Goal: Task Accomplishment & Management: Use online tool/utility

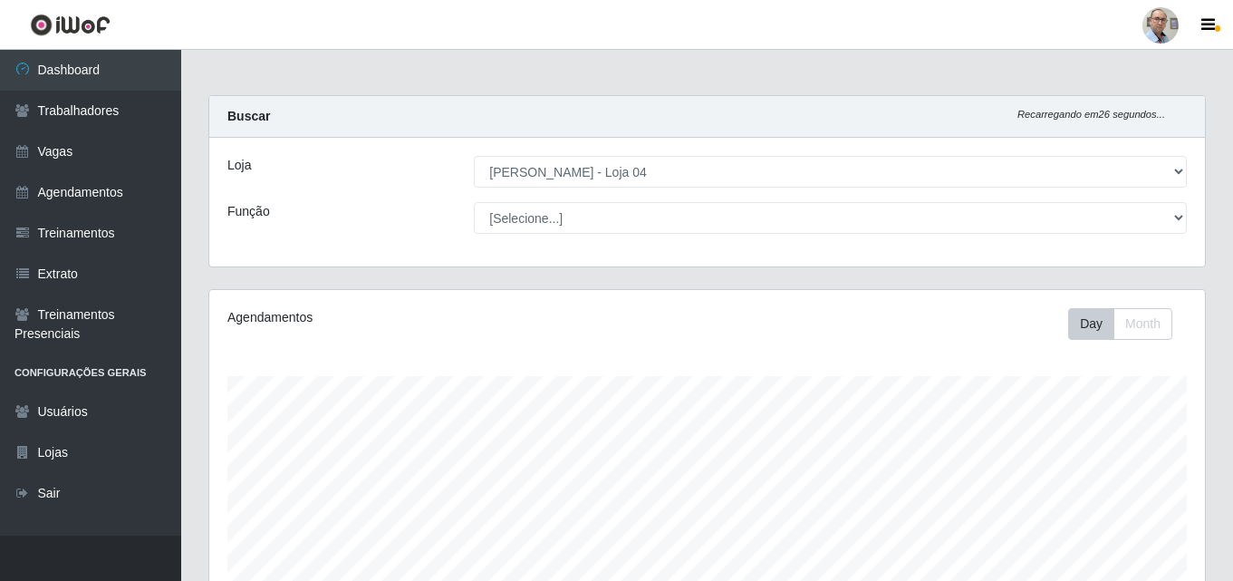
select select "251"
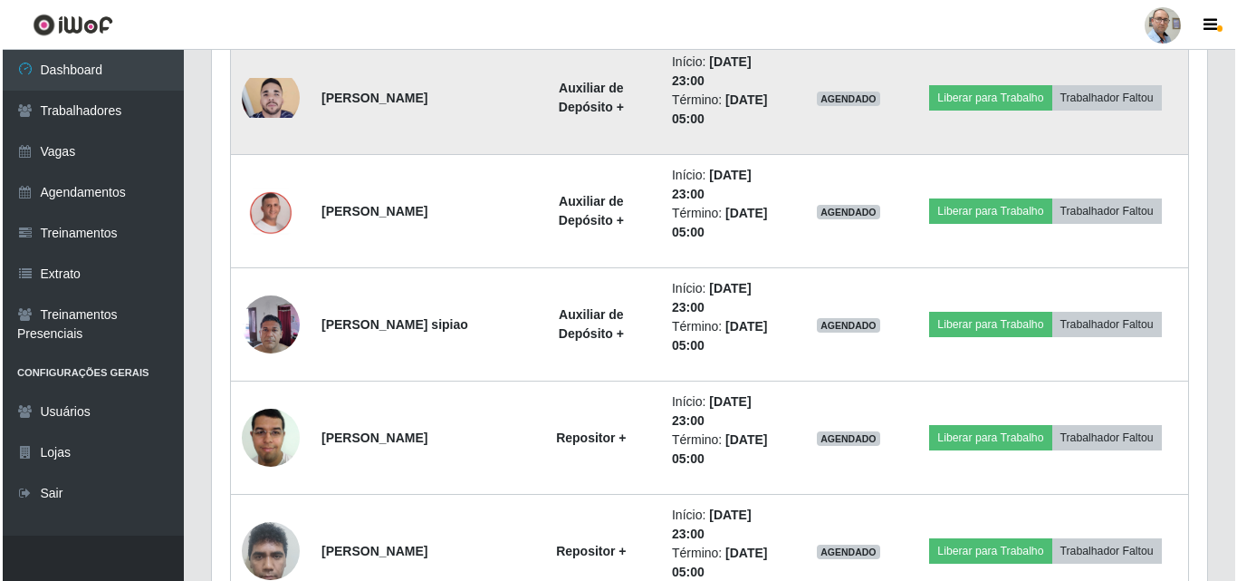
scroll to position [2020, 0]
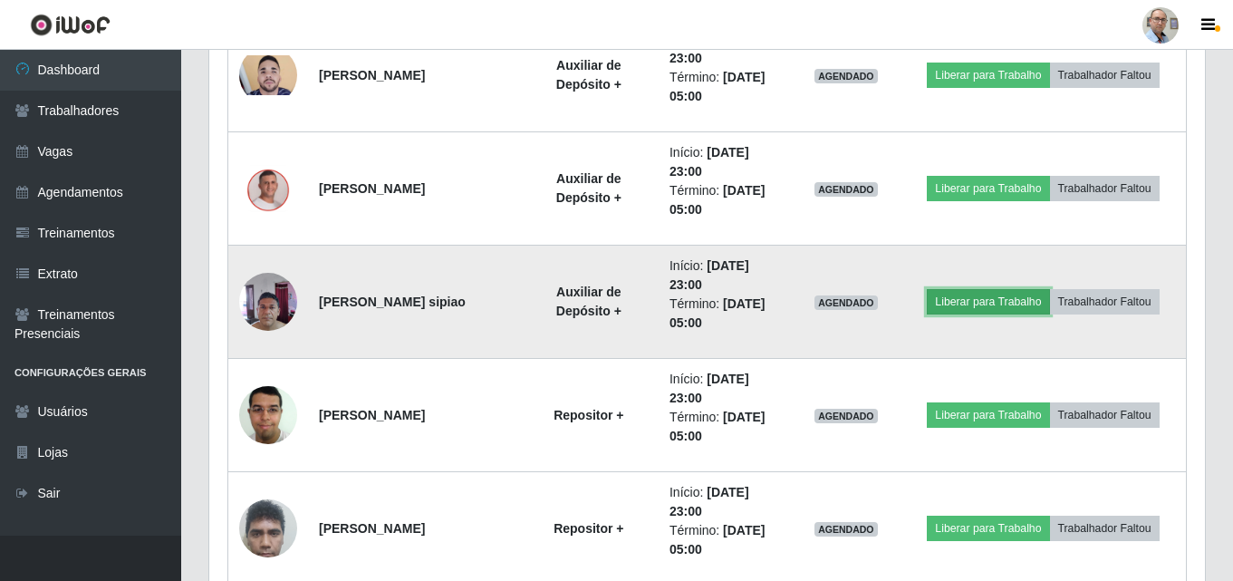
click at [977, 301] on button "Liberar para Trabalho" at bounding box center [987, 301] width 122 height 25
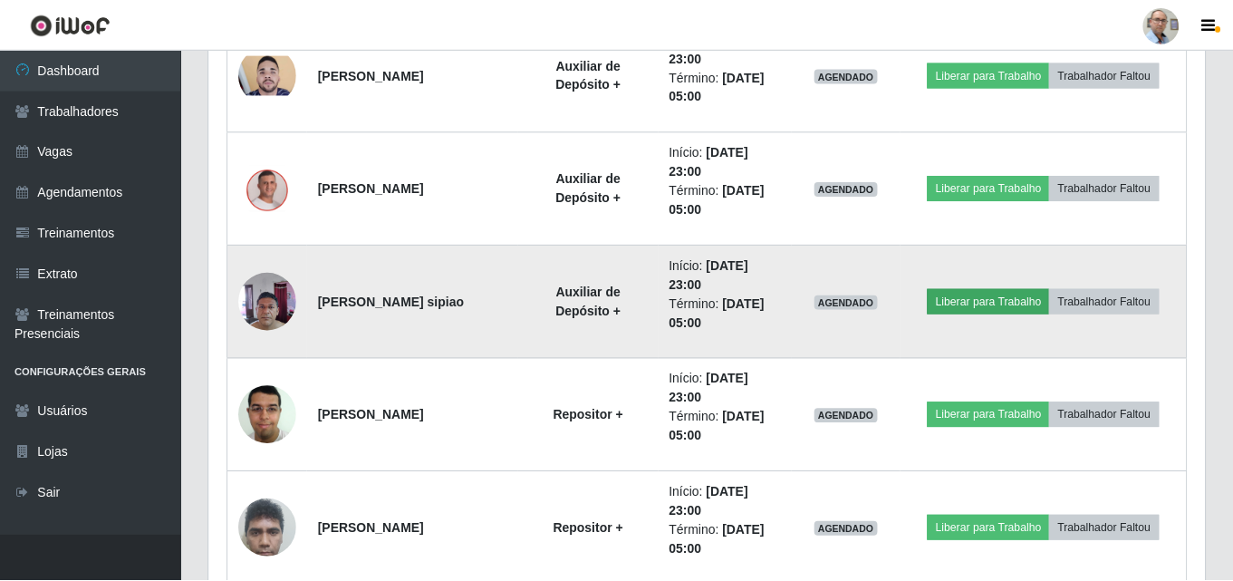
scroll to position [376, 986]
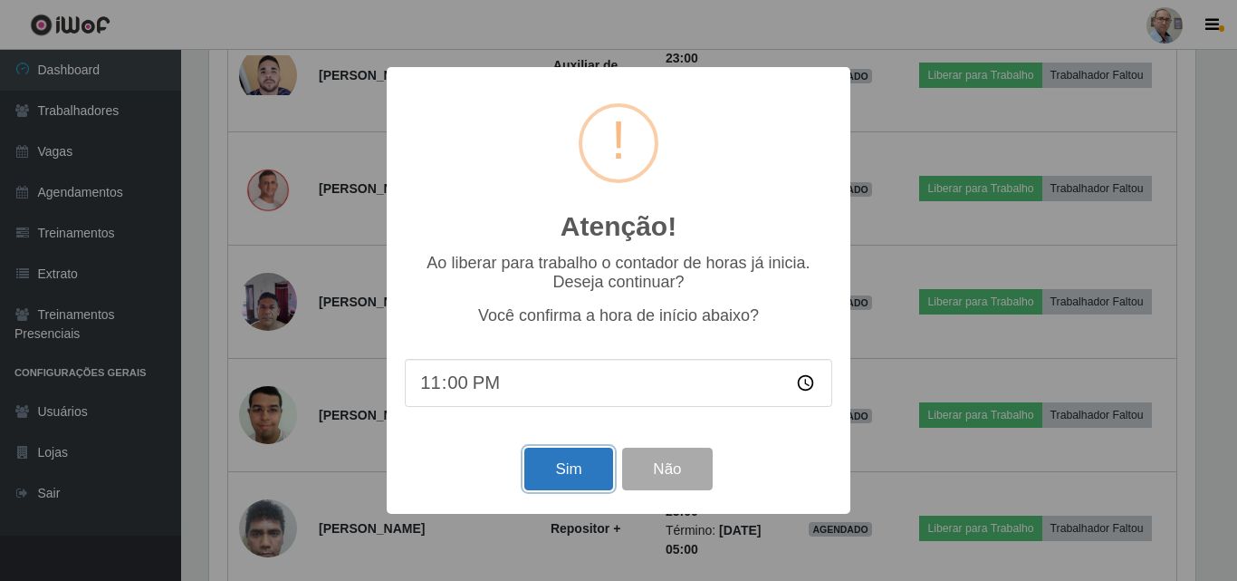
click at [546, 484] on button "Sim" at bounding box center [568, 468] width 88 height 43
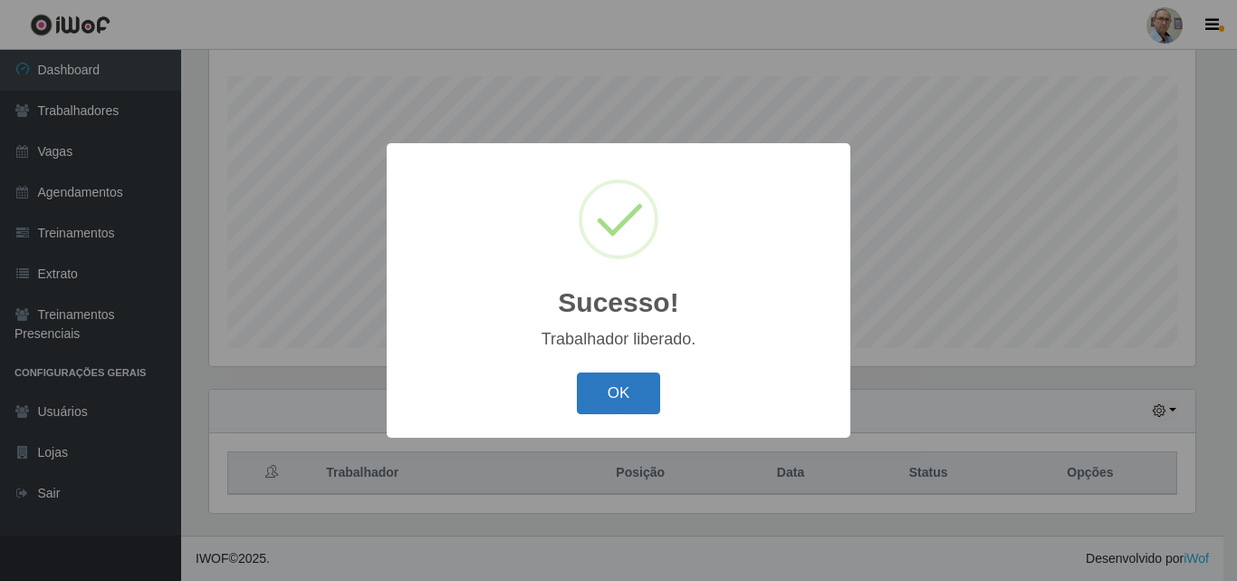
click at [626, 388] on button "OK" at bounding box center [619, 393] width 84 height 43
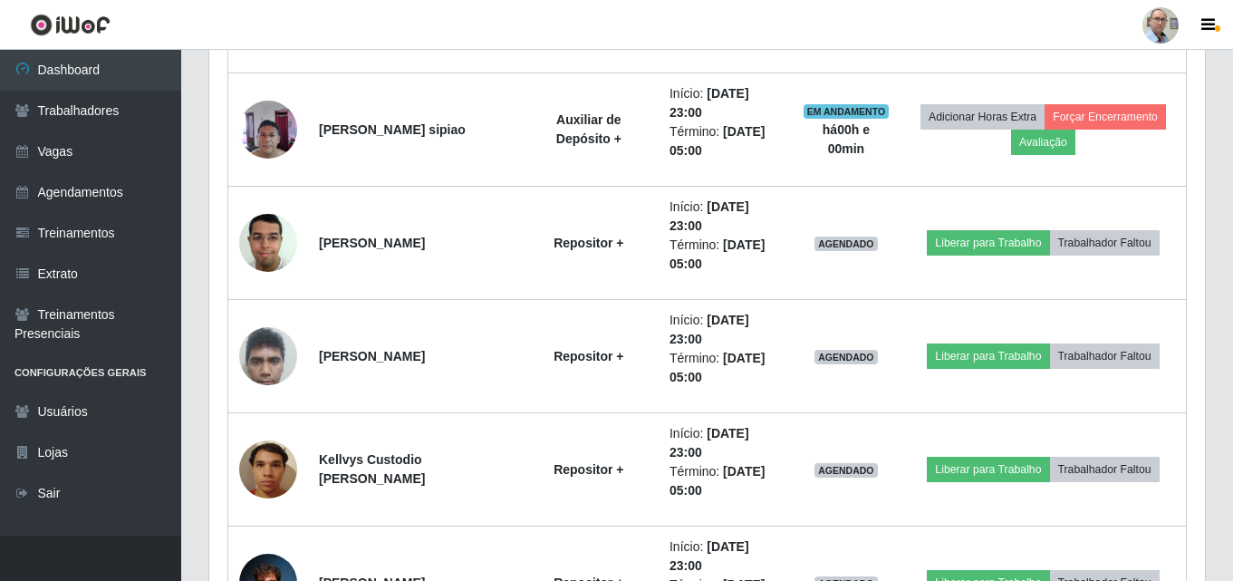
scroll to position [2292, 0]
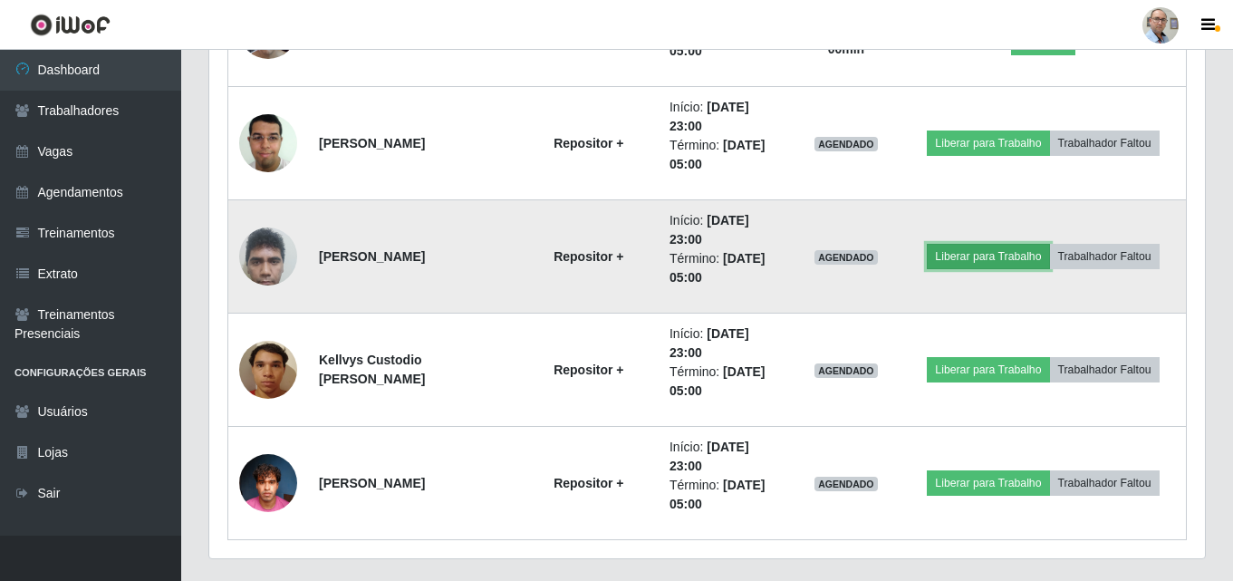
click at [986, 252] on button "Liberar para Trabalho" at bounding box center [987, 256] width 122 height 25
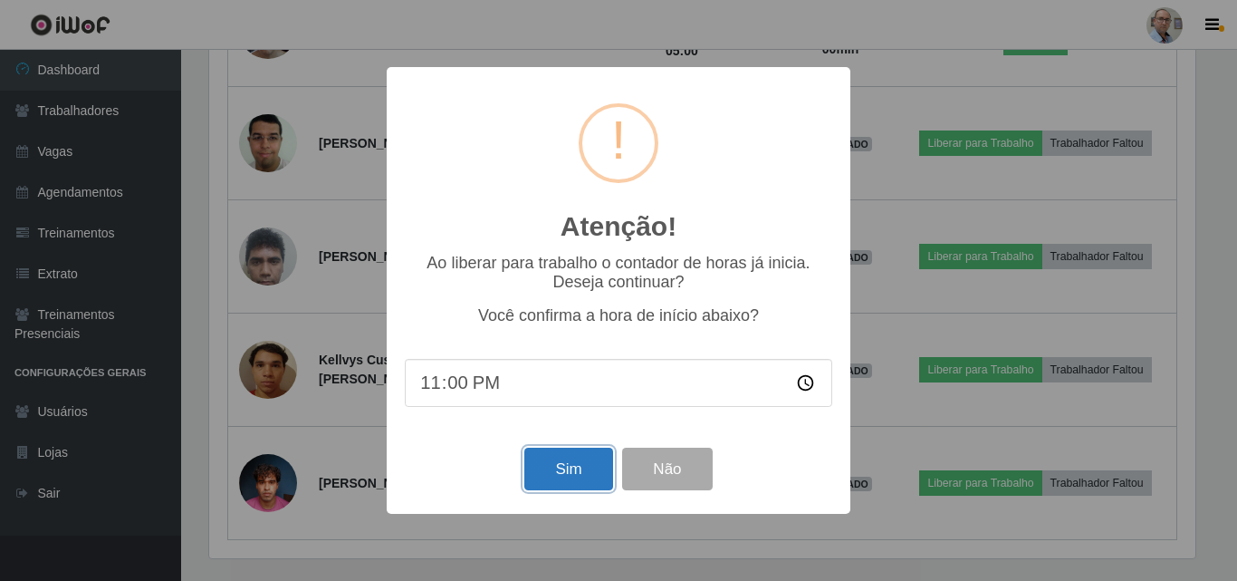
click at [552, 469] on button "Sim" at bounding box center [568, 468] width 88 height 43
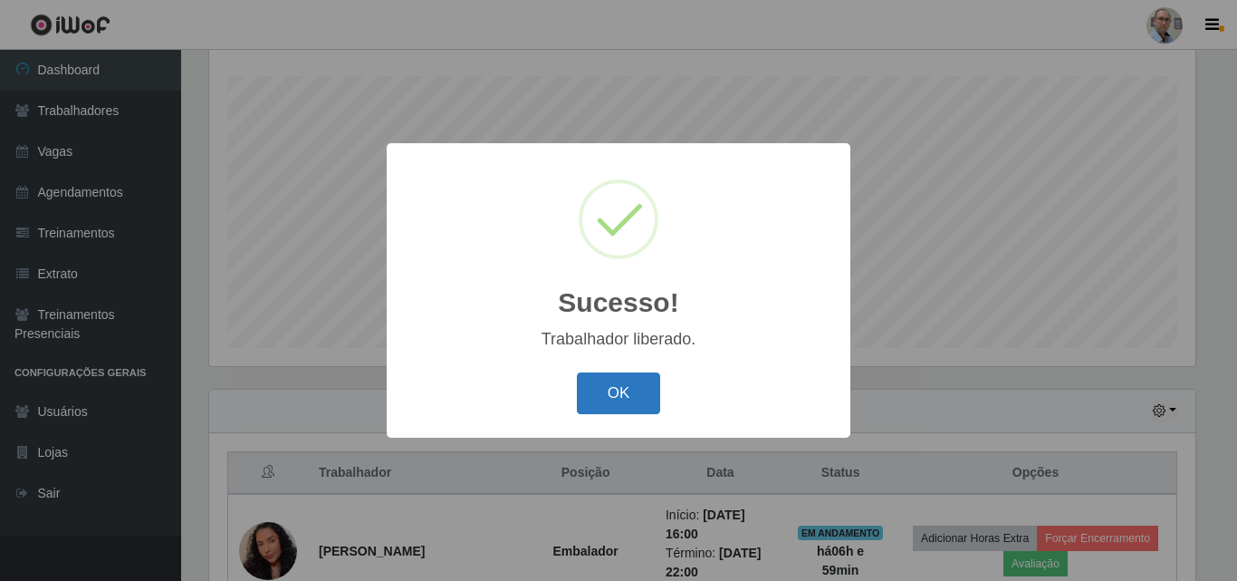
click at [611, 393] on button "OK" at bounding box center [619, 393] width 84 height 43
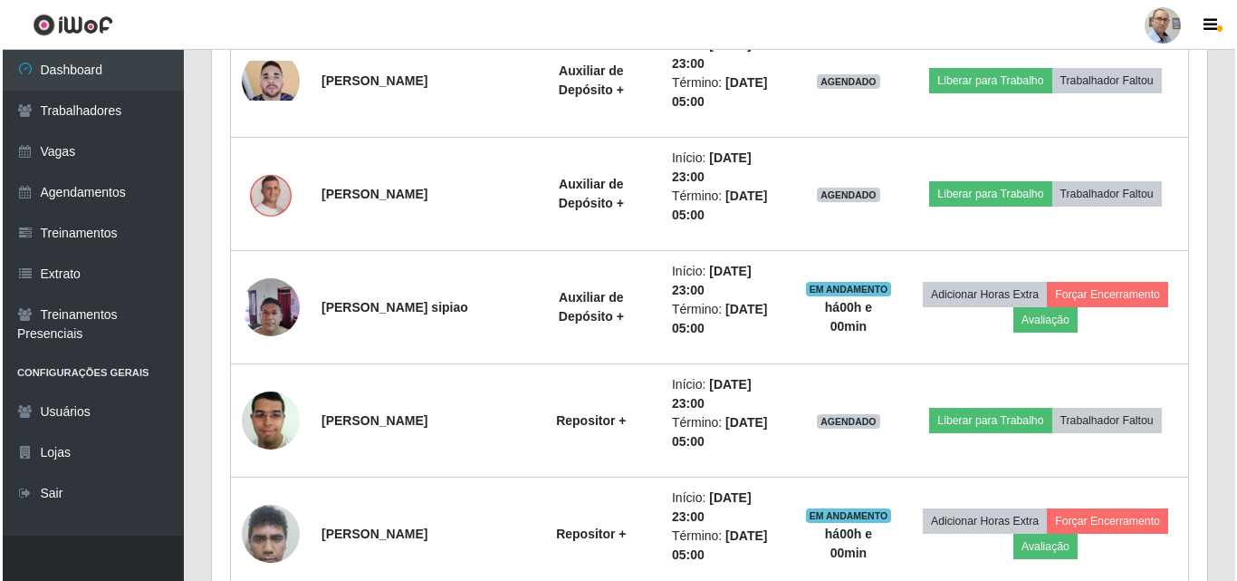
scroll to position [2337, 0]
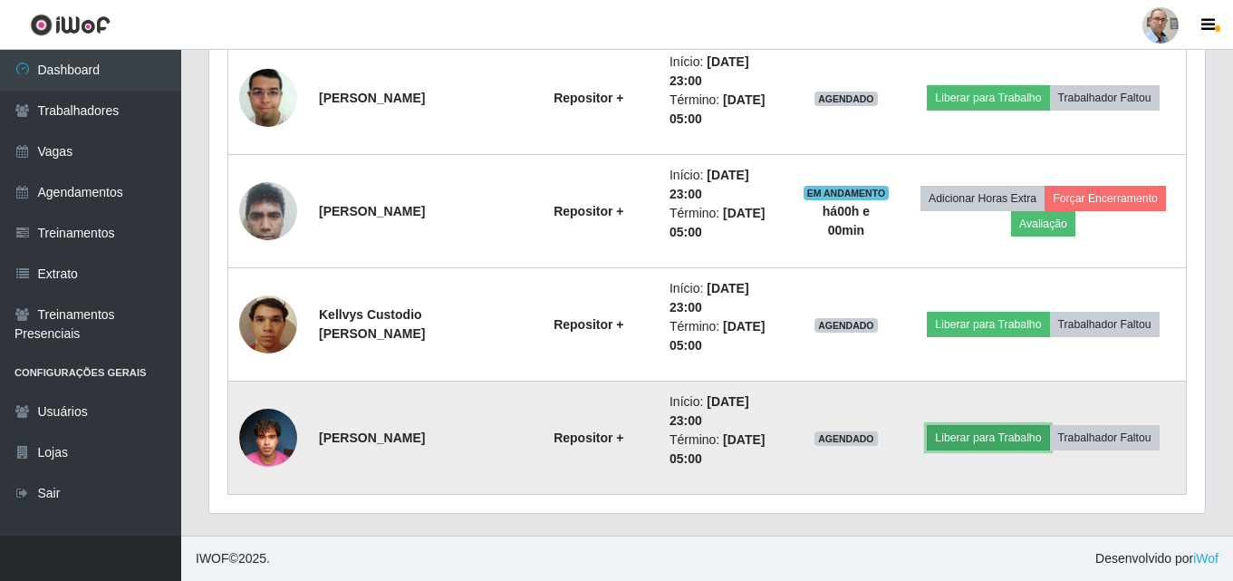
click at [976, 428] on button "Liberar para Trabalho" at bounding box center [987, 437] width 122 height 25
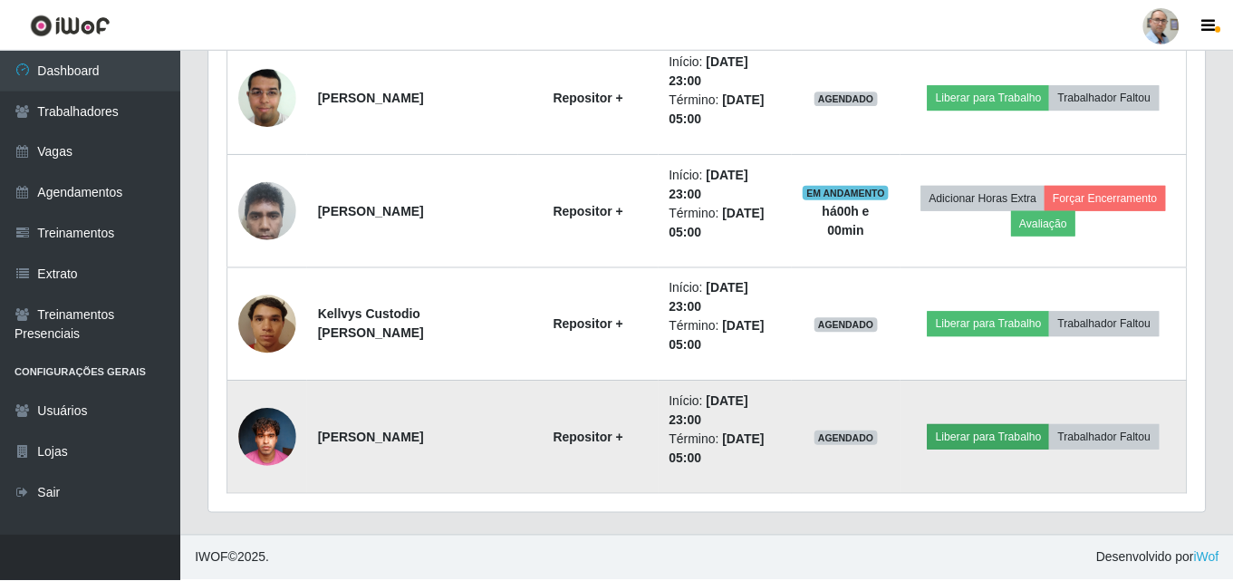
scroll to position [376, 986]
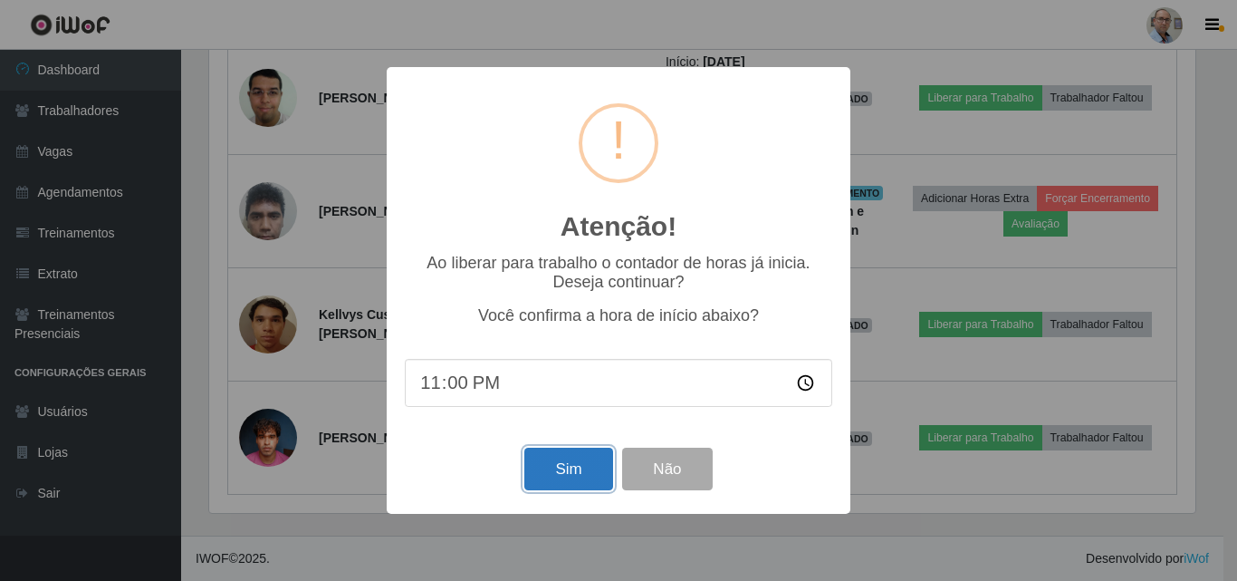
click at [568, 464] on button "Sim" at bounding box center [568, 468] width 88 height 43
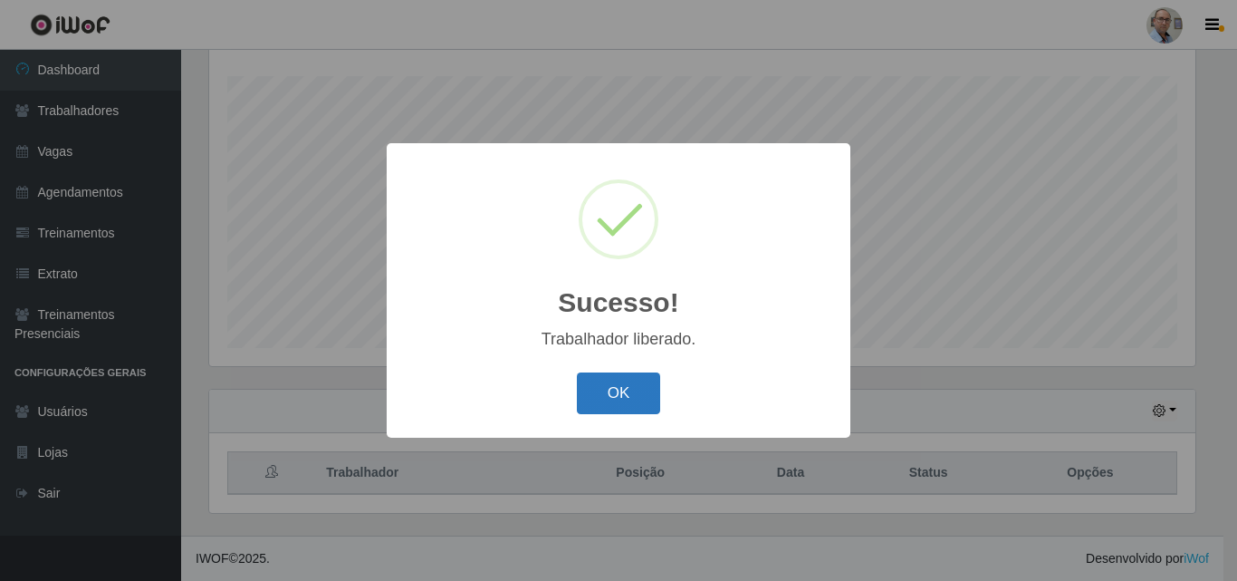
click at [620, 389] on button "OK" at bounding box center [619, 393] width 84 height 43
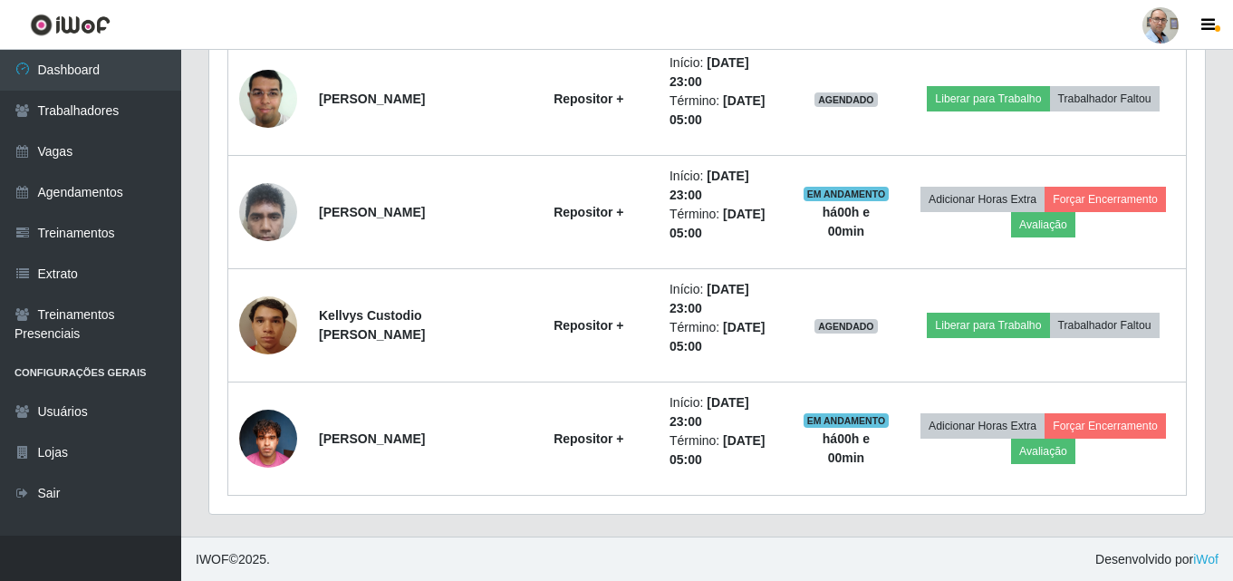
scroll to position [0, 0]
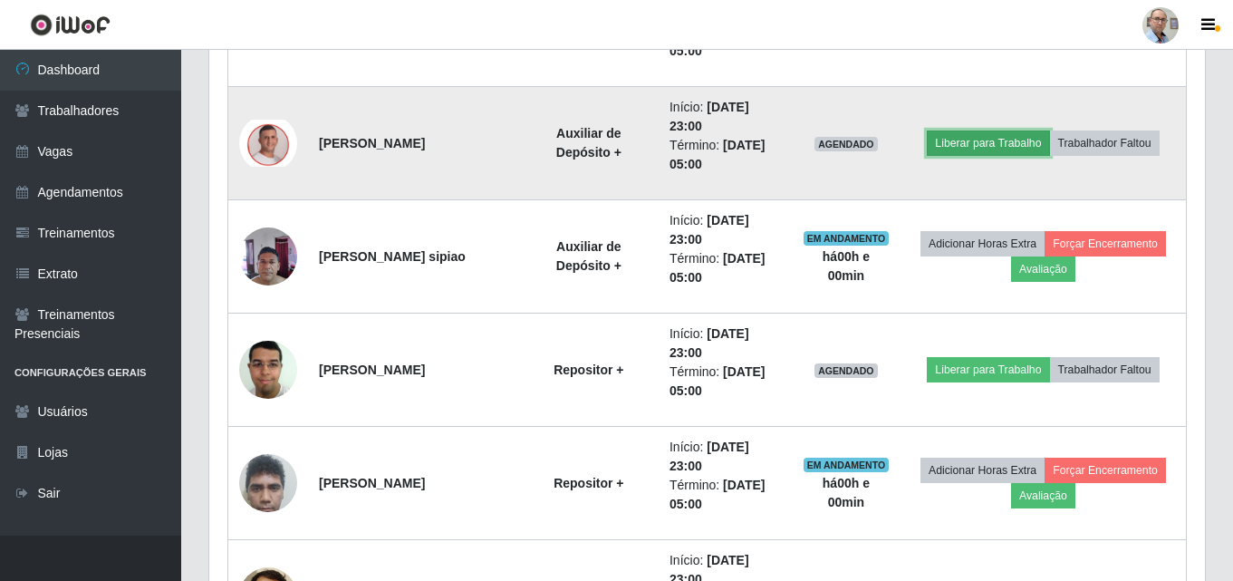
click at [992, 143] on button "Liberar para Trabalho" at bounding box center [987, 142] width 122 height 25
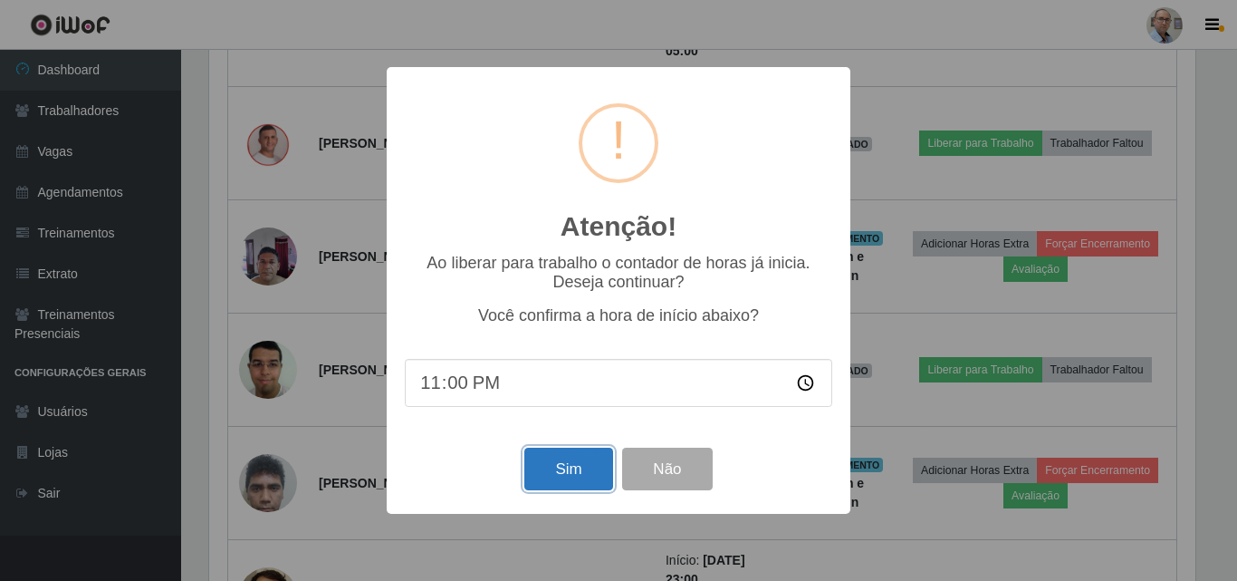
click at [552, 473] on button "Sim" at bounding box center [568, 468] width 88 height 43
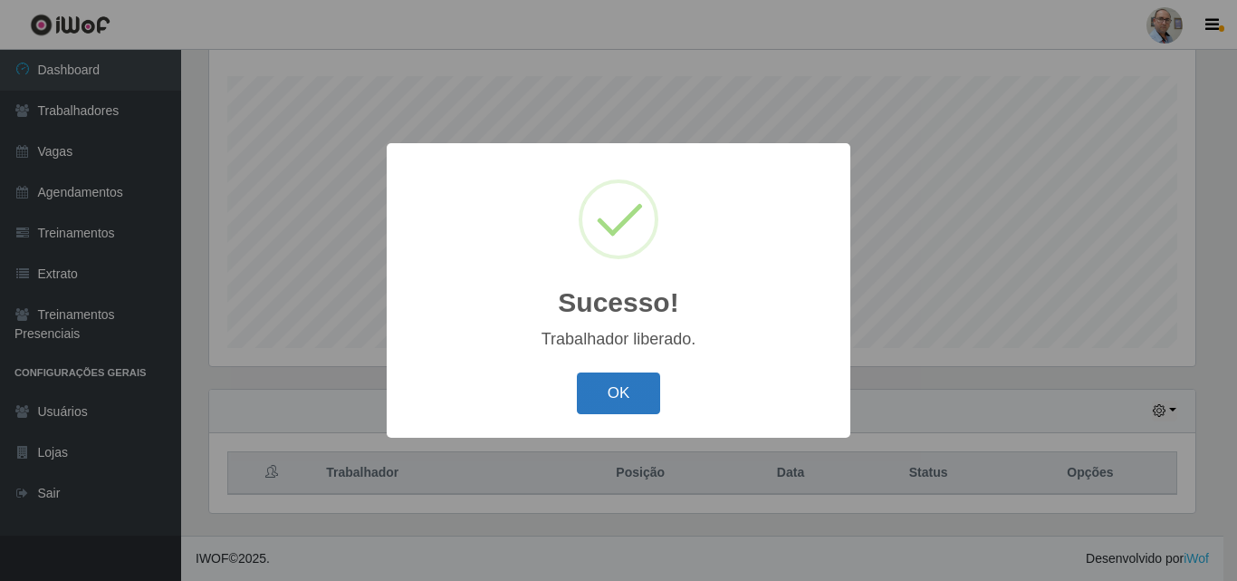
click at [622, 397] on button "OK" at bounding box center [619, 393] width 84 height 43
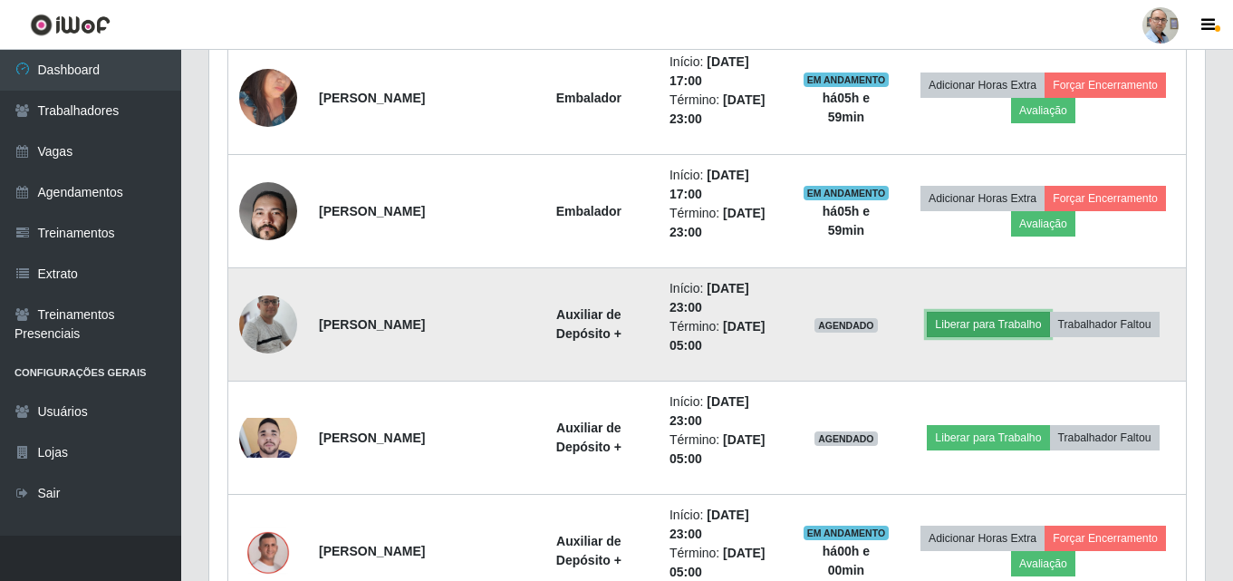
click at [973, 321] on button "Liberar para Trabalho" at bounding box center [987, 324] width 122 height 25
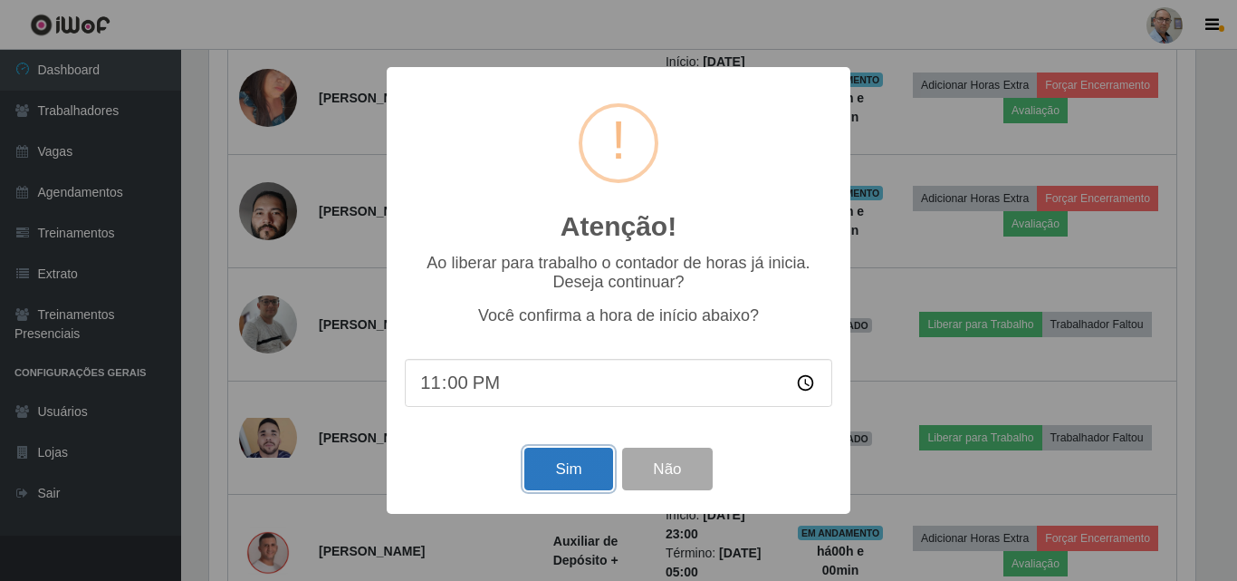
click at [558, 473] on button "Sim" at bounding box center [568, 468] width 88 height 43
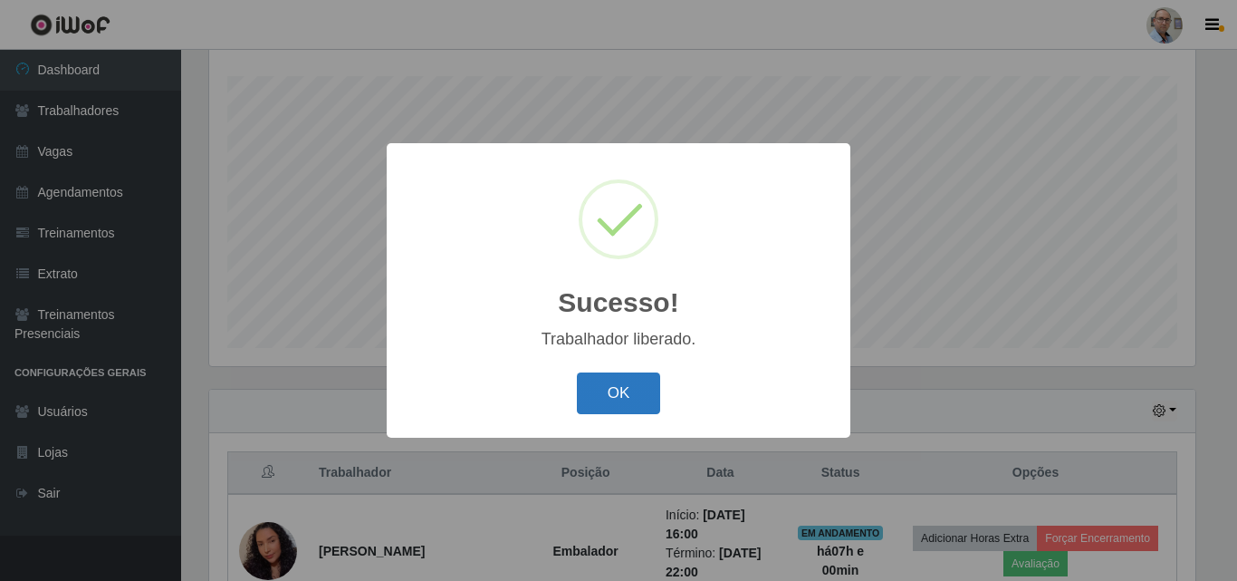
click at [641, 394] on button "OK" at bounding box center [619, 393] width 84 height 43
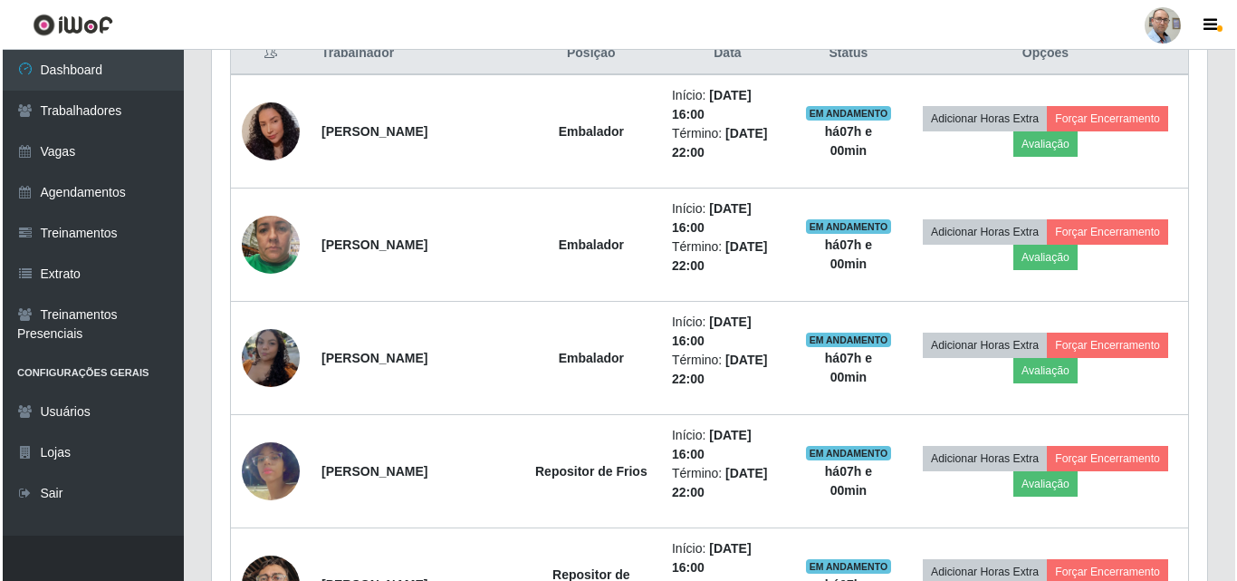
scroll to position [634, 0]
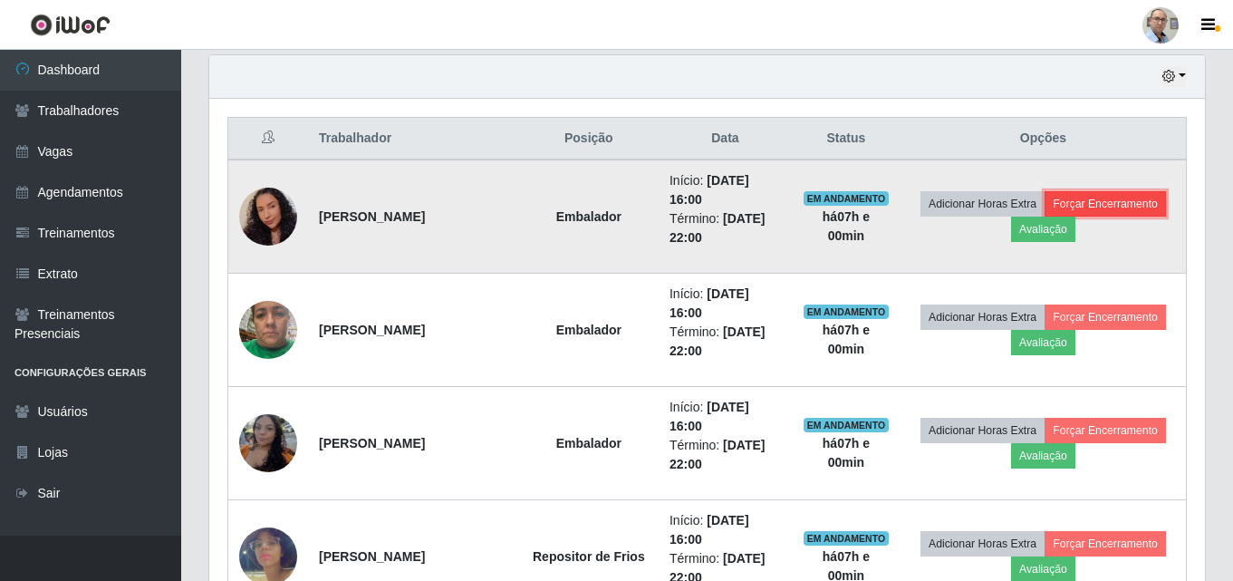
click at [1125, 196] on button "Forçar Encerramento" at bounding box center [1104, 203] width 121 height 25
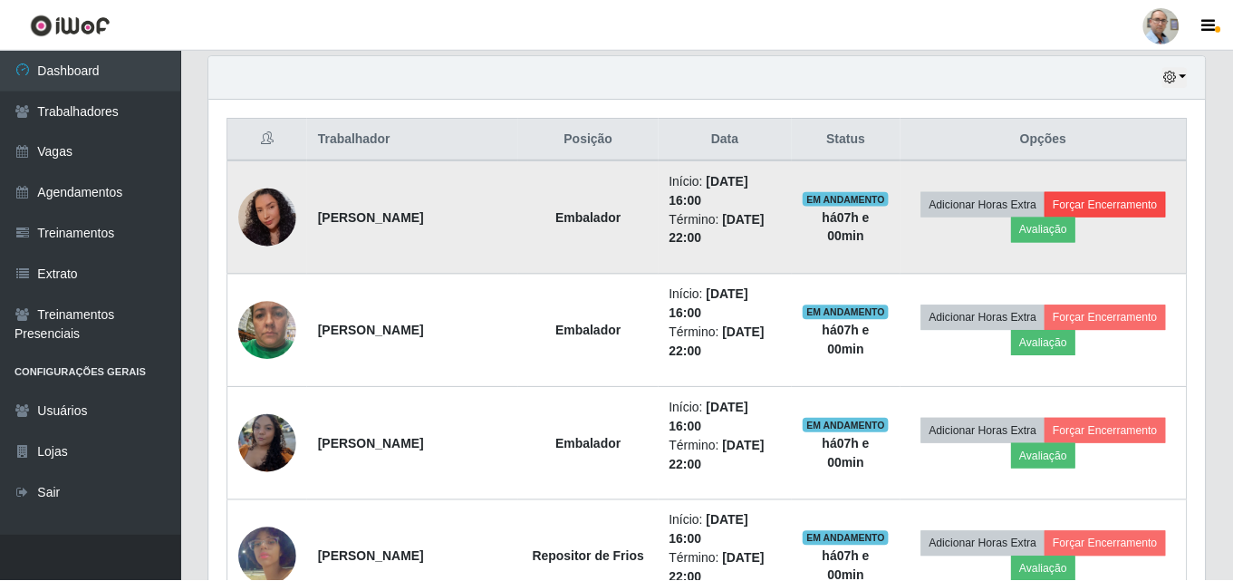
scroll to position [376, 986]
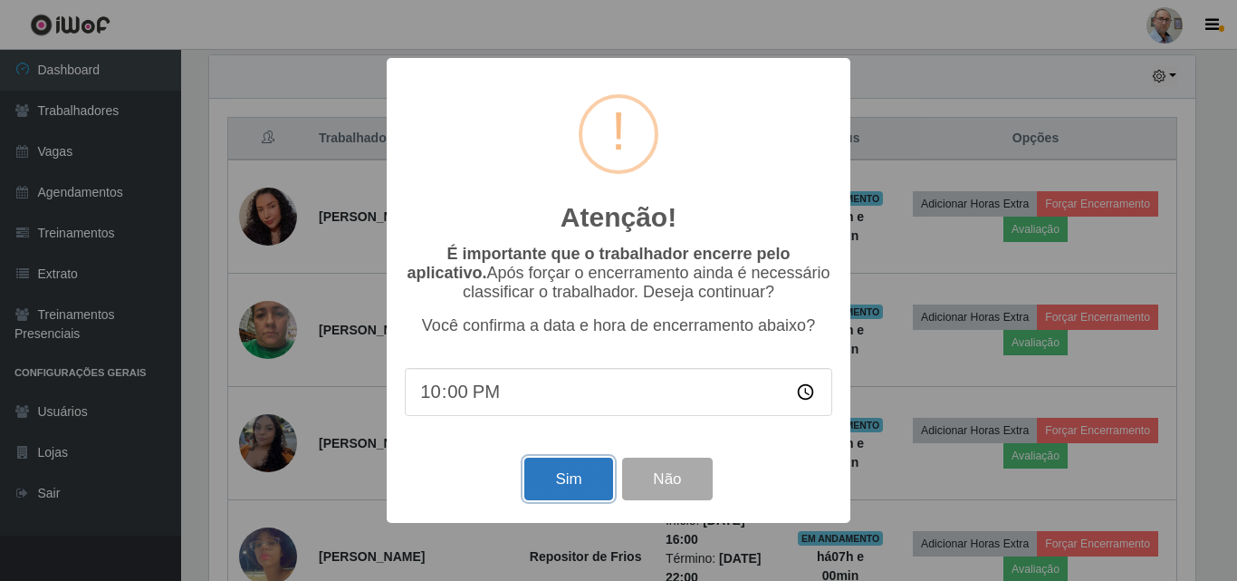
click at [571, 486] on button "Sim" at bounding box center [568, 478] width 88 height 43
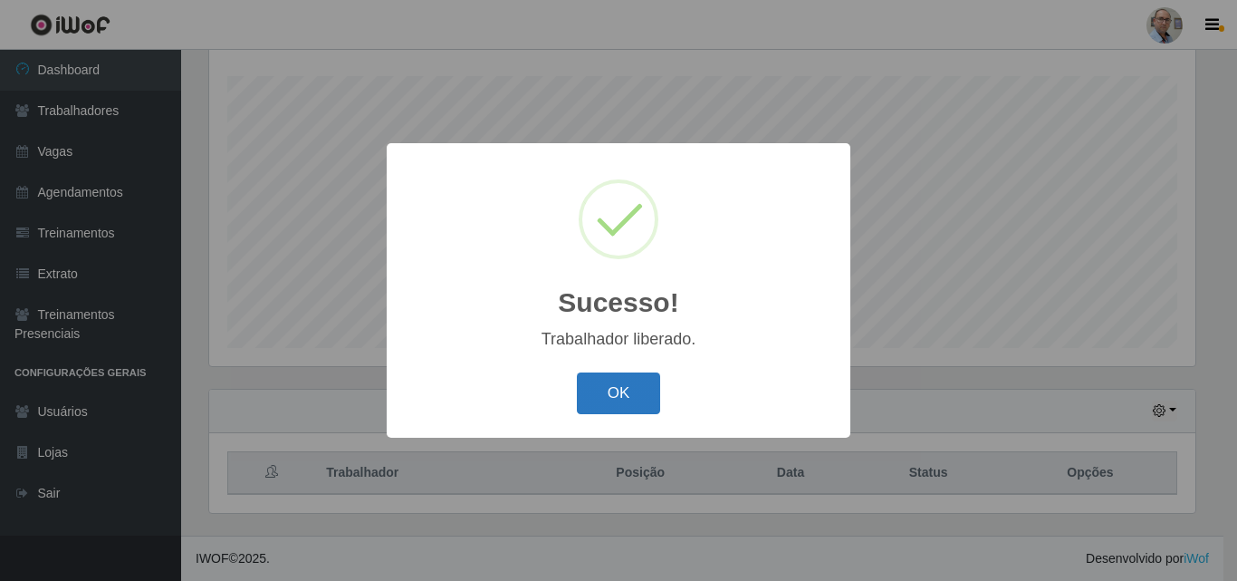
click at [606, 403] on button "OK" at bounding box center [619, 393] width 84 height 43
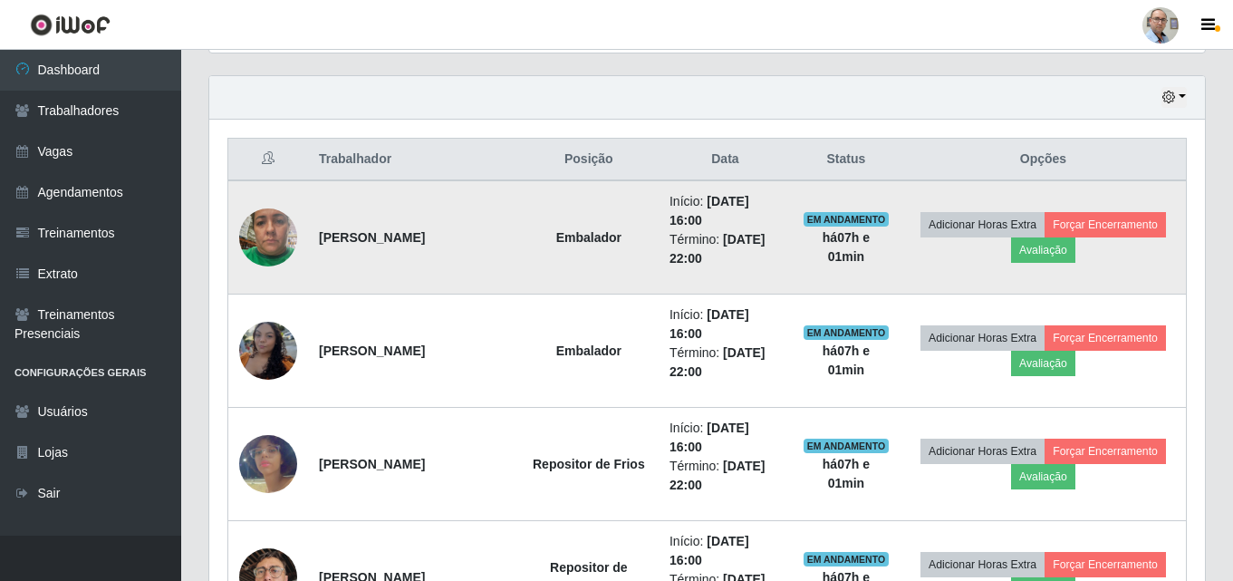
scroll to position [662, 0]
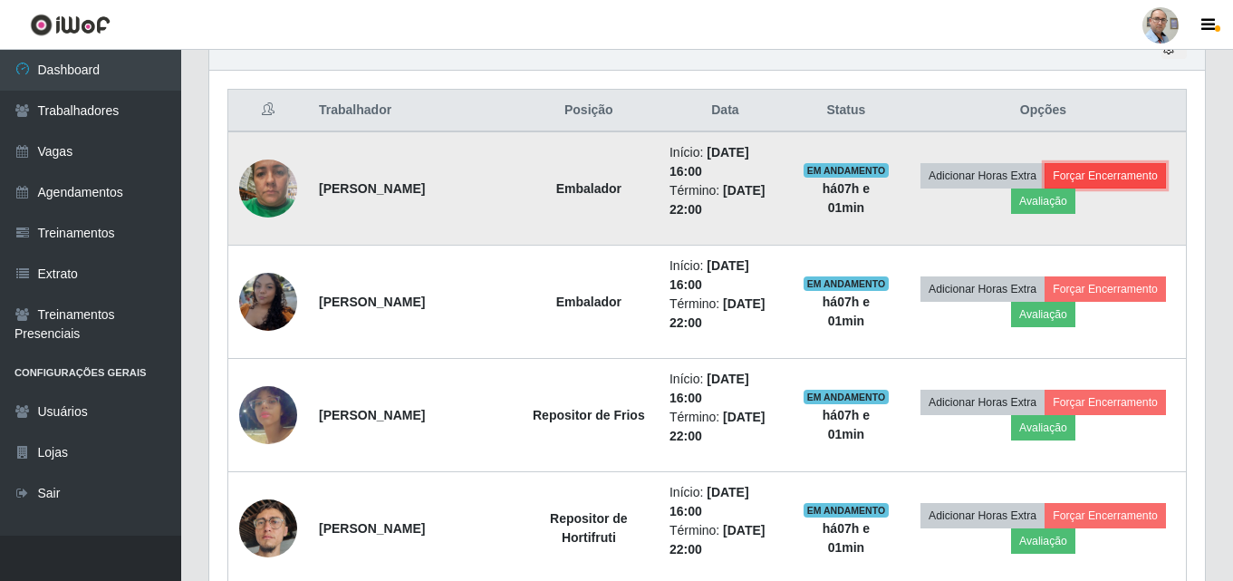
click at [1109, 168] on button "Forçar Encerramento" at bounding box center [1104, 175] width 121 height 25
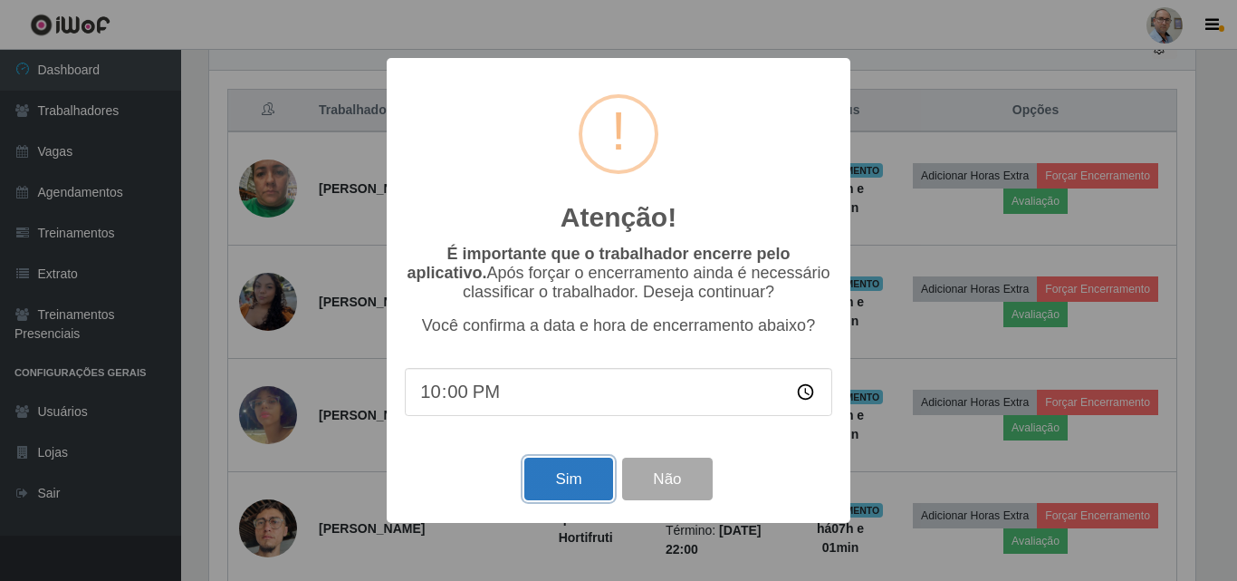
click at [530, 500] on button "Sim" at bounding box center [568, 478] width 88 height 43
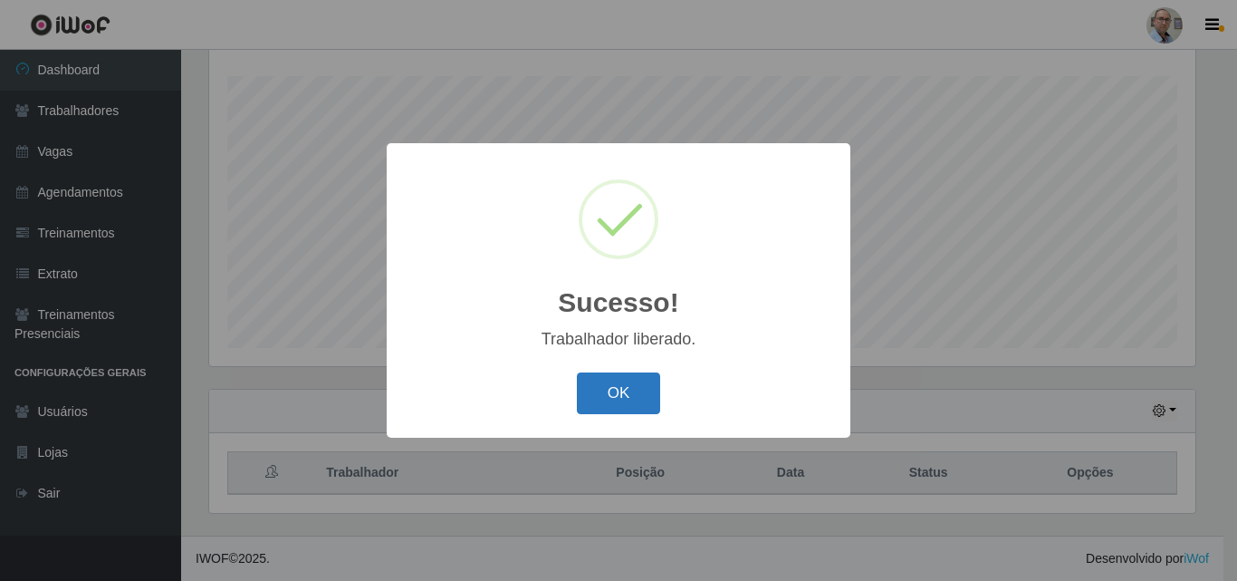
click at [617, 377] on button "OK" at bounding box center [619, 393] width 84 height 43
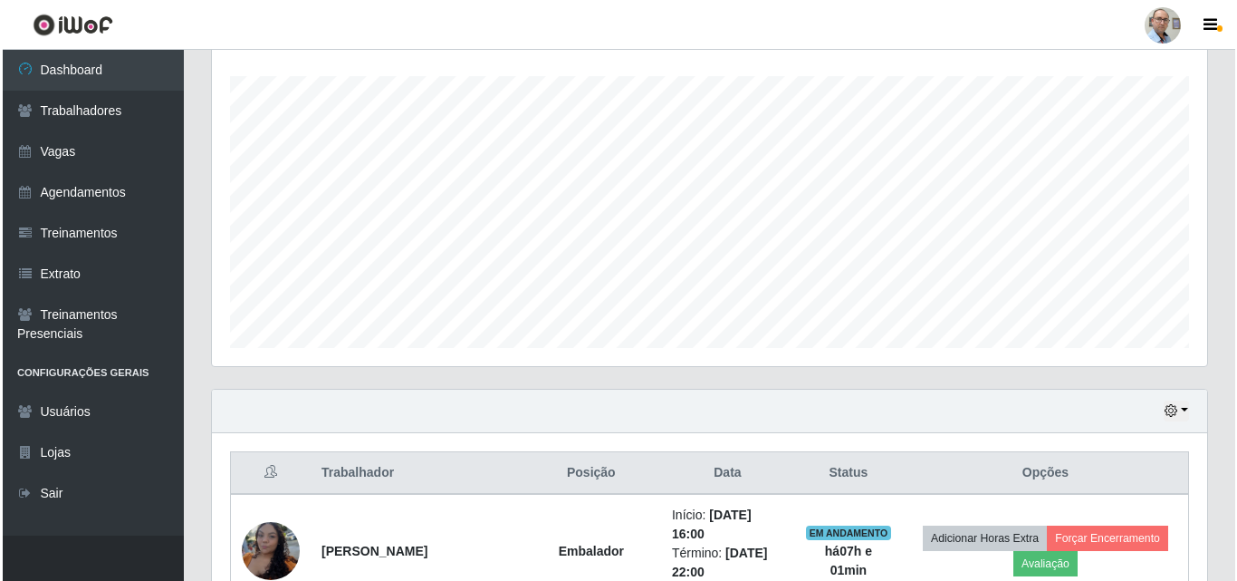
scroll to position [571, 0]
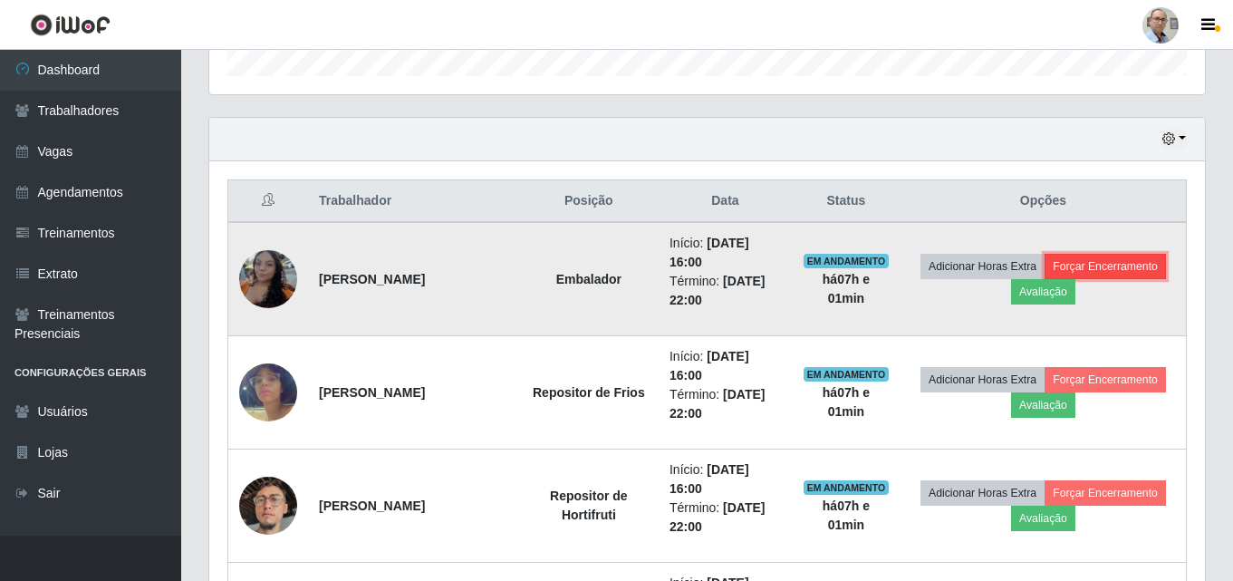
click at [1125, 261] on button "Forçar Encerramento" at bounding box center [1104, 266] width 121 height 25
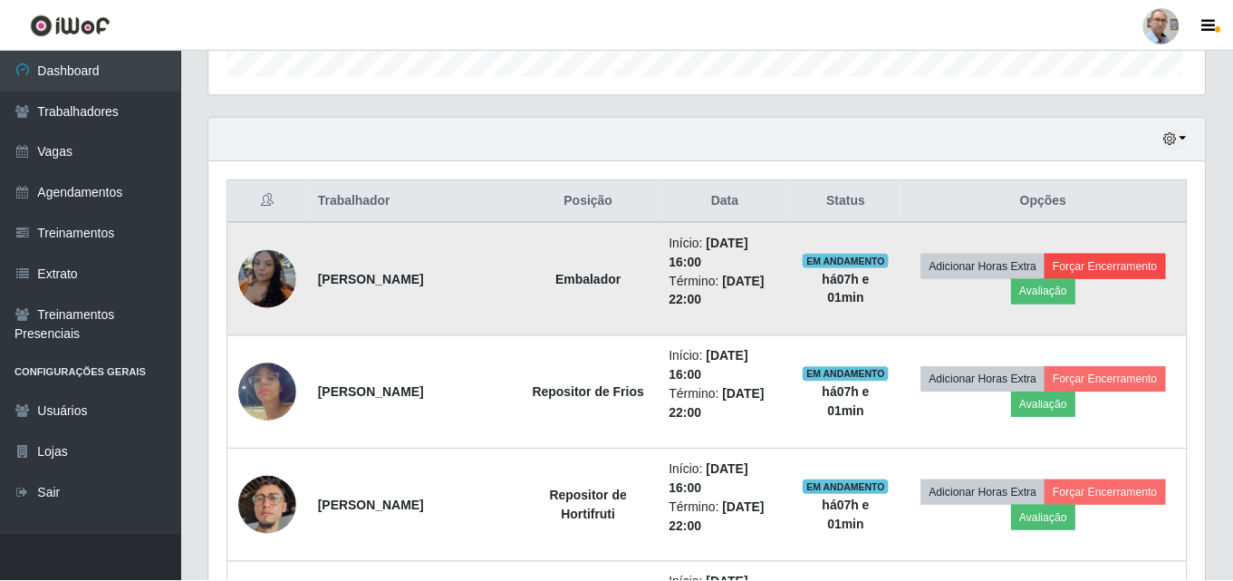
scroll to position [376, 986]
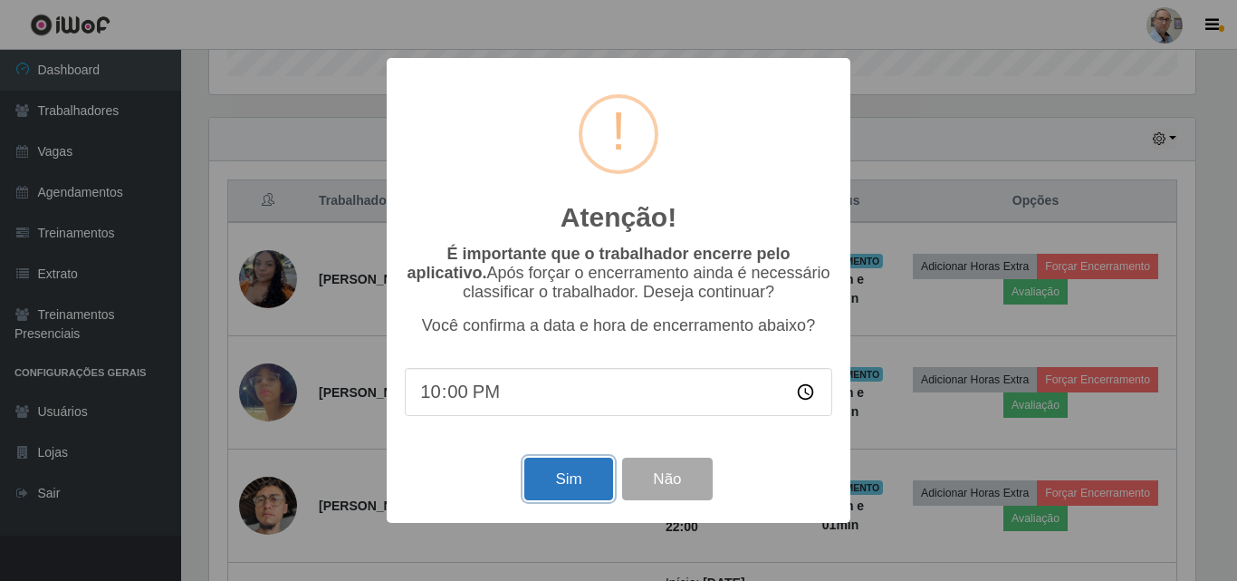
click at [545, 479] on button "Sim" at bounding box center [568, 478] width 88 height 43
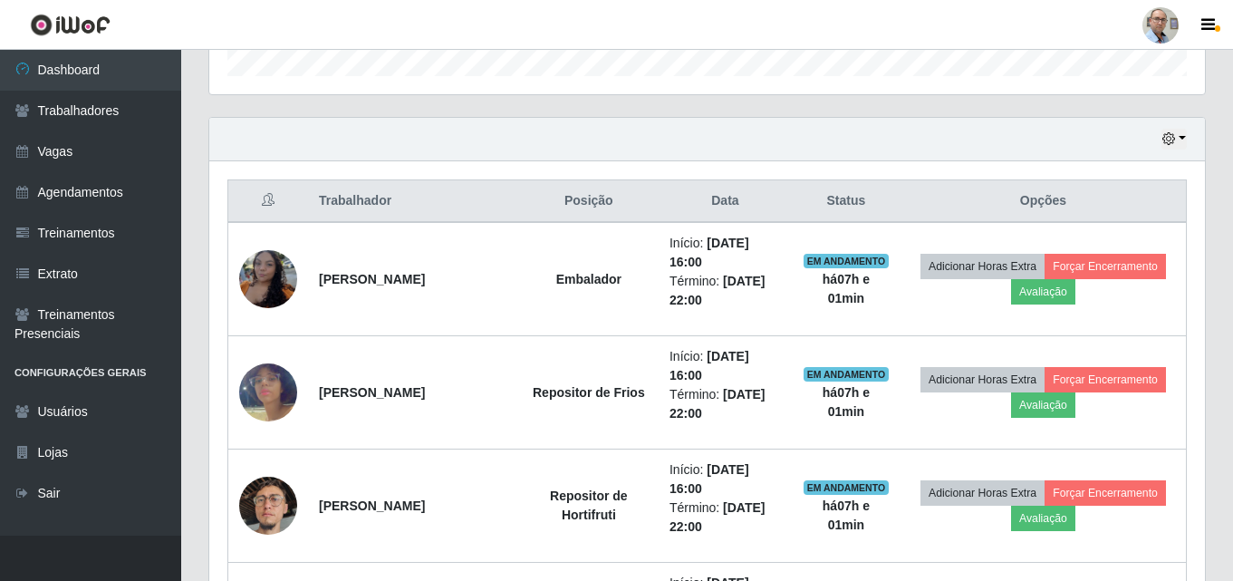
scroll to position [905269, 904649]
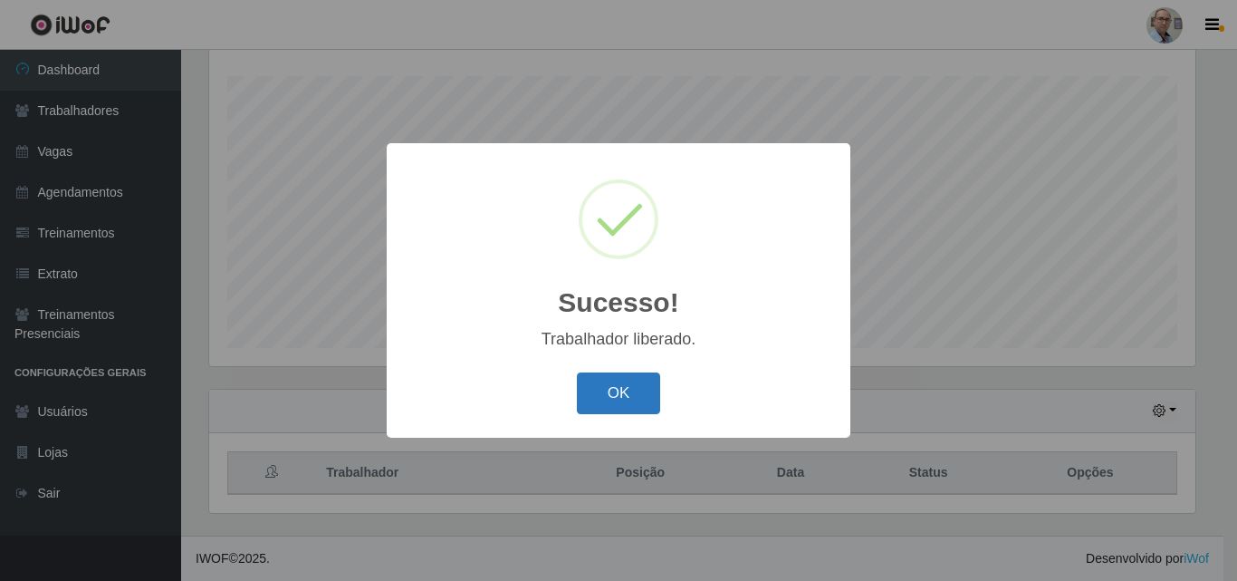
click at [605, 399] on button "OK" at bounding box center [619, 393] width 84 height 43
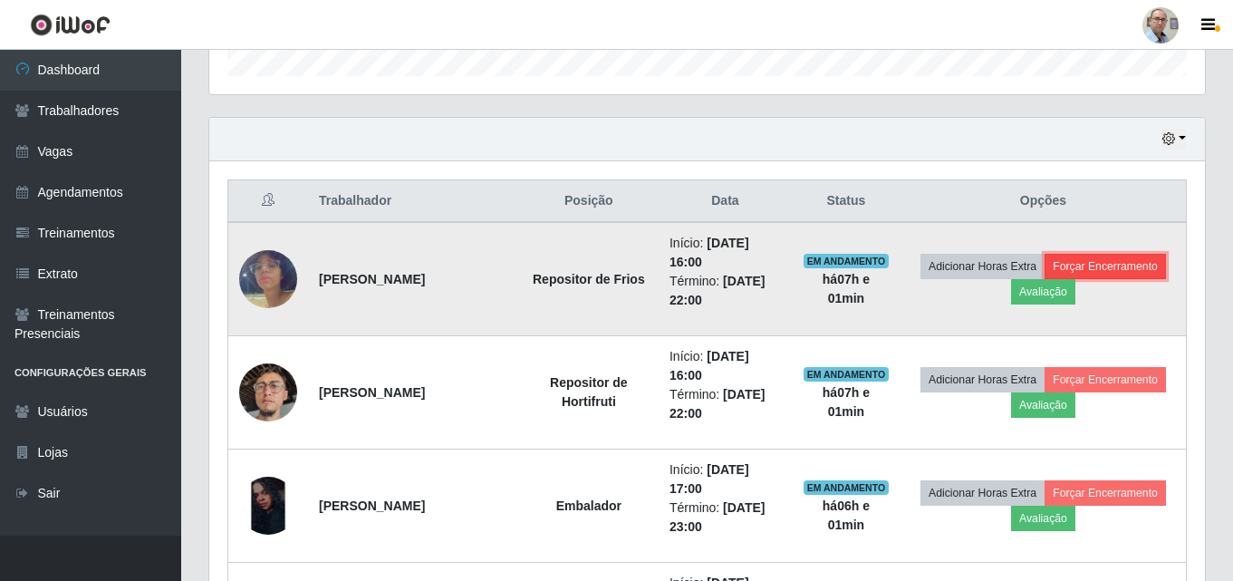
click at [1137, 271] on button "Forçar Encerramento" at bounding box center [1104, 266] width 121 height 25
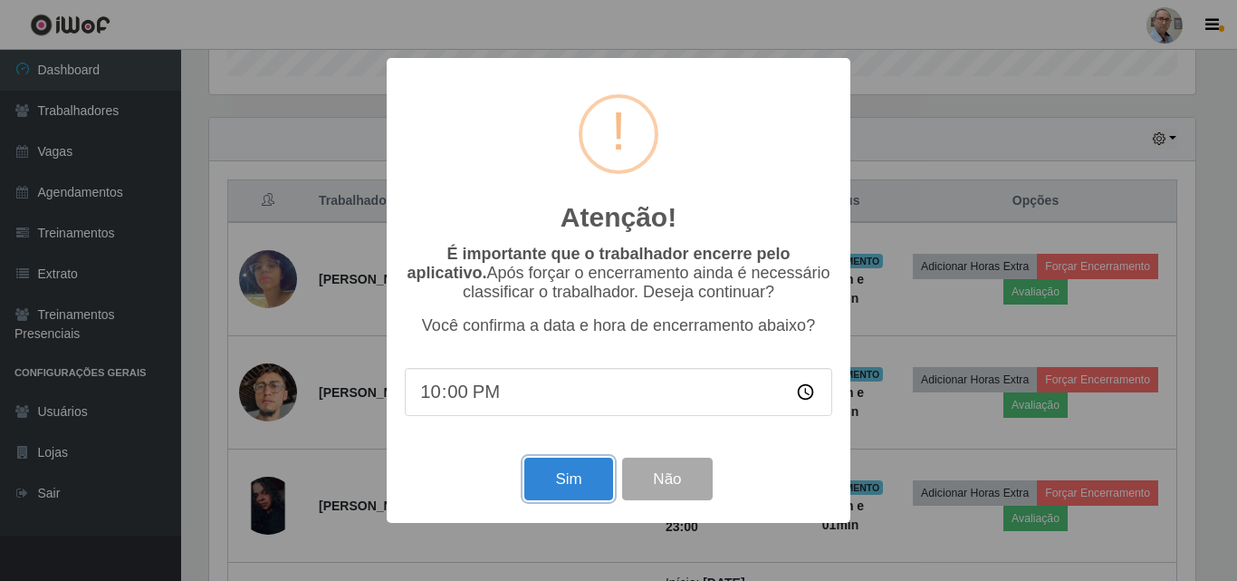
drag, startPoint x: 553, startPoint y: 494, endPoint x: 586, endPoint y: 504, distance: 33.8
click at [552, 494] on button "Sim" at bounding box center [568, 478] width 88 height 43
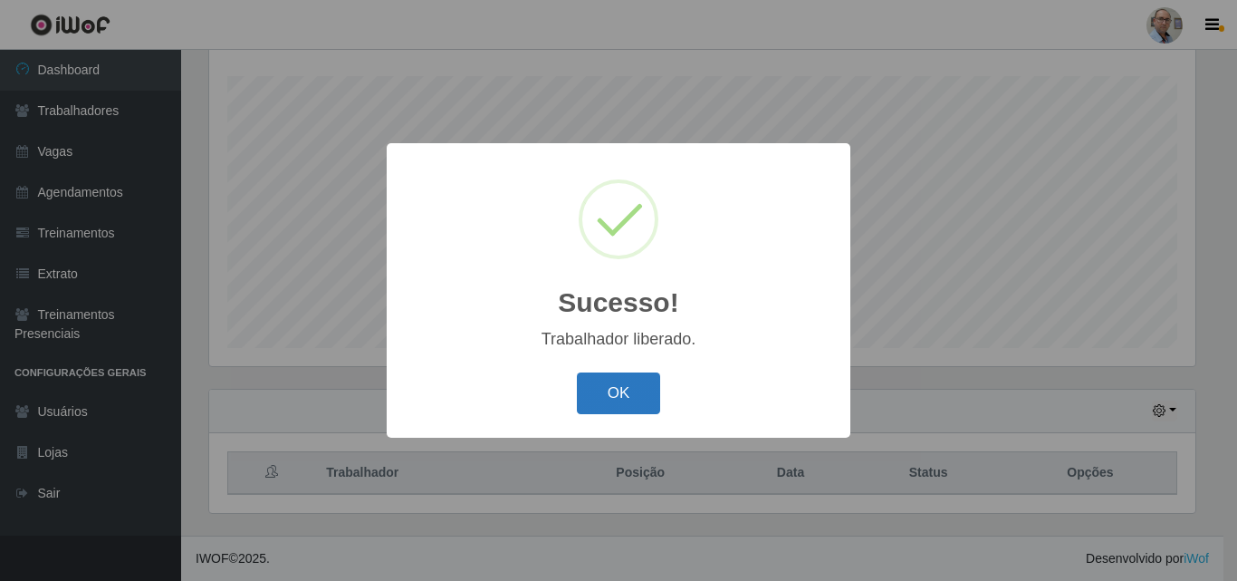
click at [621, 395] on button "OK" at bounding box center [619, 393] width 84 height 43
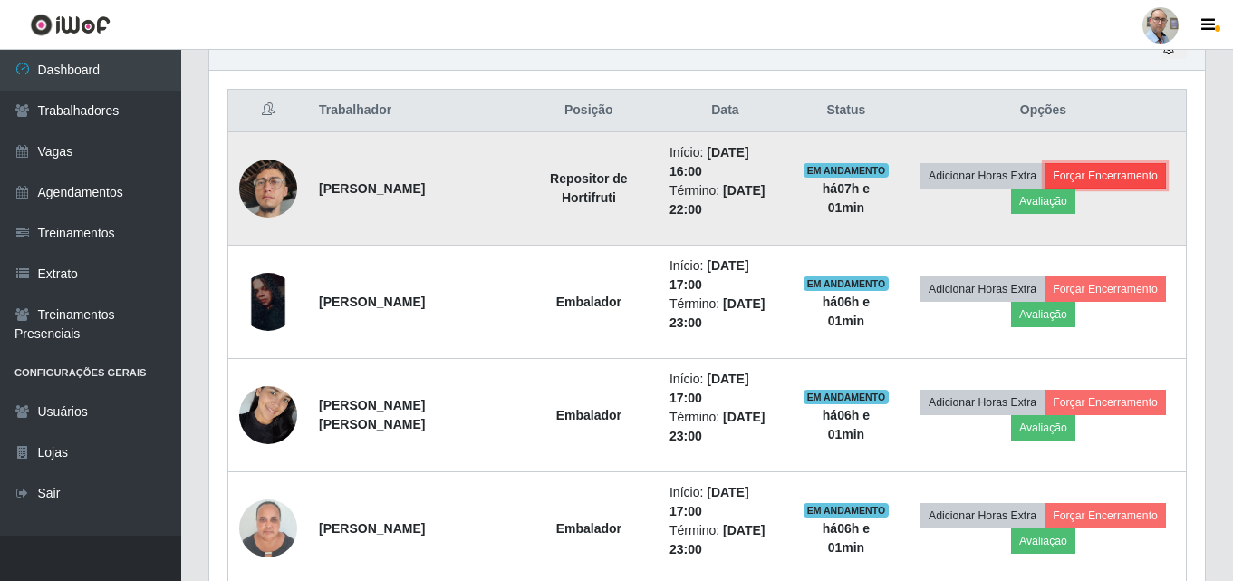
click at [1118, 175] on button "Forçar Encerramento" at bounding box center [1104, 175] width 121 height 25
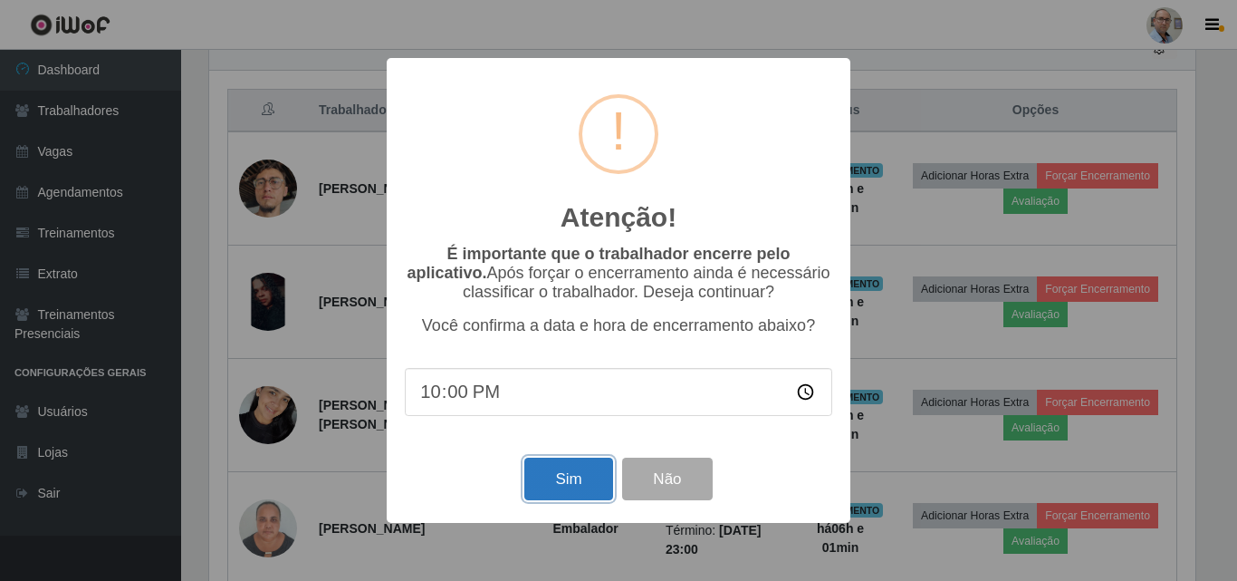
click at [549, 483] on button "Sim" at bounding box center [568, 478] width 88 height 43
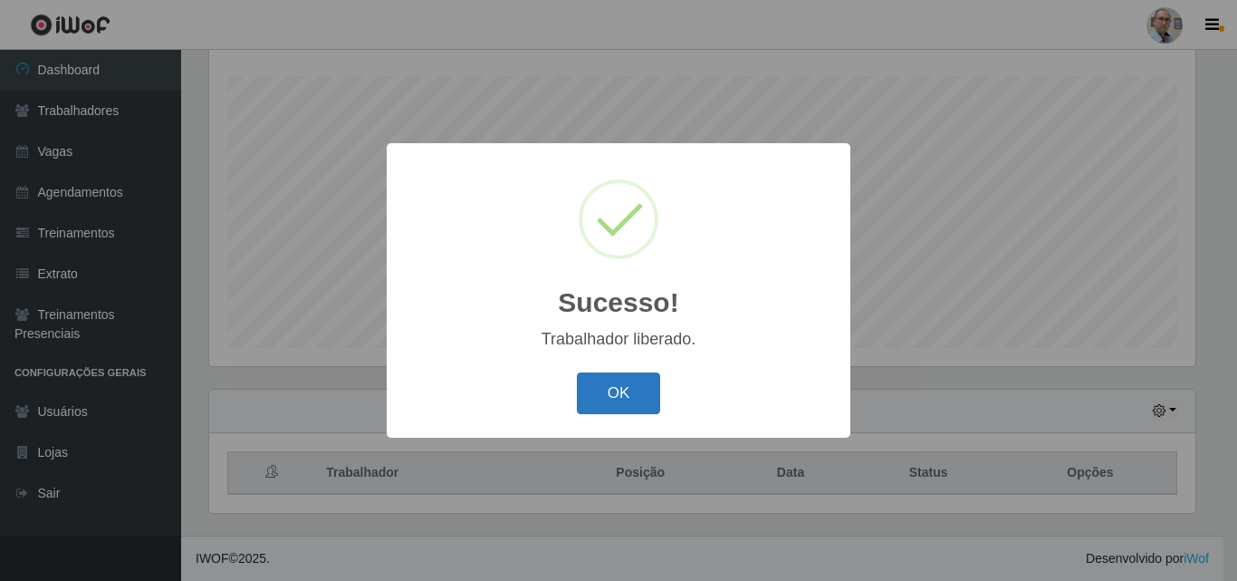
click at [605, 389] on button "OK" at bounding box center [619, 393] width 84 height 43
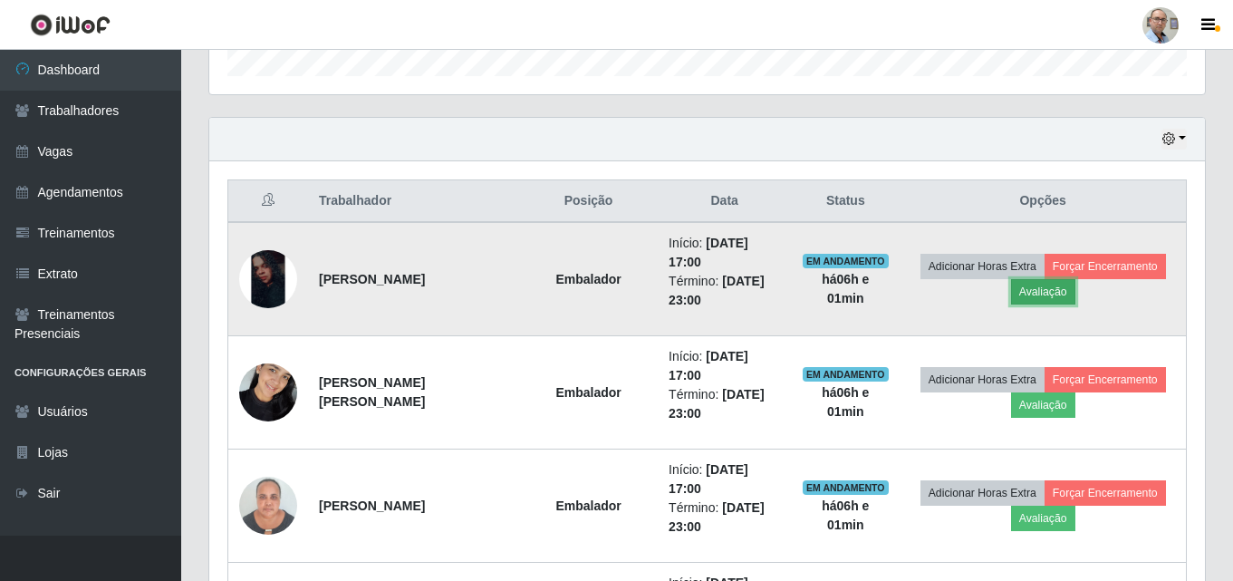
click at [1050, 296] on button "Avaliação" at bounding box center [1043, 291] width 64 height 25
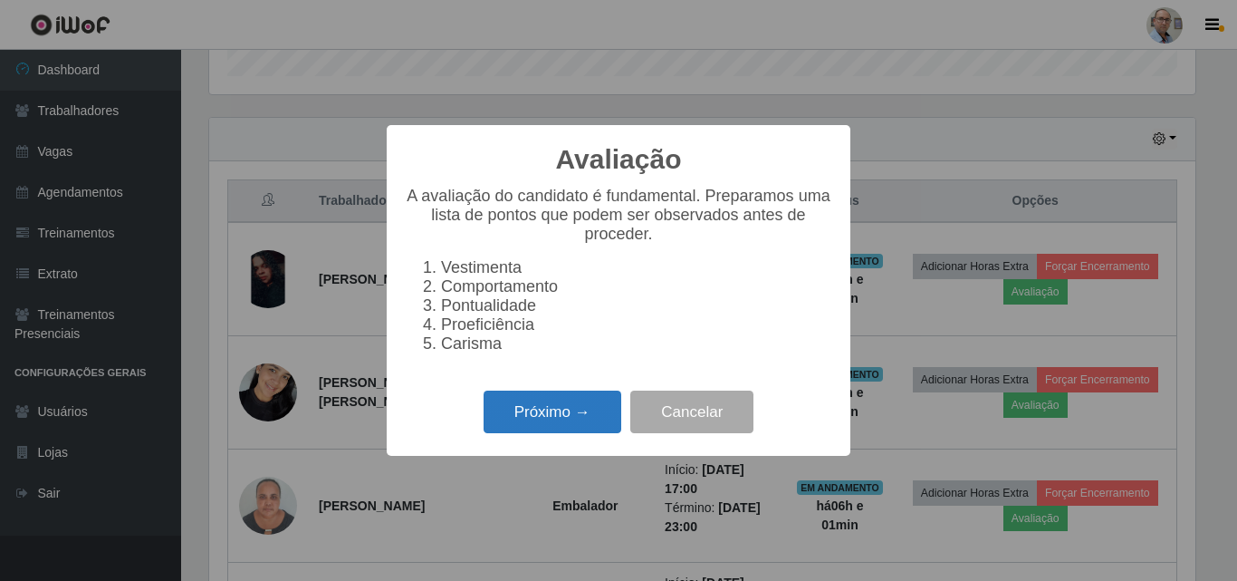
click at [524, 423] on button "Próximo →" at bounding box center [553, 411] width 138 height 43
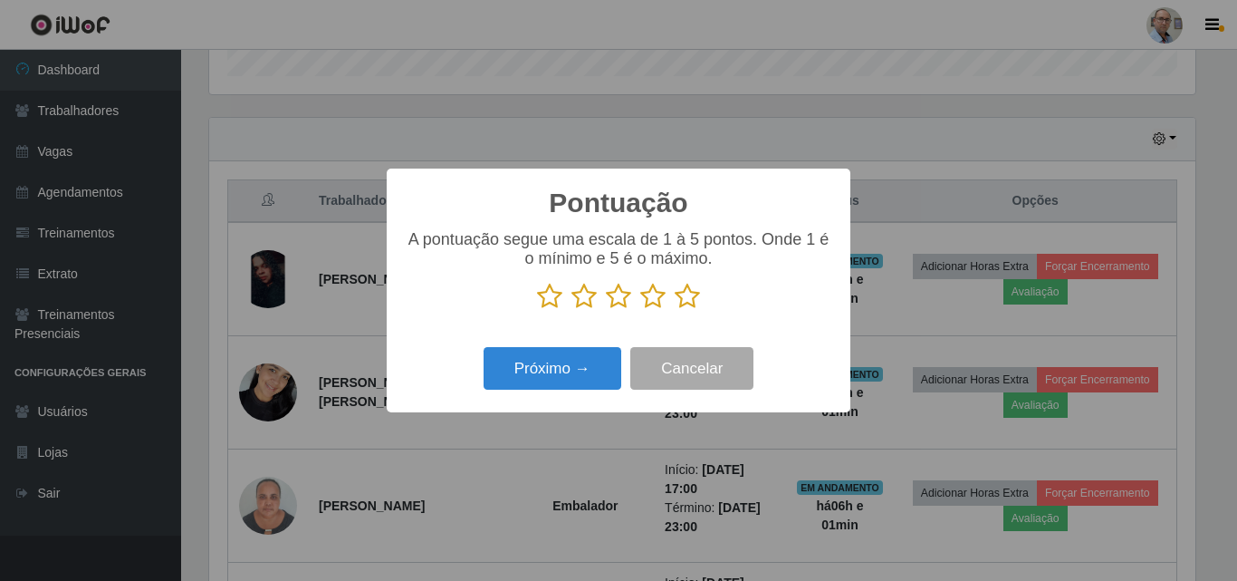
click at [686, 300] on icon at bounding box center [687, 296] width 25 height 27
click at [675, 310] on input "radio" at bounding box center [675, 310] width 0 height 0
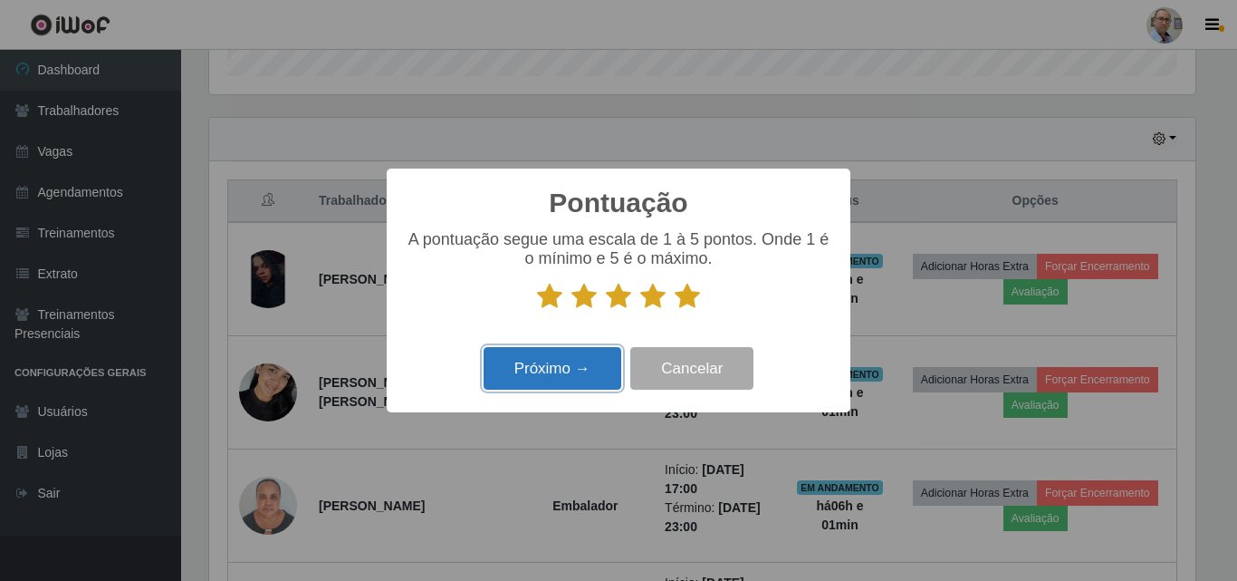
click at [572, 363] on button "Próximo →" at bounding box center [553, 368] width 138 height 43
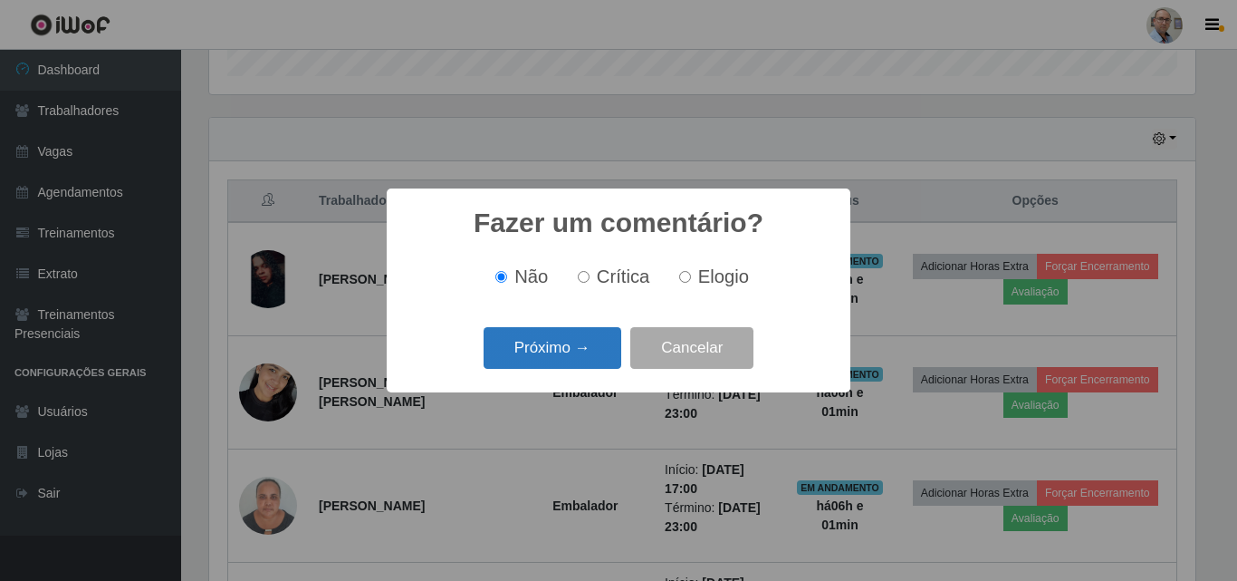
click at [560, 341] on button "Próximo →" at bounding box center [553, 348] width 138 height 43
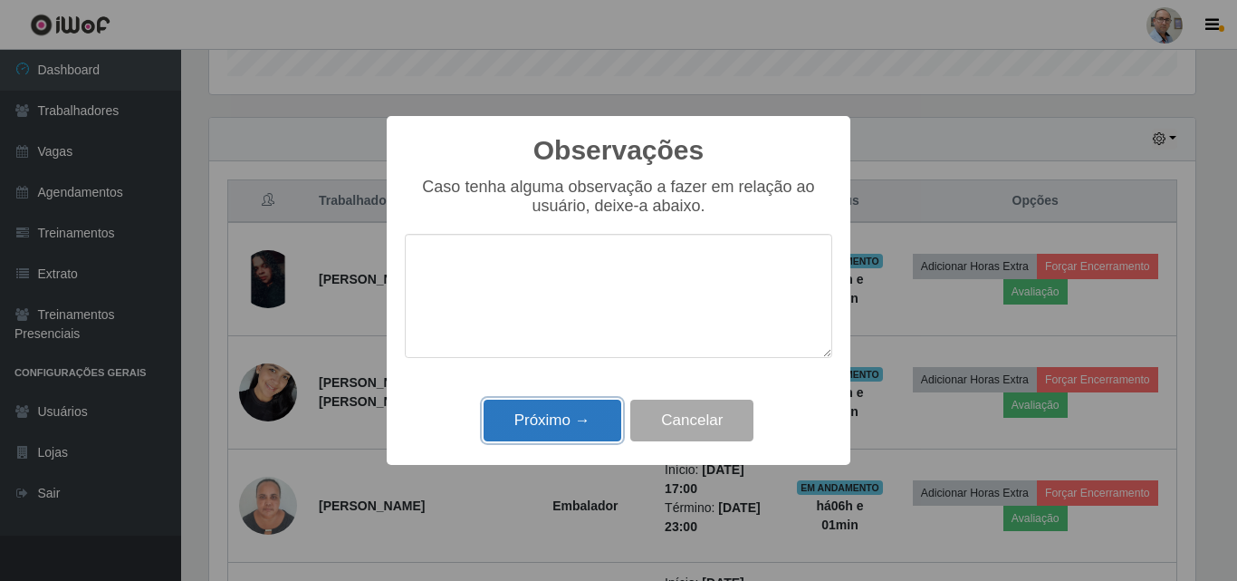
click at [522, 414] on button "Próximo →" at bounding box center [553, 420] width 138 height 43
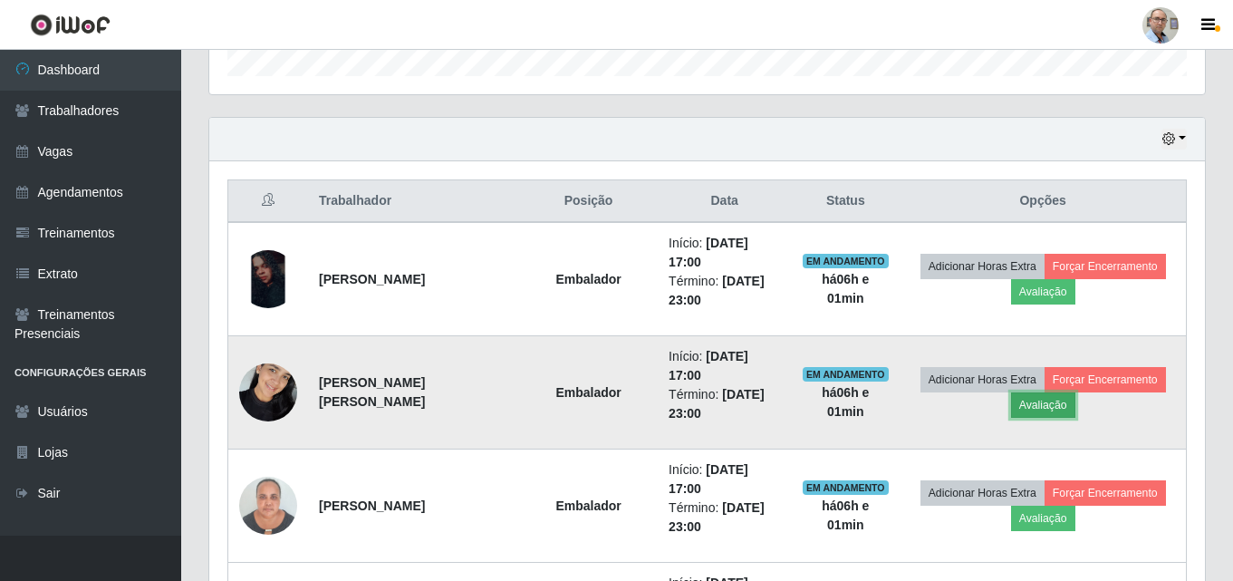
click at [1053, 404] on button "Avaliação" at bounding box center [1043, 404] width 64 height 25
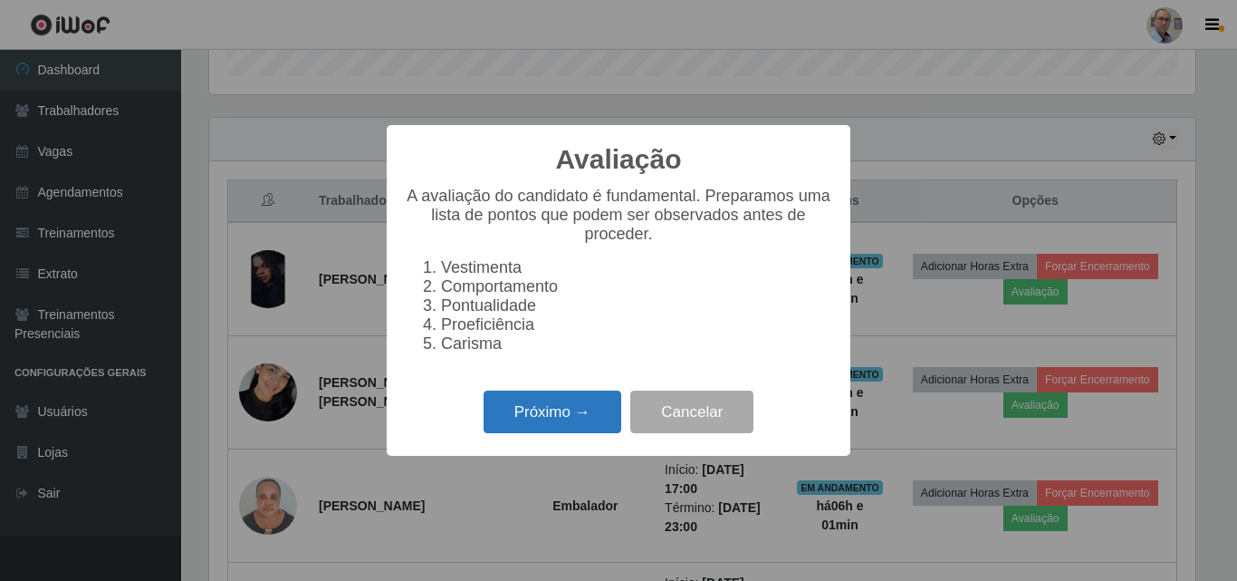
click at [556, 418] on button "Próximo →" at bounding box center [553, 411] width 138 height 43
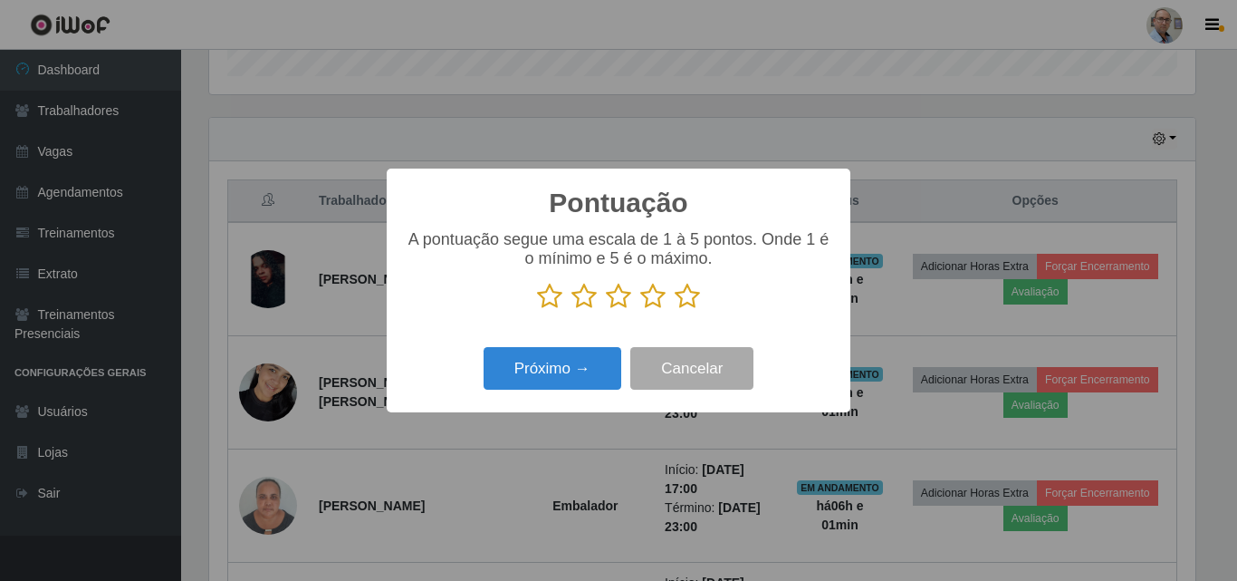
click at [677, 300] on icon at bounding box center [687, 296] width 25 height 27
click at [675, 310] on input "radio" at bounding box center [675, 310] width 0 height 0
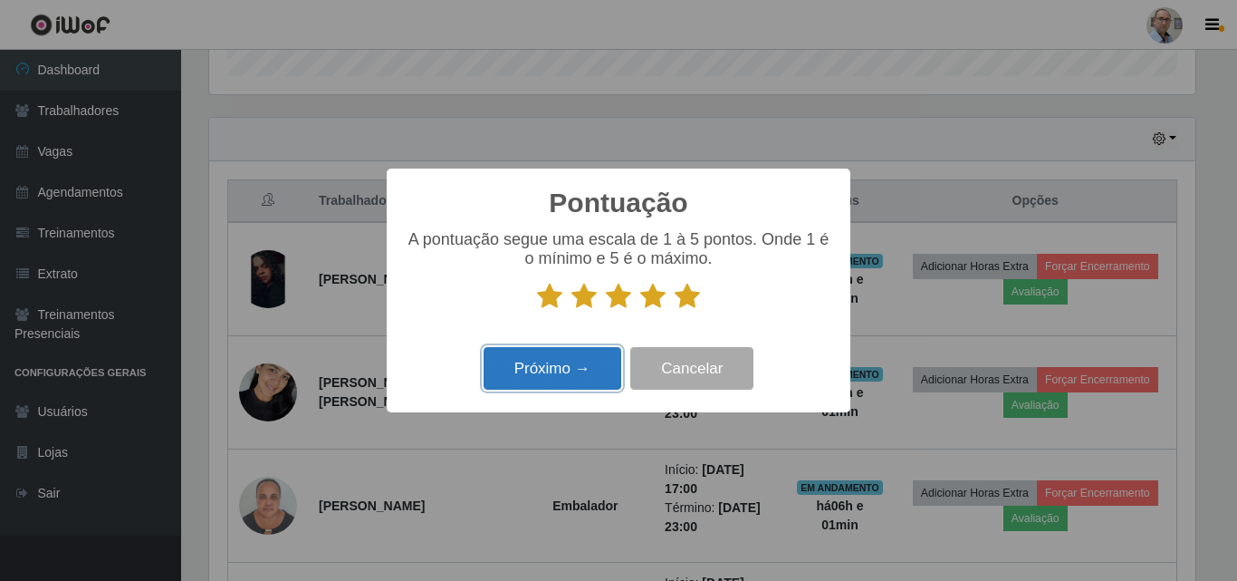
click at [553, 366] on button "Próximo →" at bounding box center [553, 368] width 138 height 43
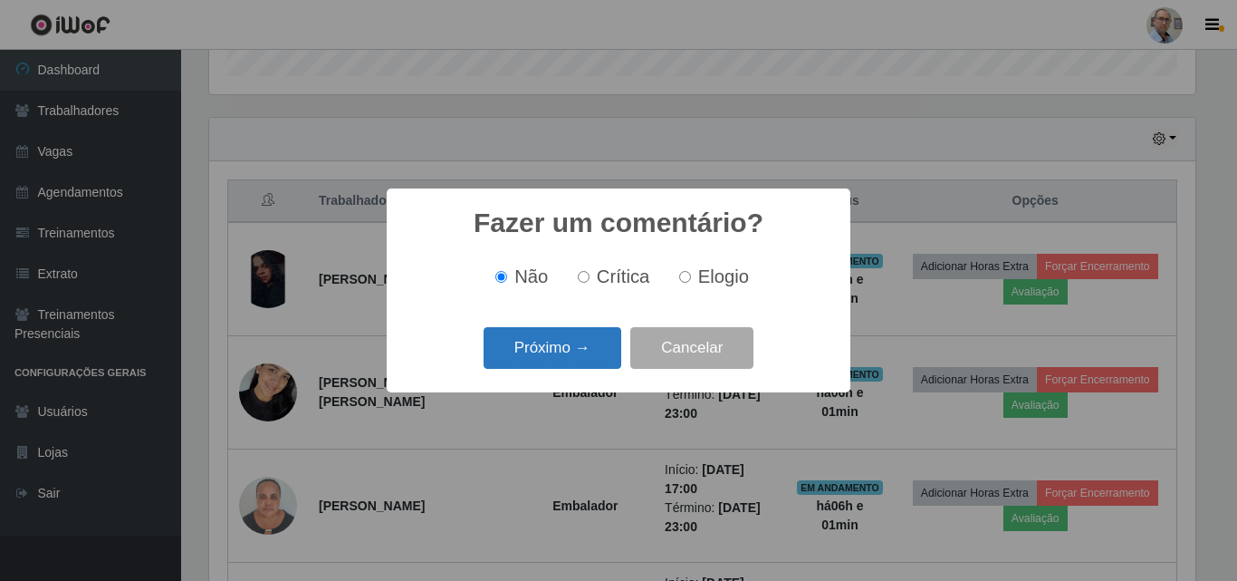
click at [547, 360] on button "Próximo →" at bounding box center [553, 348] width 138 height 43
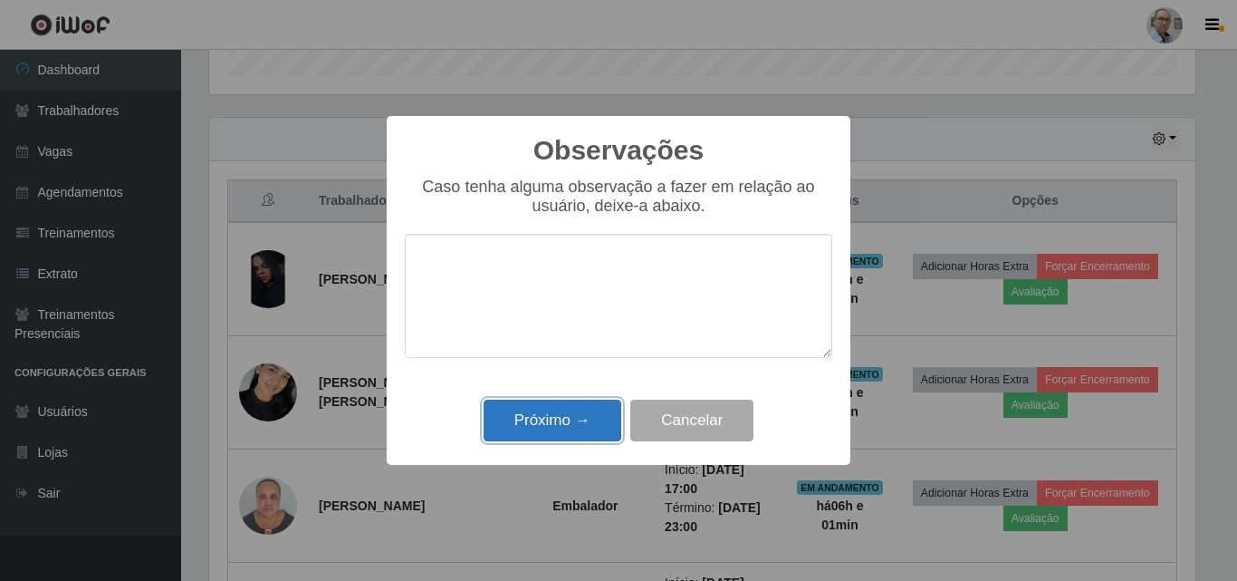
click at [525, 423] on button "Próximo →" at bounding box center [553, 420] width 138 height 43
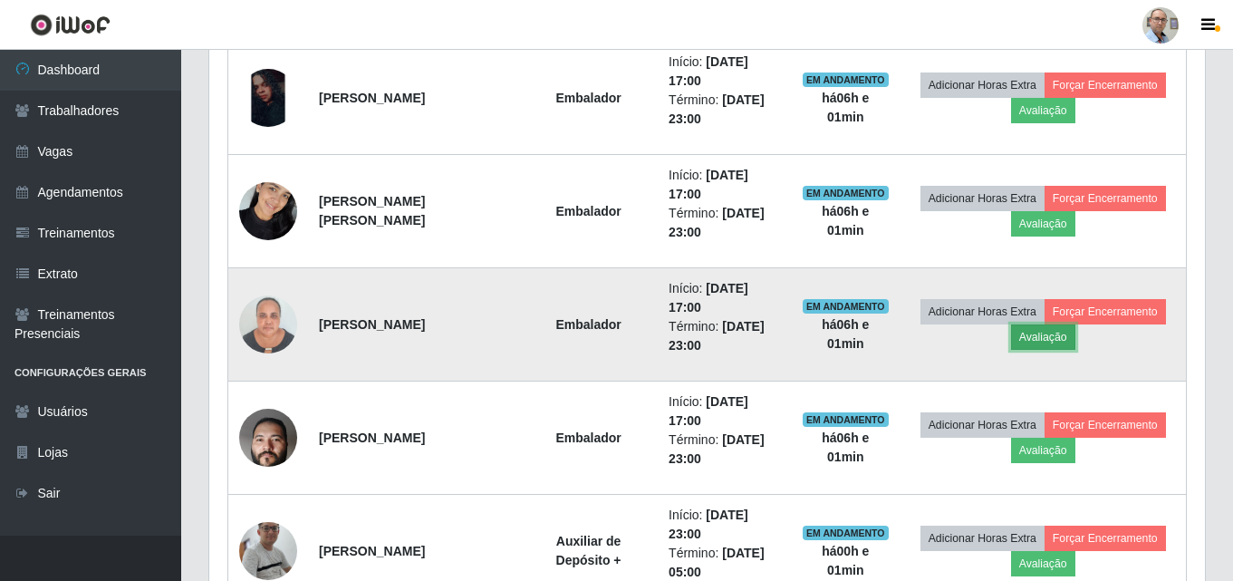
click at [1060, 341] on button "Avaliação" at bounding box center [1043, 336] width 64 height 25
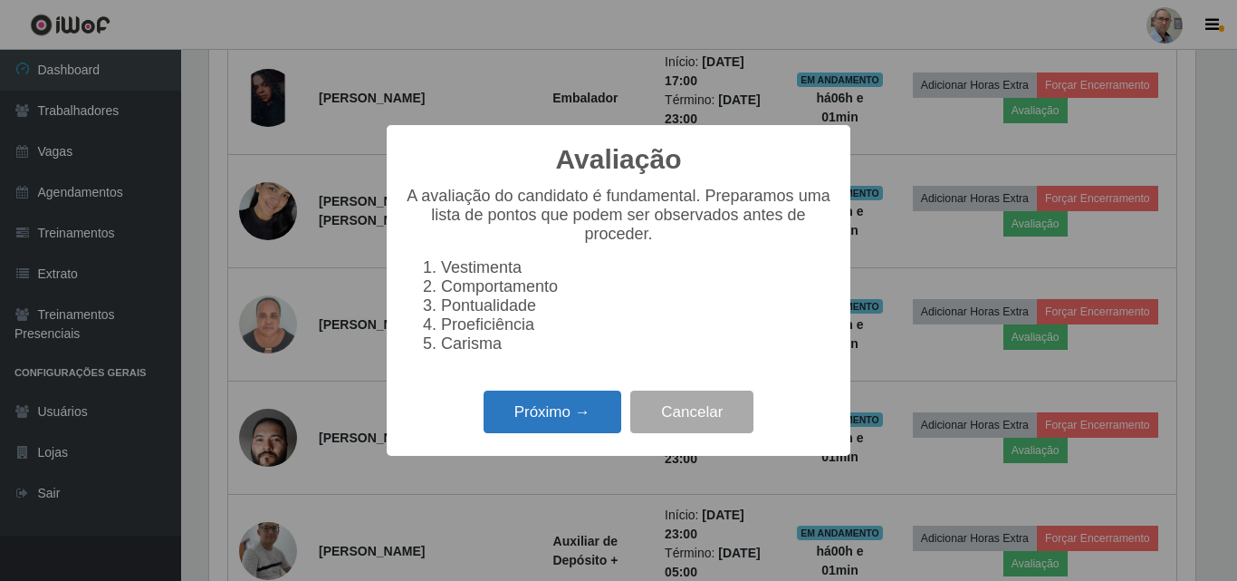
click at [540, 426] on button "Próximo →" at bounding box center [553, 411] width 138 height 43
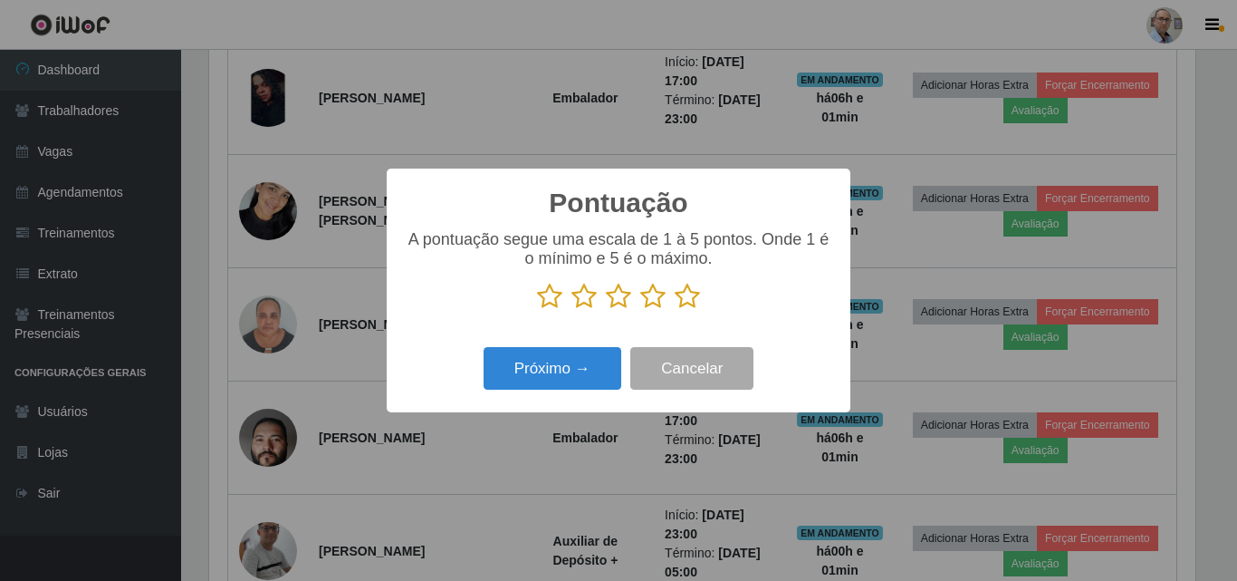
click at [685, 299] on icon at bounding box center [687, 296] width 25 height 27
click at [675, 310] on input "radio" at bounding box center [675, 310] width 0 height 0
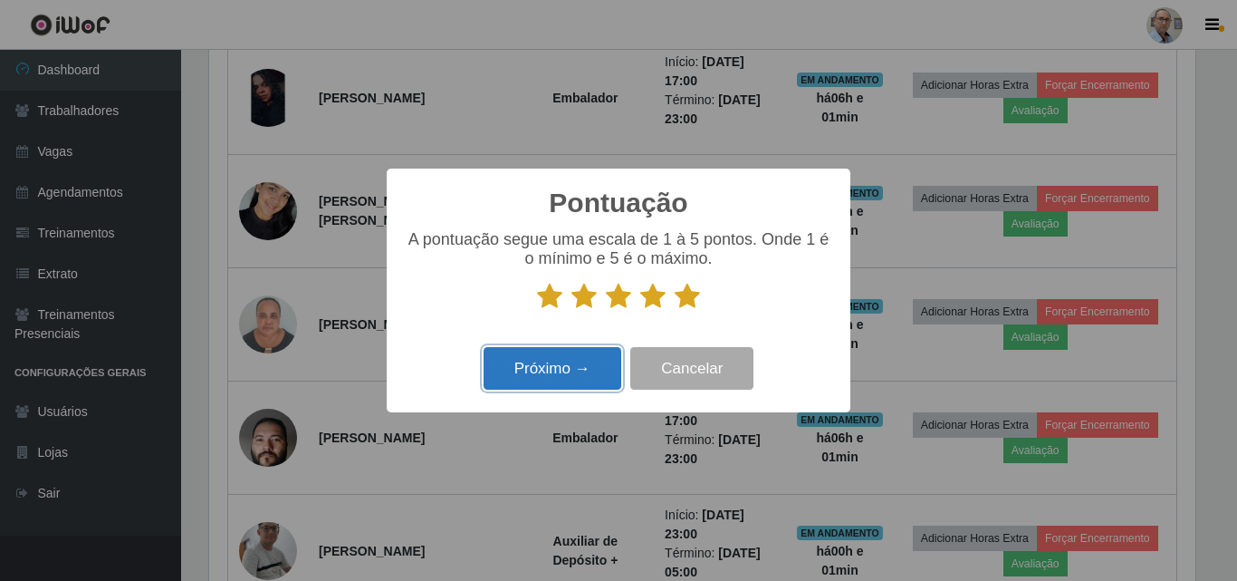
click at [567, 372] on button "Próximo →" at bounding box center [553, 368] width 138 height 43
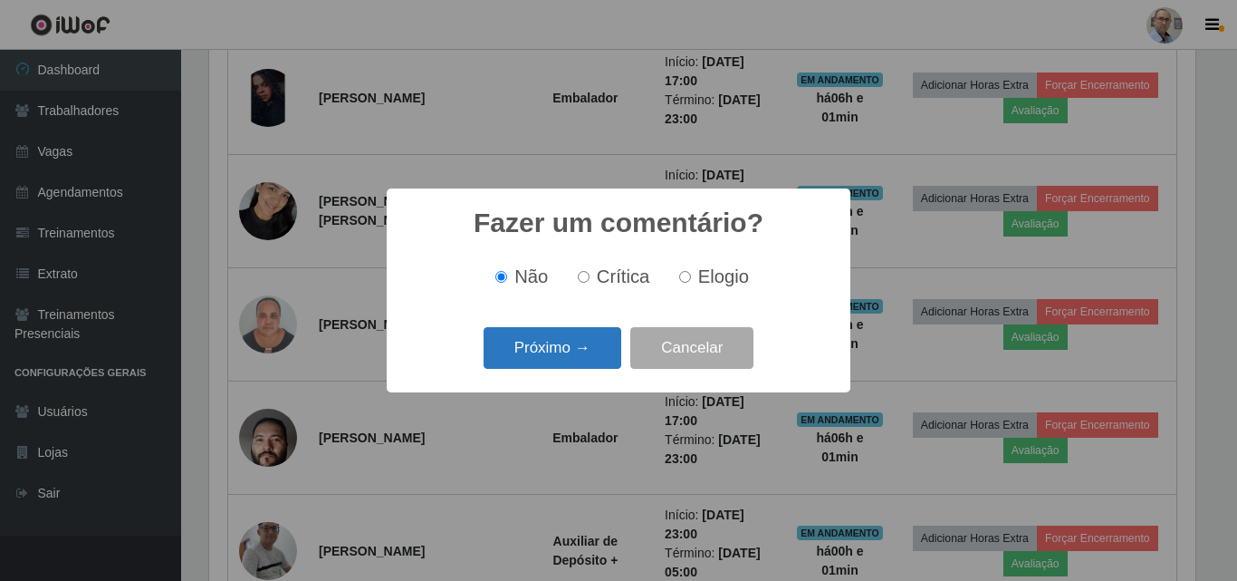
click at [557, 356] on button "Próximo →" at bounding box center [553, 348] width 138 height 43
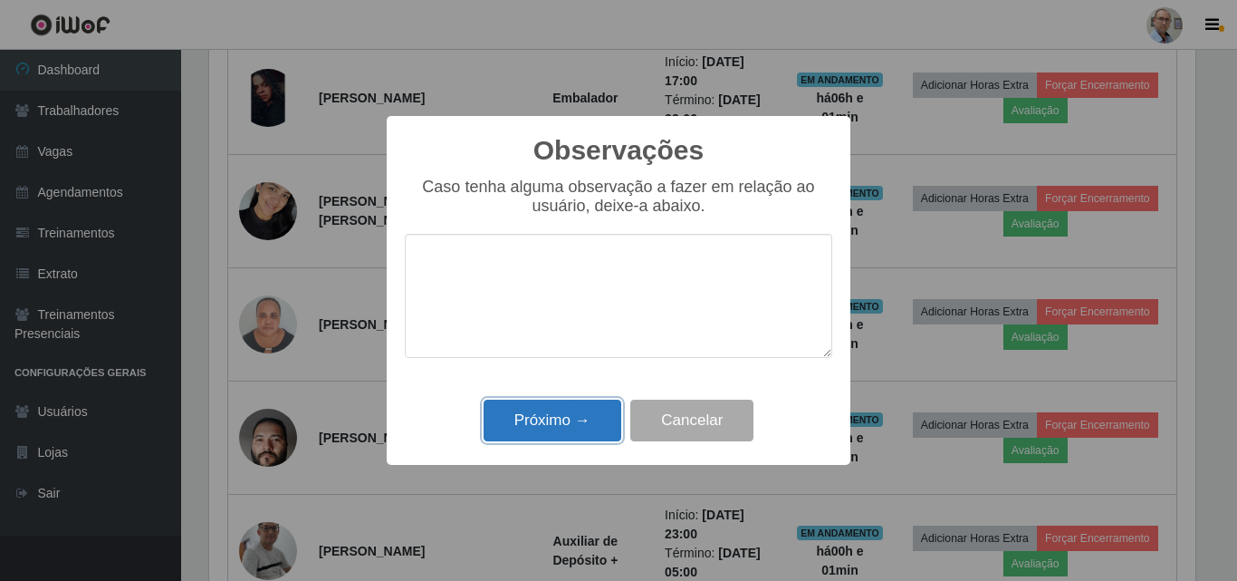
click at [548, 420] on button "Próximo →" at bounding box center [553, 420] width 138 height 43
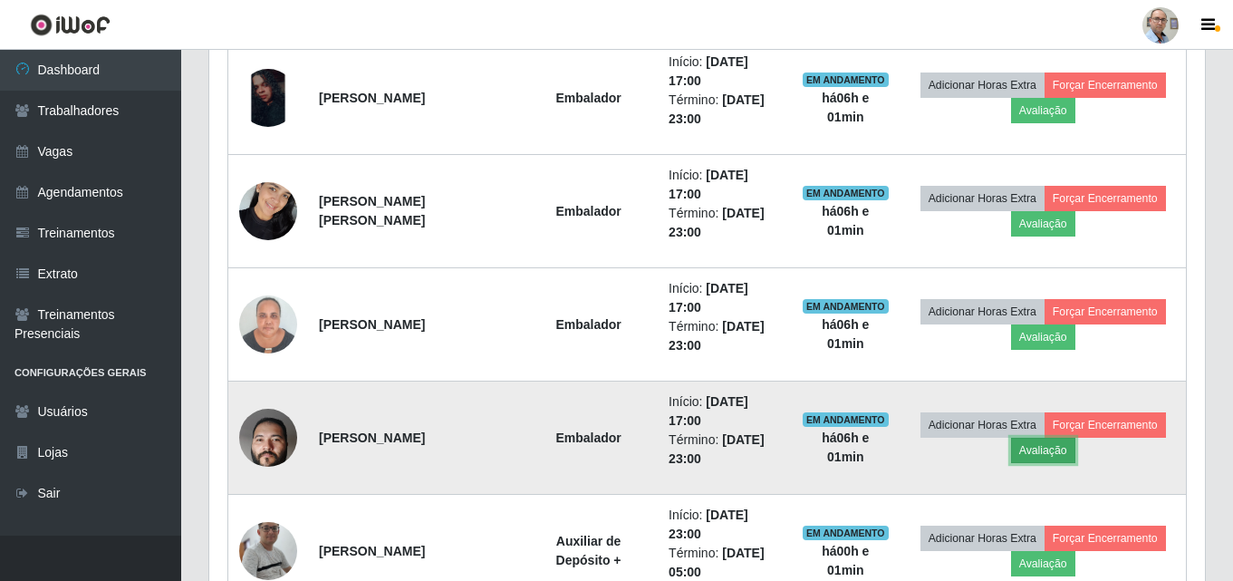
click at [1050, 445] on button "Avaliação" at bounding box center [1043, 449] width 64 height 25
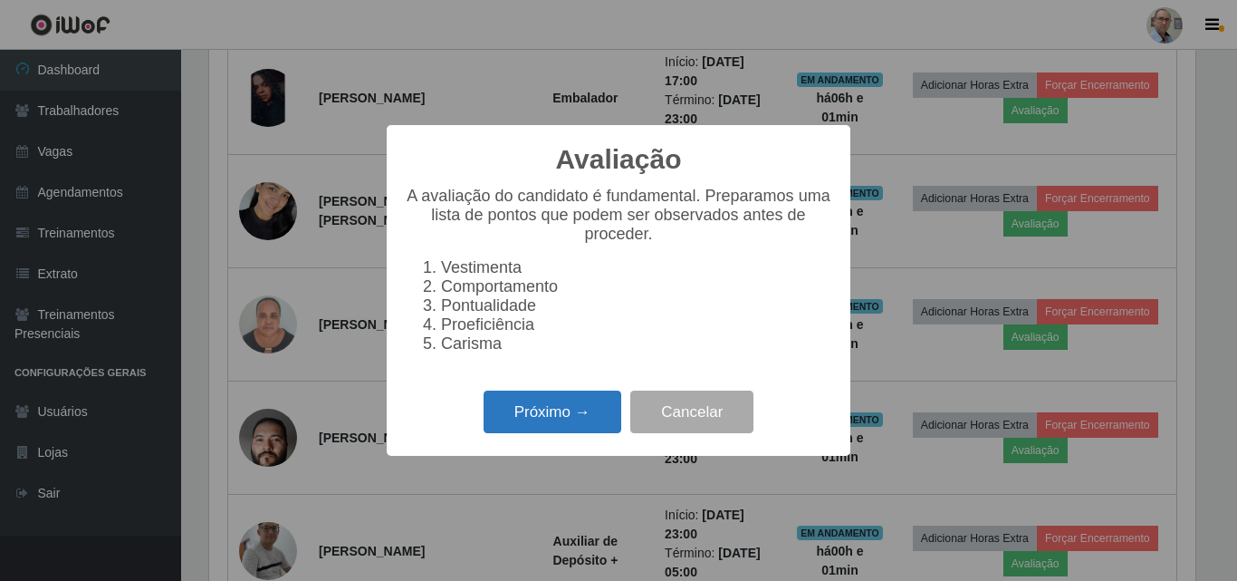
click at [541, 409] on button "Próximo →" at bounding box center [553, 411] width 138 height 43
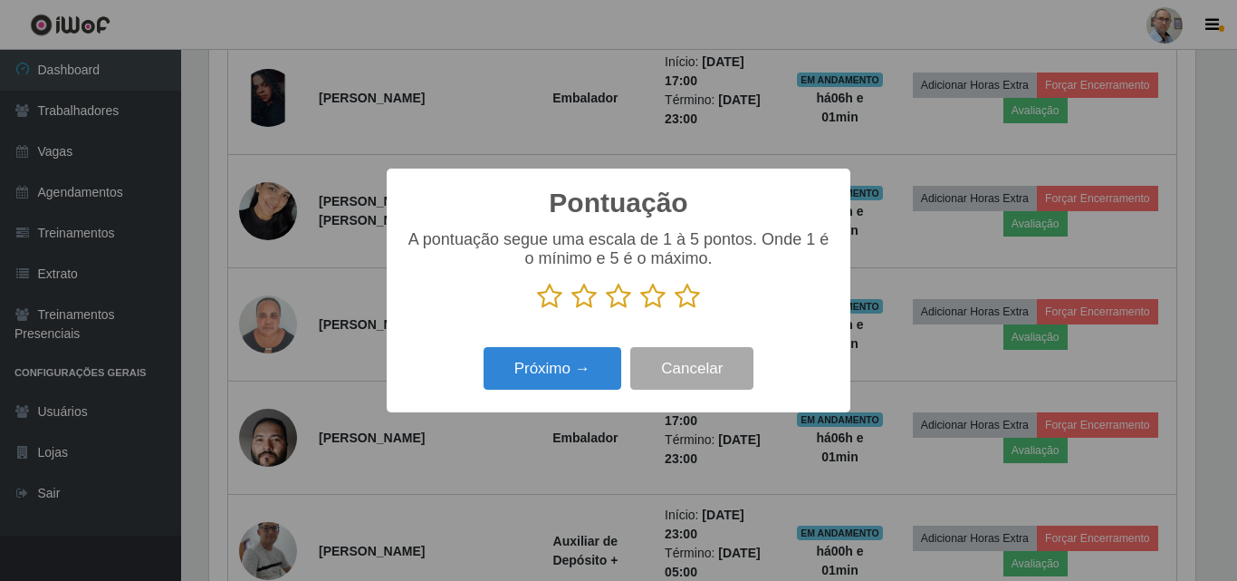
click at [689, 298] on icon at bounding box center [687, 296] width 25 height 27
click at [675, 310] on input "radio" at bounding box center [675, 310] width 0 height 0
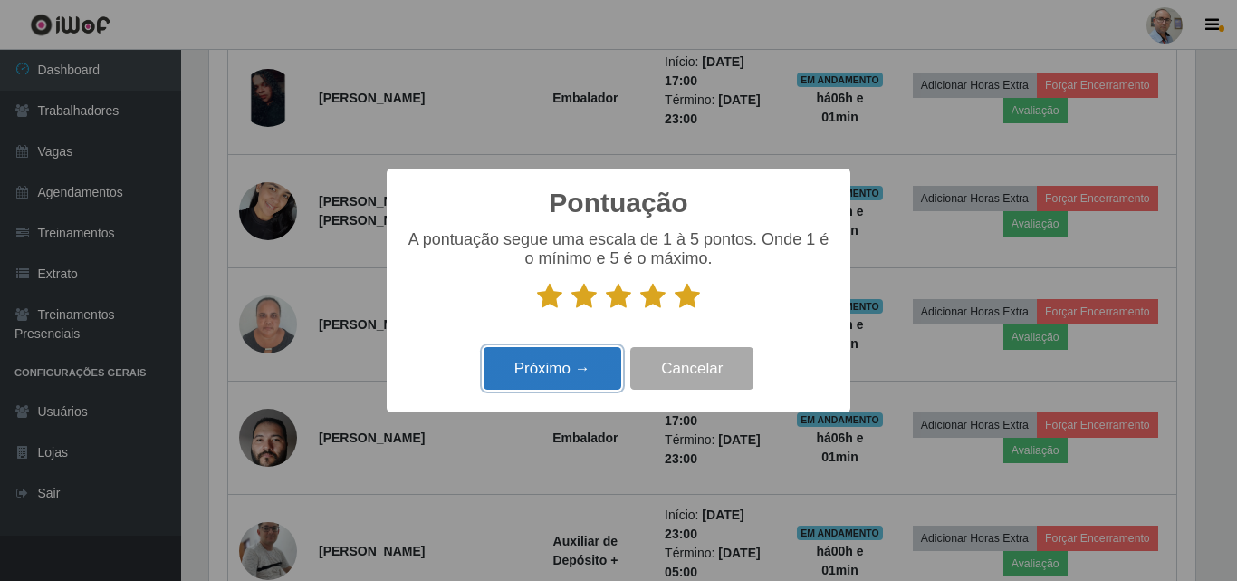
click at [567, 353] on button "Próximo →" at bounding box center [553, 368] width 138 height 43
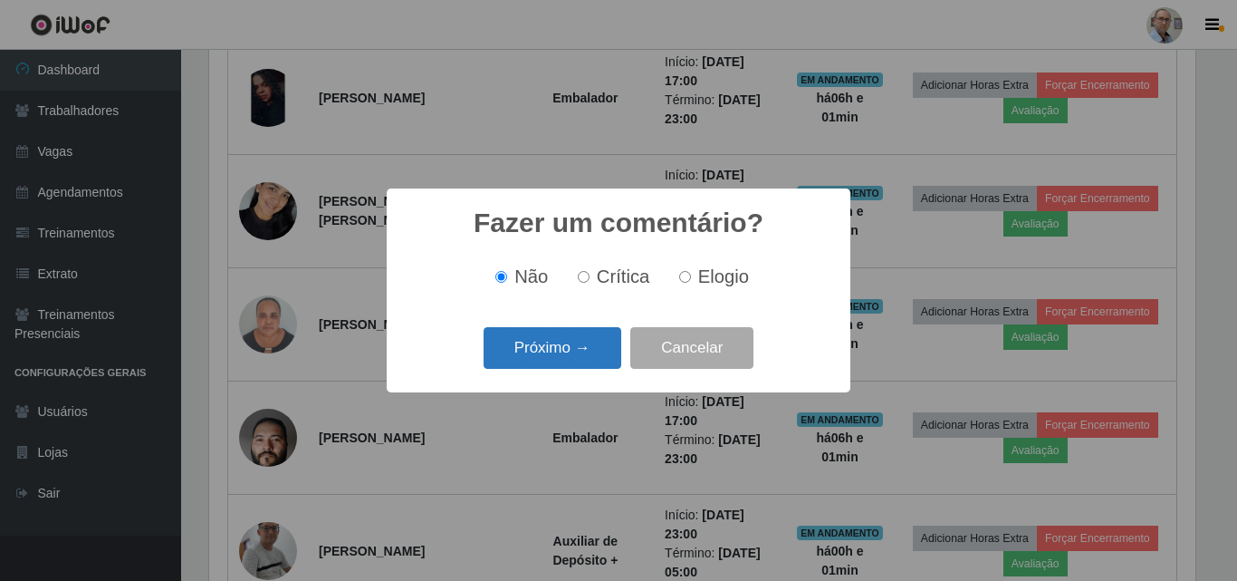
click at [552, 354] on button "Próximo →" at bounding box center [553, 348] width 138 height 43
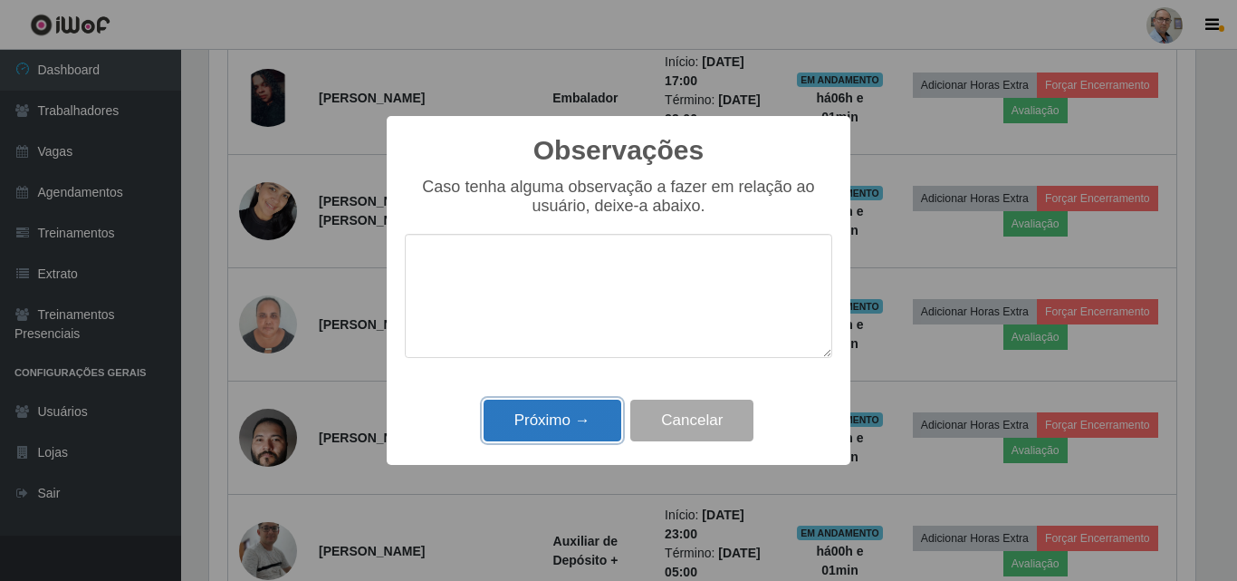
click at [553, 416] on button "Próximo →" at bounding box center [553, 420] width 138 height 43
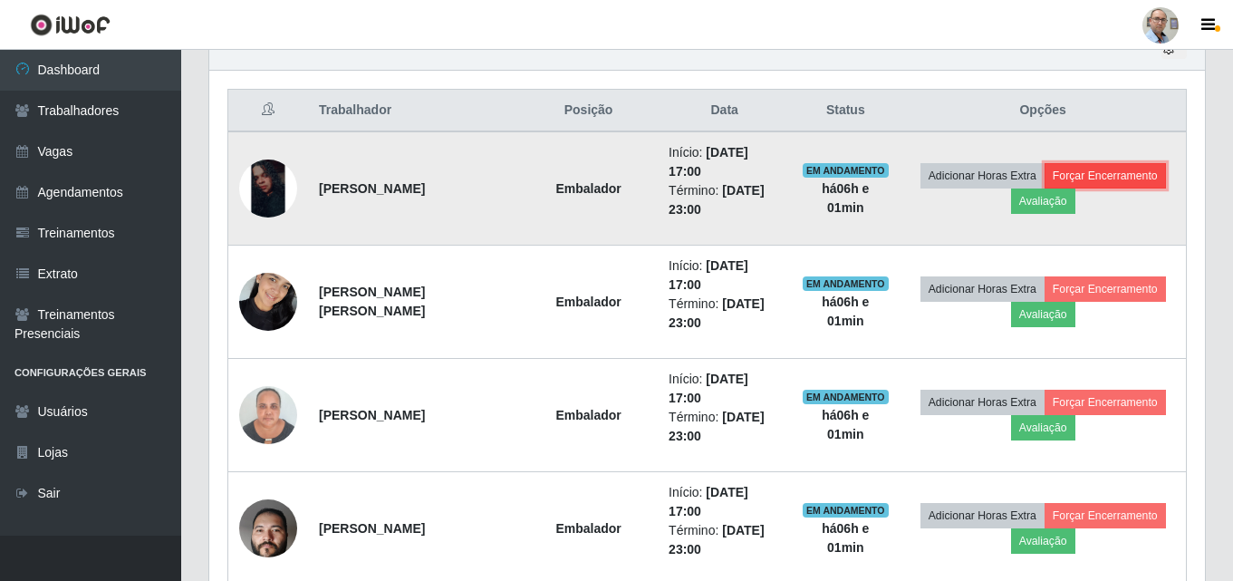
click at [1125, 169] on button "Forçar Encerramento" at bounding box center [1104, 175] width 121 height 25
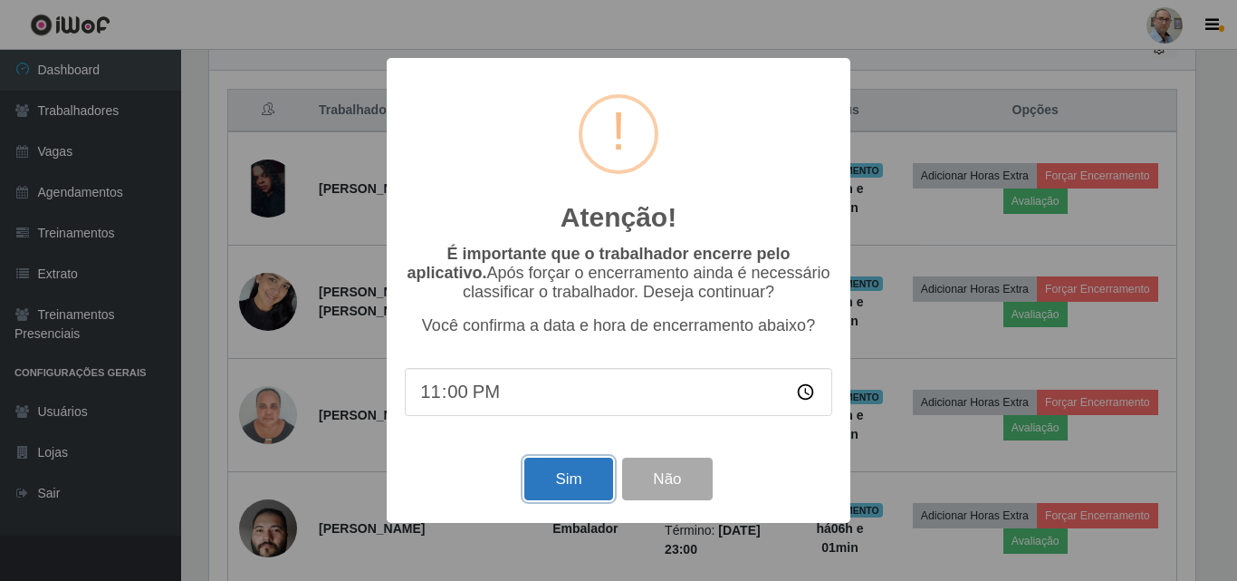
click at [567, 475] on button "Sim" at bounding box center [568, 478] width 88 height 43
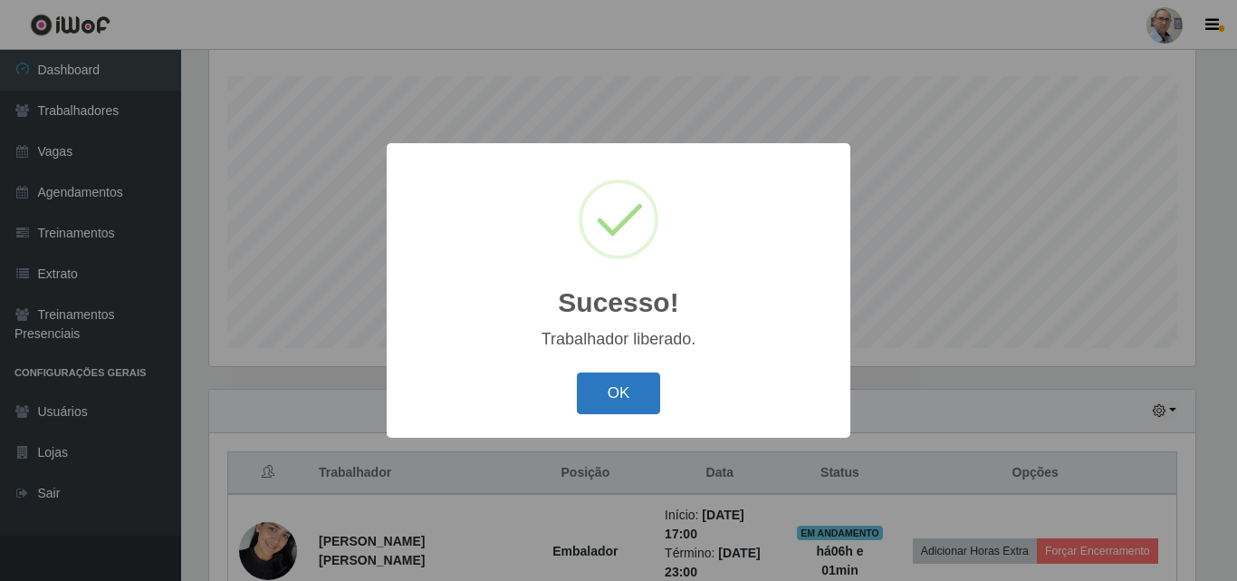
click at [609, 398] on button "OK" at bounding box center [619, 393] width 84 height 43
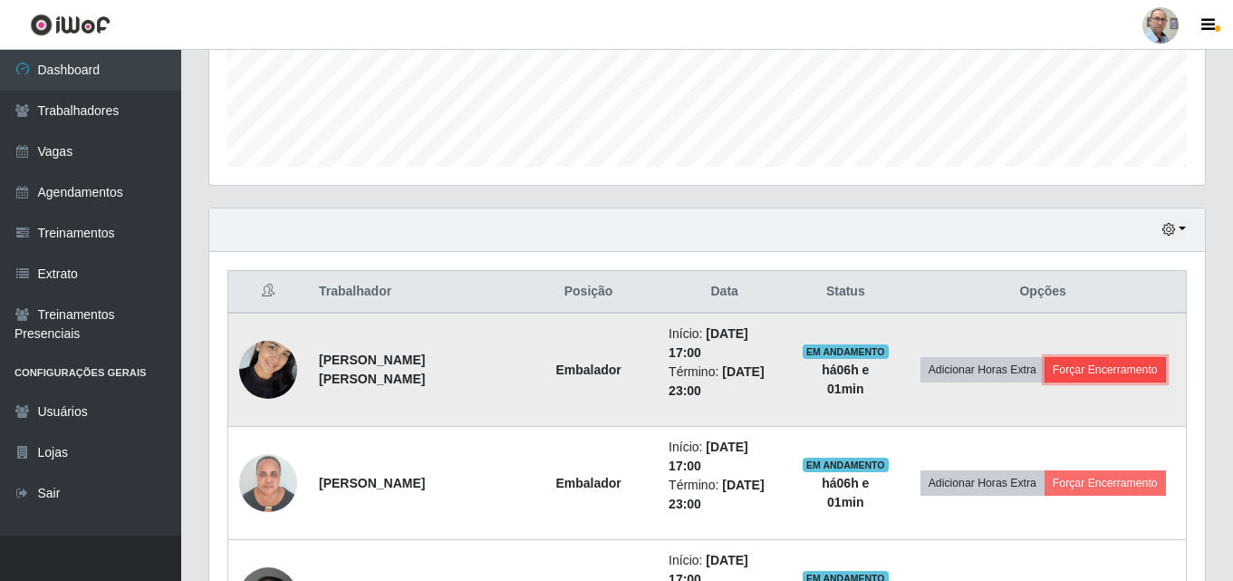
click at [1121, 370] on button "Forçar Encerramento" at bounding box center [1104, 369] width 121 height 25
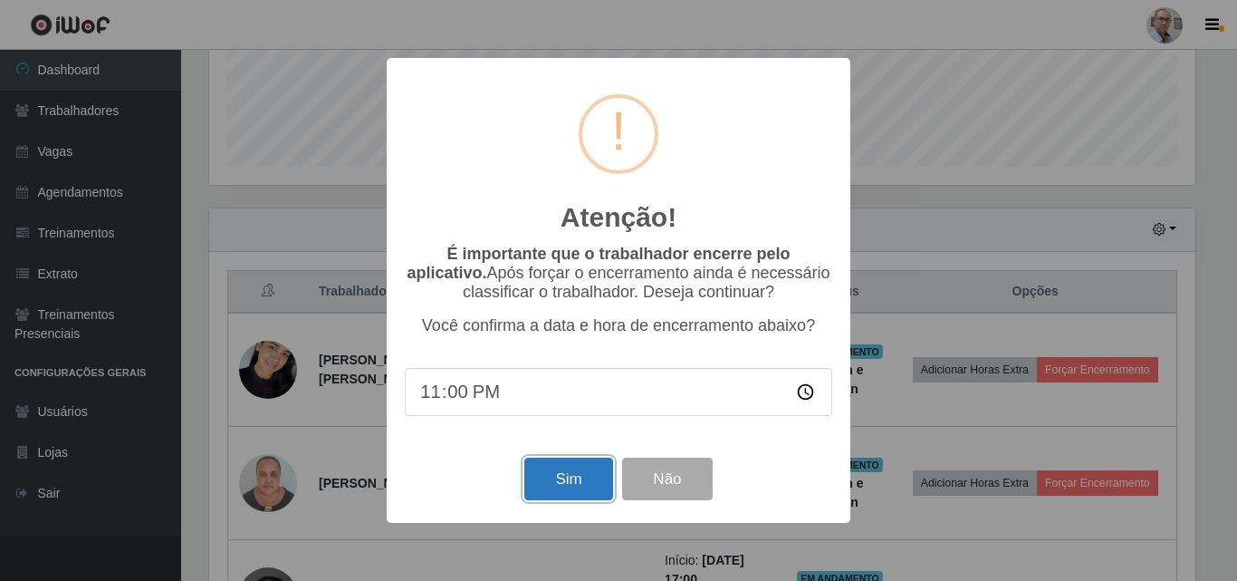
click at [558, 486] on button "Sim" at bounding box center [568, 478] width 88 height 43
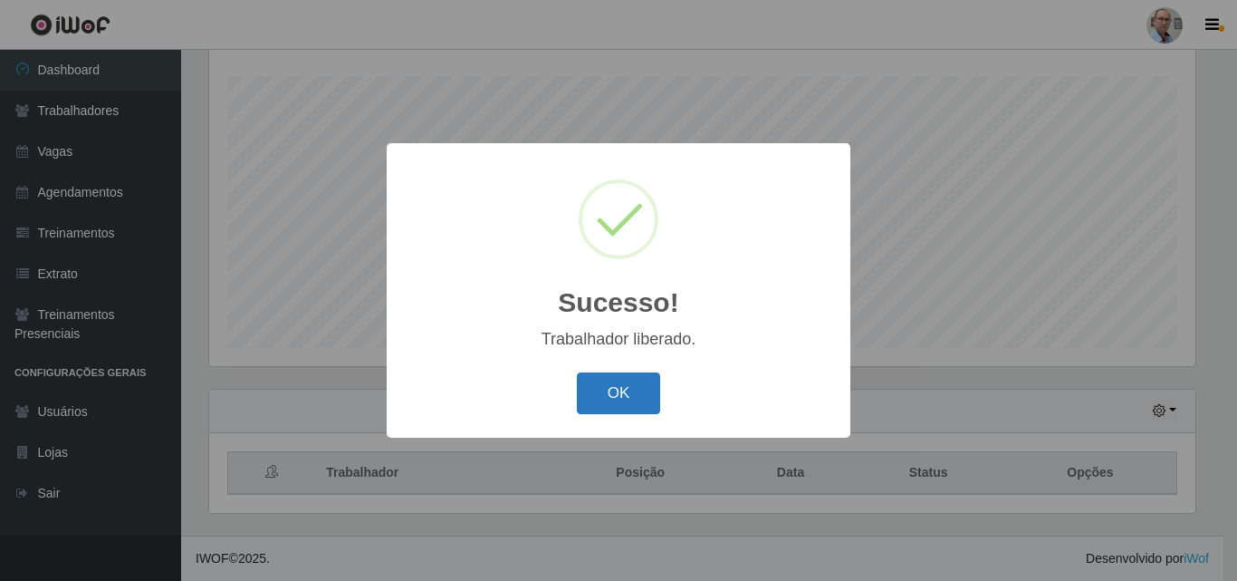
click at [607, 415] on div "OK Cancel" at bounding box center [618, 393] width 427 height 52
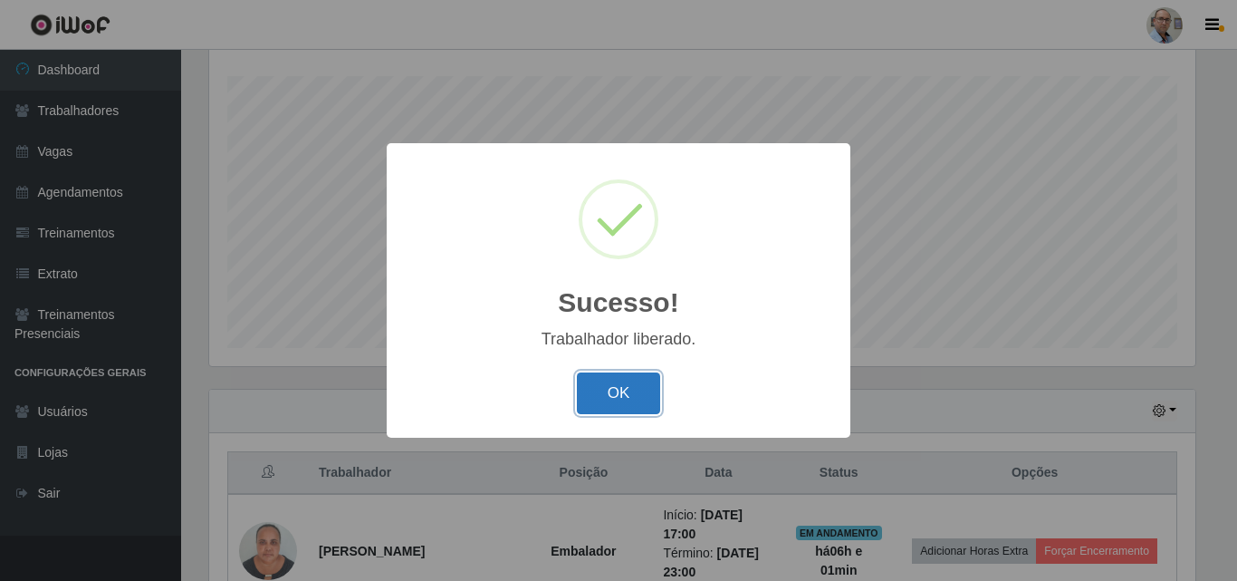
click at [625, 392] on button "OK" at bounding box center [619, 393] width 84 height 43
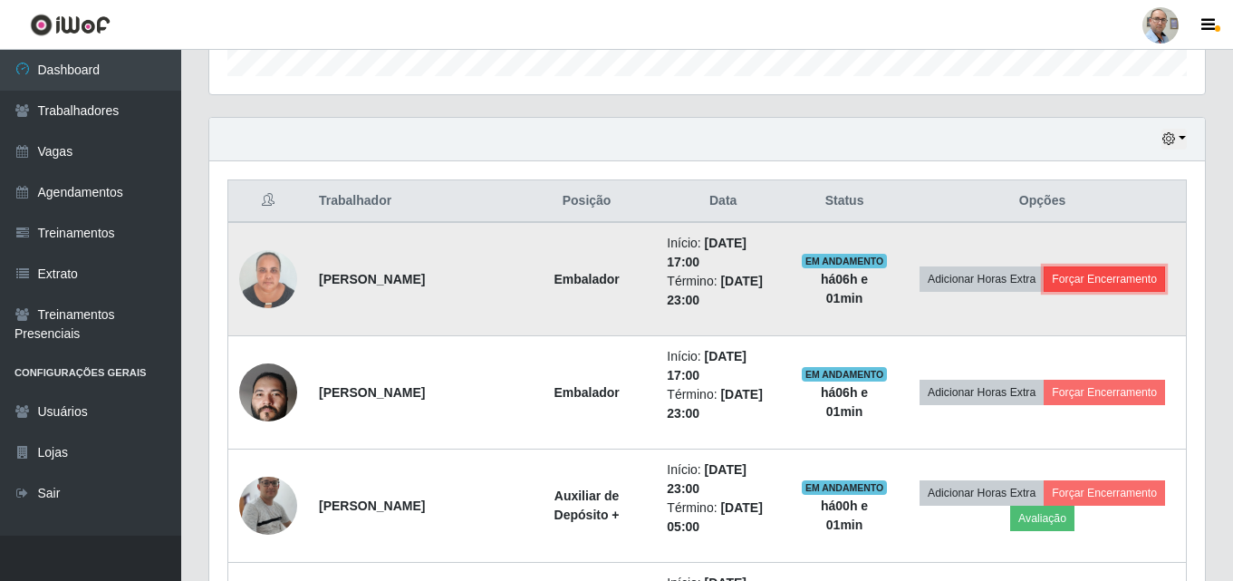
click at [1079, 280] on button "Forçar Encerramento" at bounding box center [1103, 278] width 121 height 25
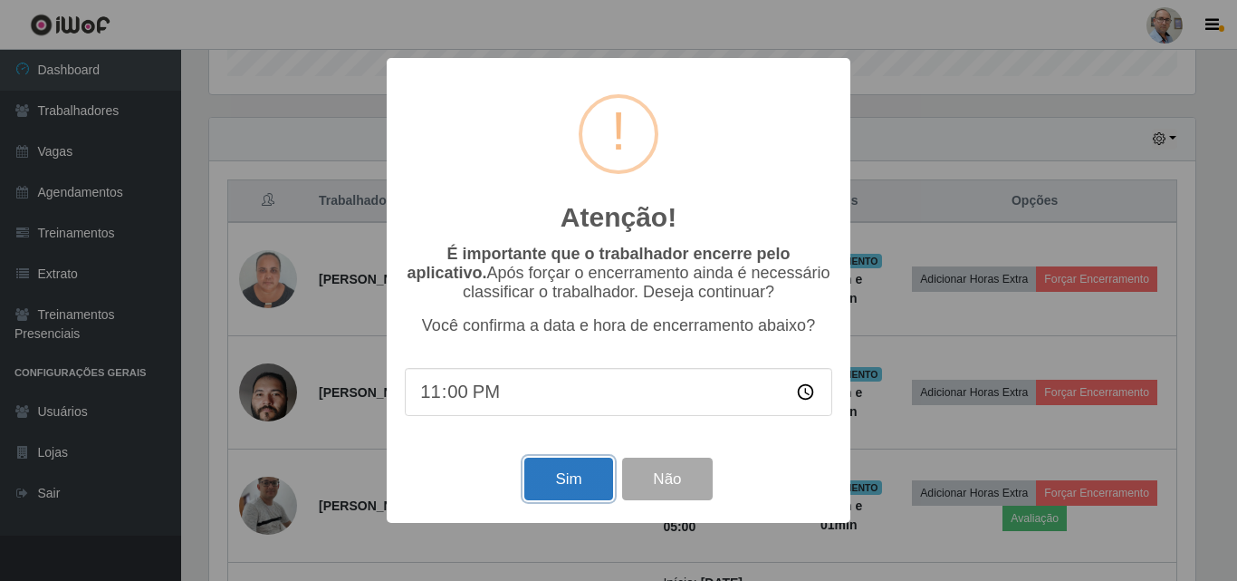
click at [561, 483] on button "Sim" at bounding box center [568, 478] width 88 height 43
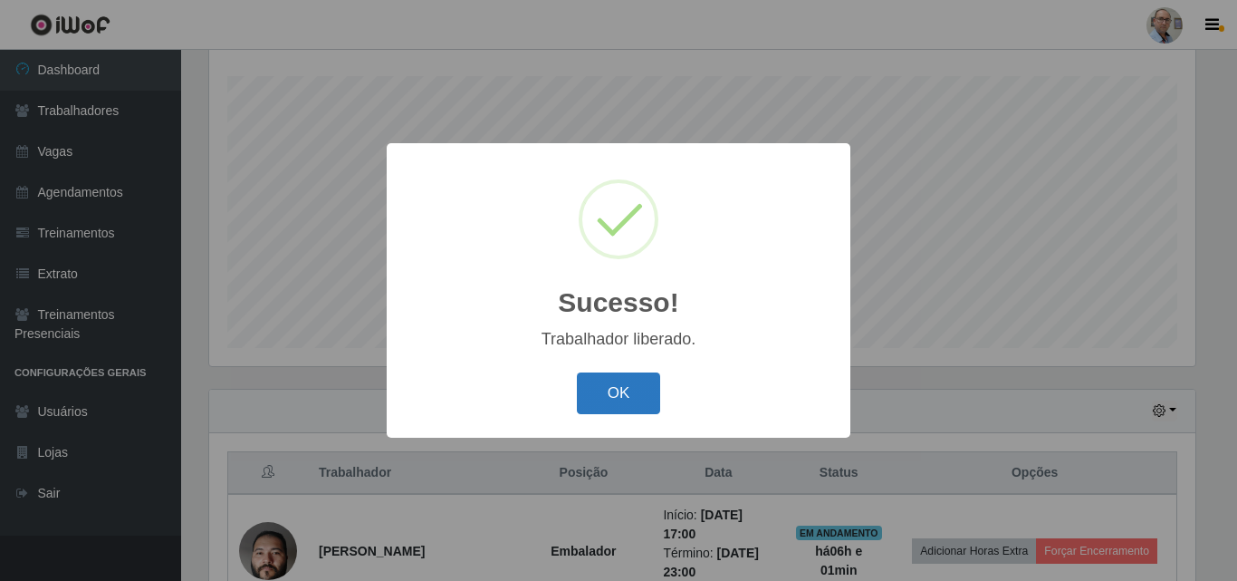
click at [624, 378] on button "OK" at bounding box center [619, 393] width 84 height 43
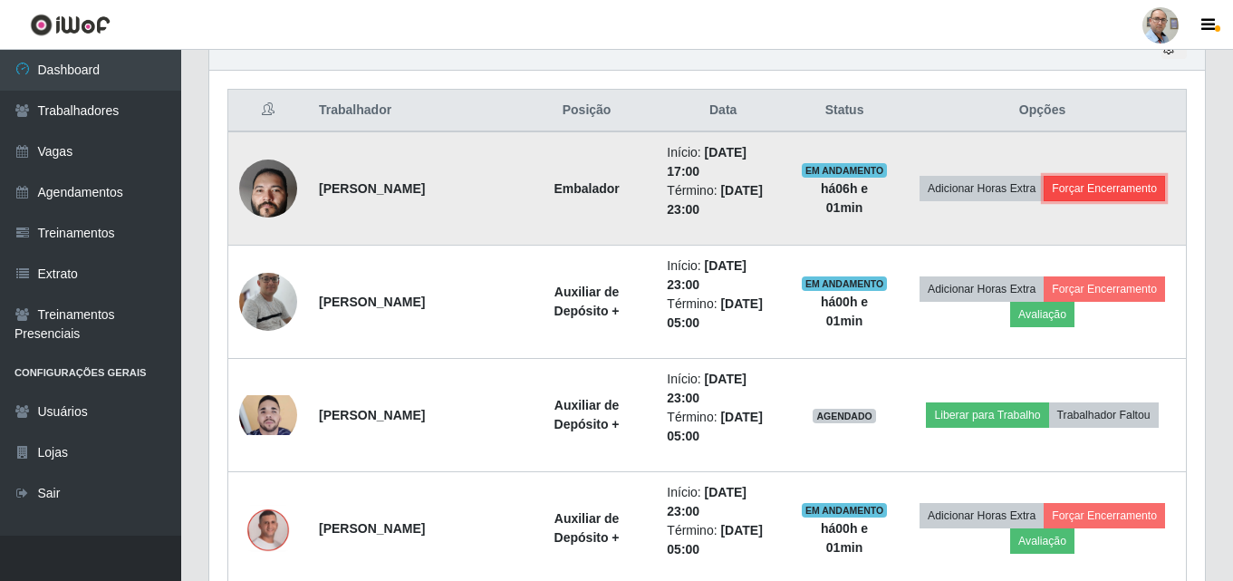
click at [1117, 183] on button "Forçar Encerramento" at bounding box center [1103, 188] width 121 height 25
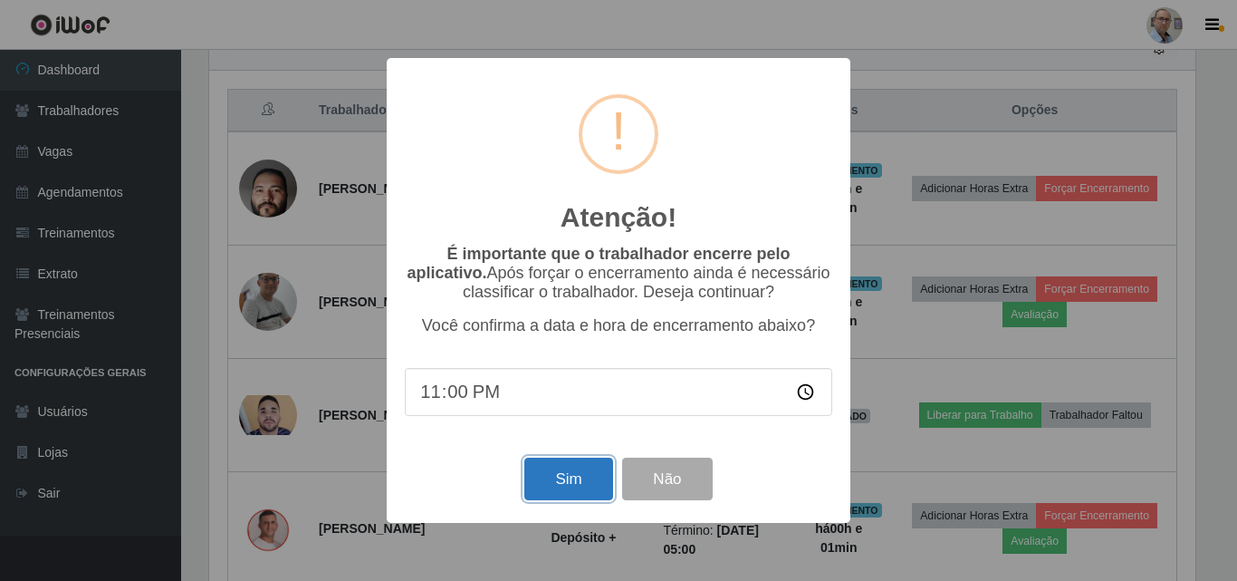
click at [546, 493] on button "Sim" at bounding box center [568, 478] width 88 height 43
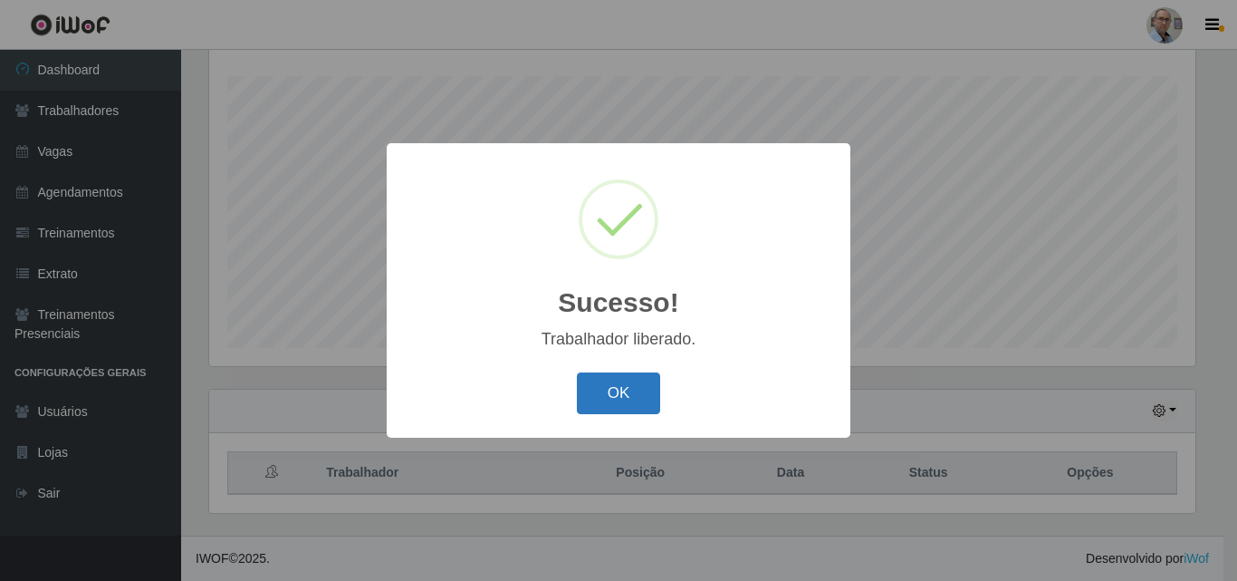
click at [609, 389] on button "OK" at bounding box center [619, 393] width 84 height 43
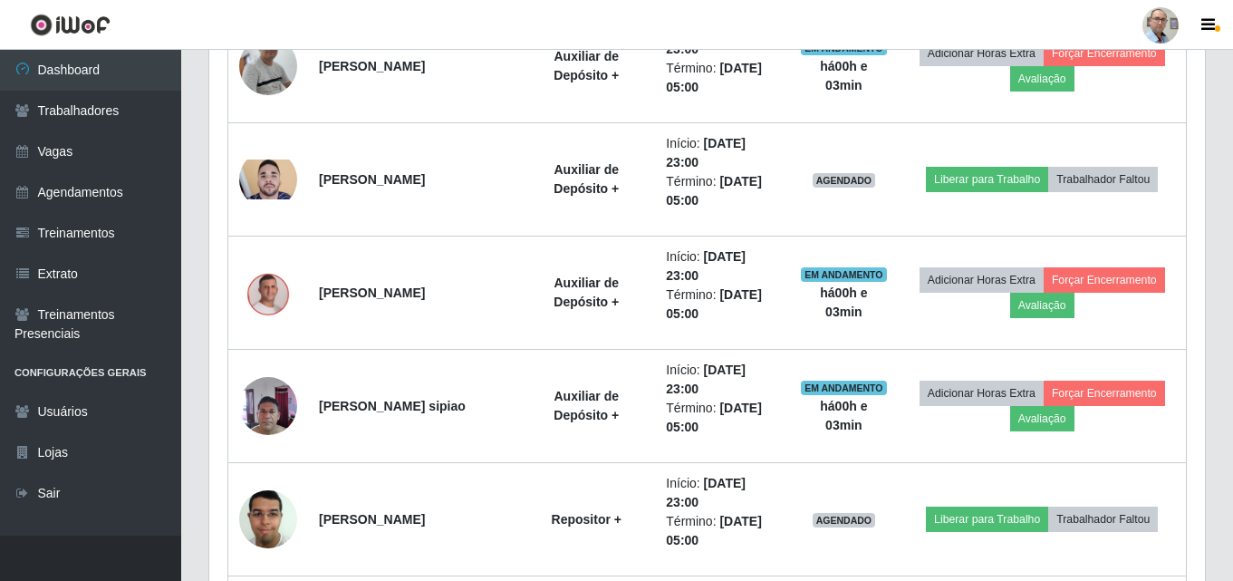
scroll to position [753, 0]
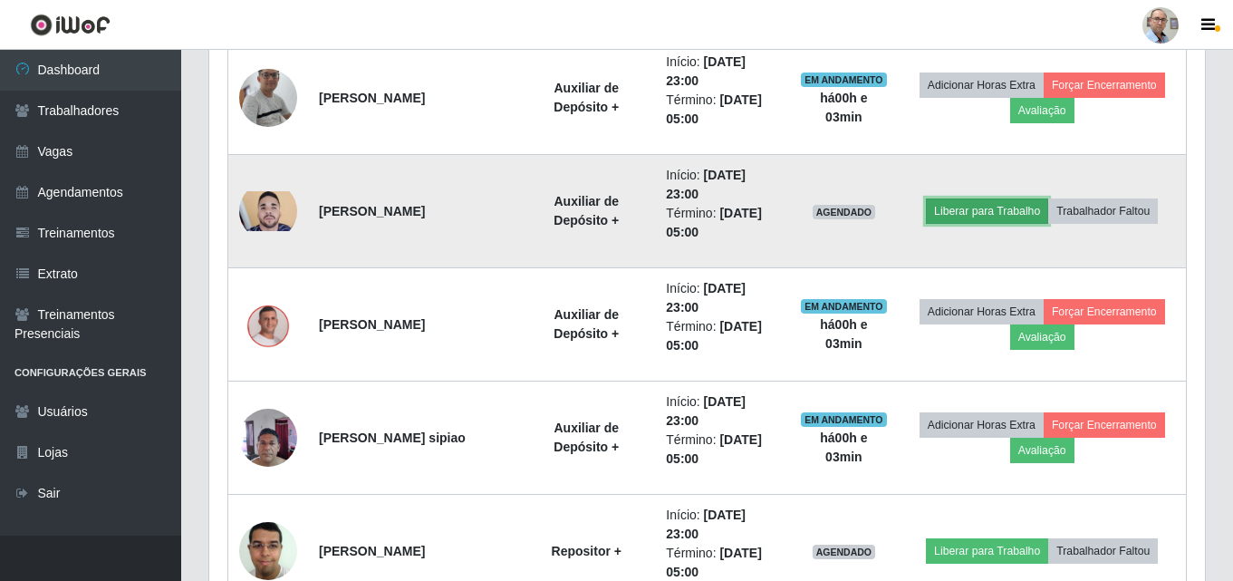
click at [978, 217] on button "Liberar para Trabalho" at bounding box center [987, 210] width 122 height 25
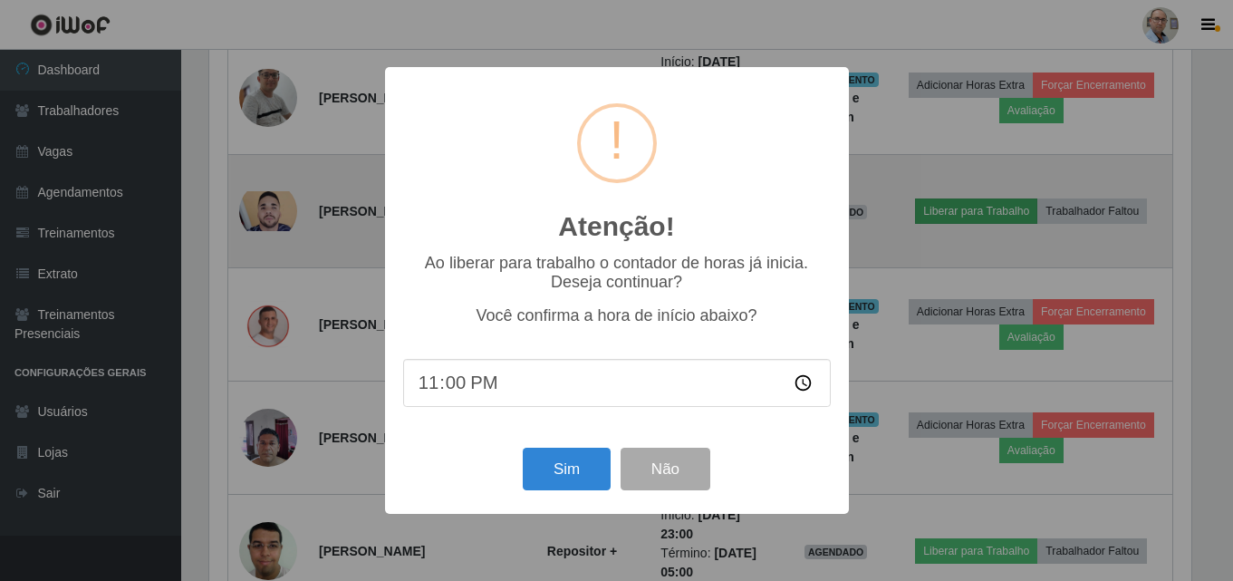
scroll to position [376, 986]
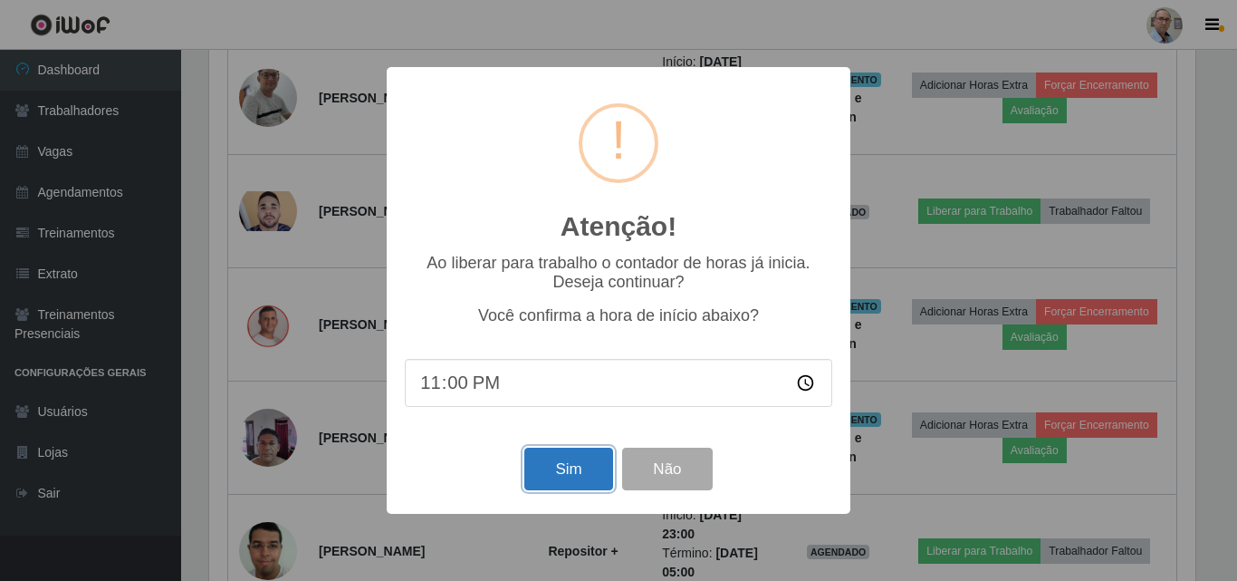
click at [557, 469] on button "Sim" at bounding box center [568, 468] width 88 height 43
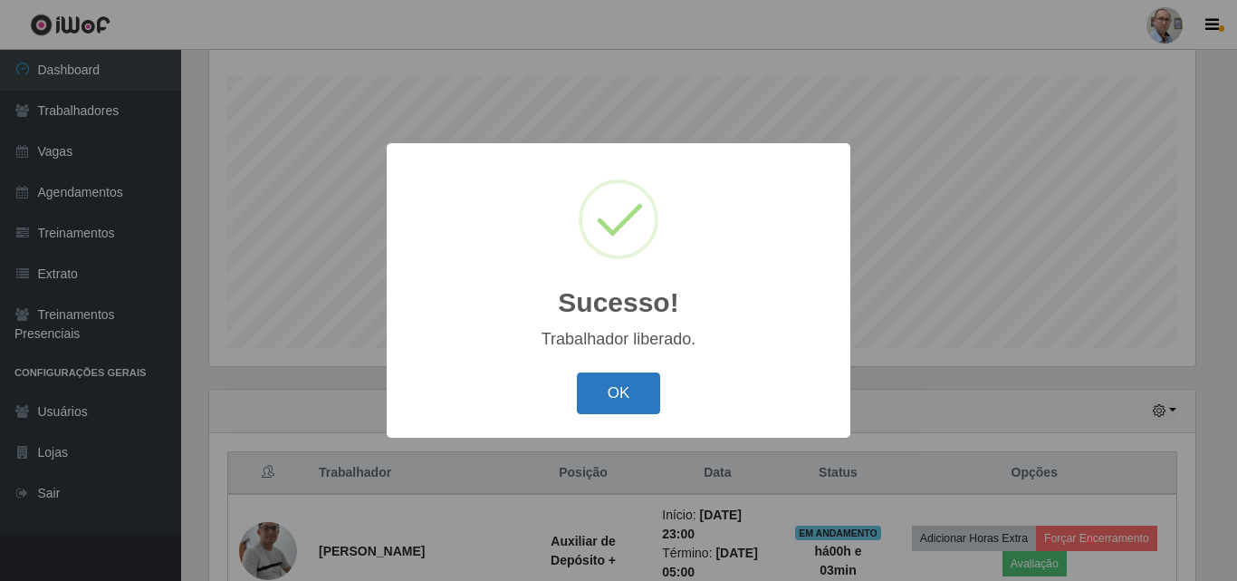
click at [606, 388] on button "OK" at bounding box center [619, 393] width 84 height 43
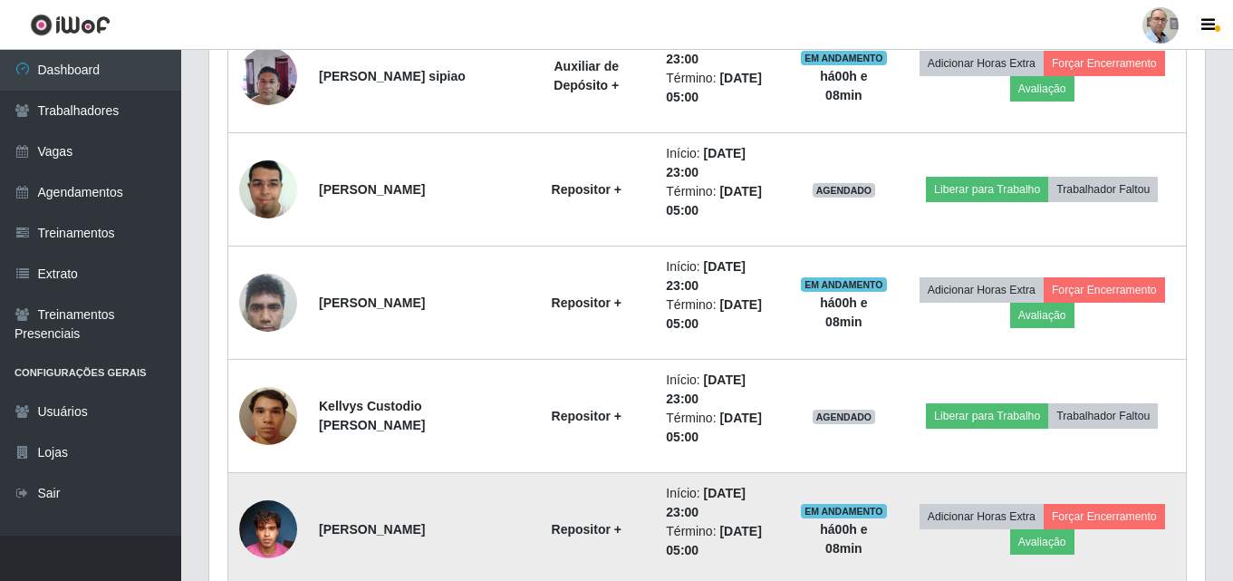
scroll to position [1115, 0]
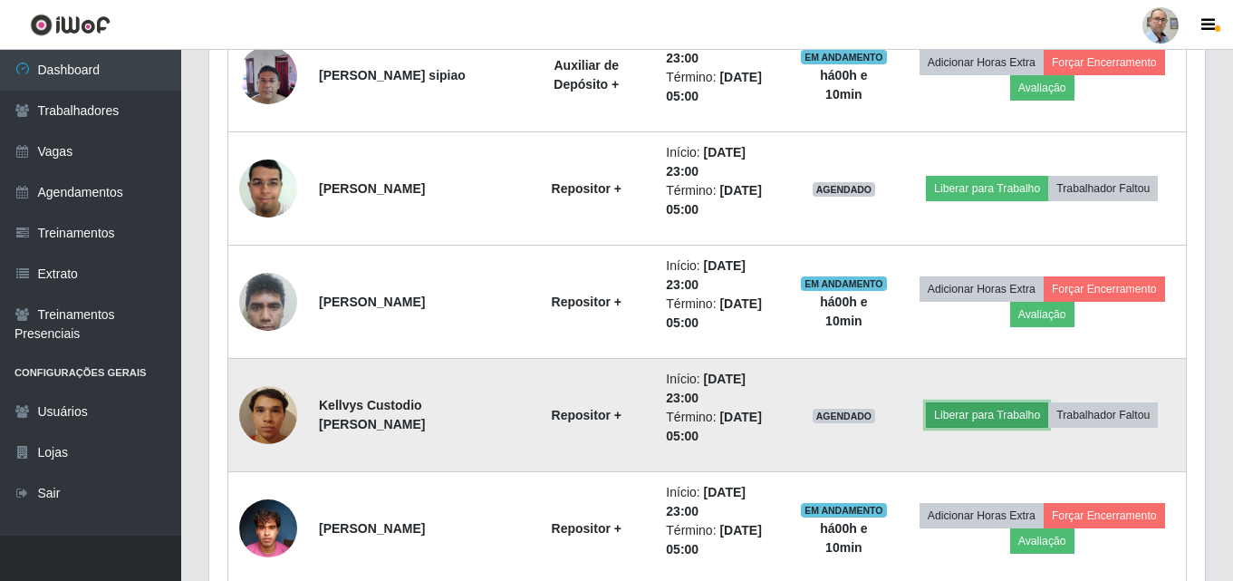
click at [992, 414] on button "Liberar para Trabalho" at bounding box center [987, 414] width 122 height 25
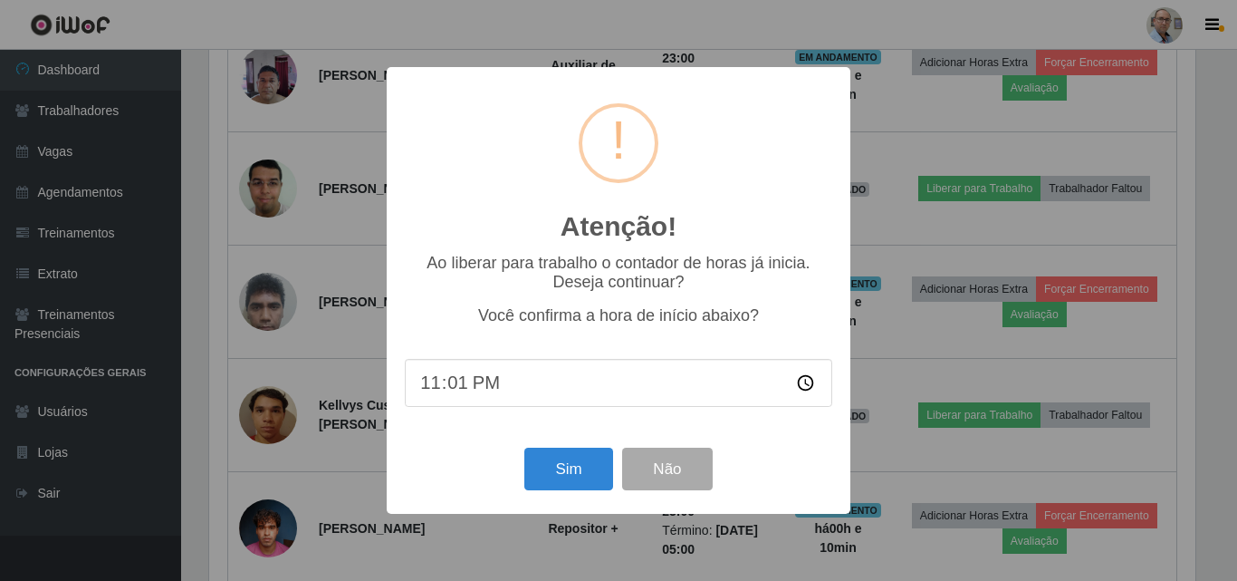
type input "23:10"
click at [567, 472] on button "Sim" at bounding box center [568, 468] width 88 height 43
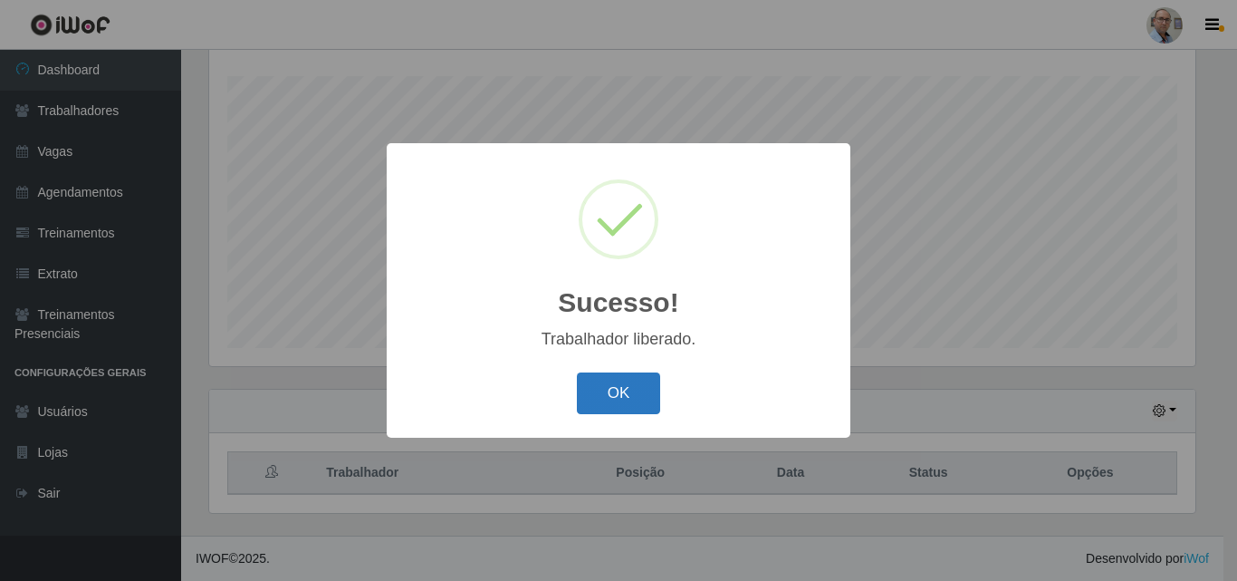
click at [608, 382] on button "OK" at bounding box center [619, 393] width 84 height 43
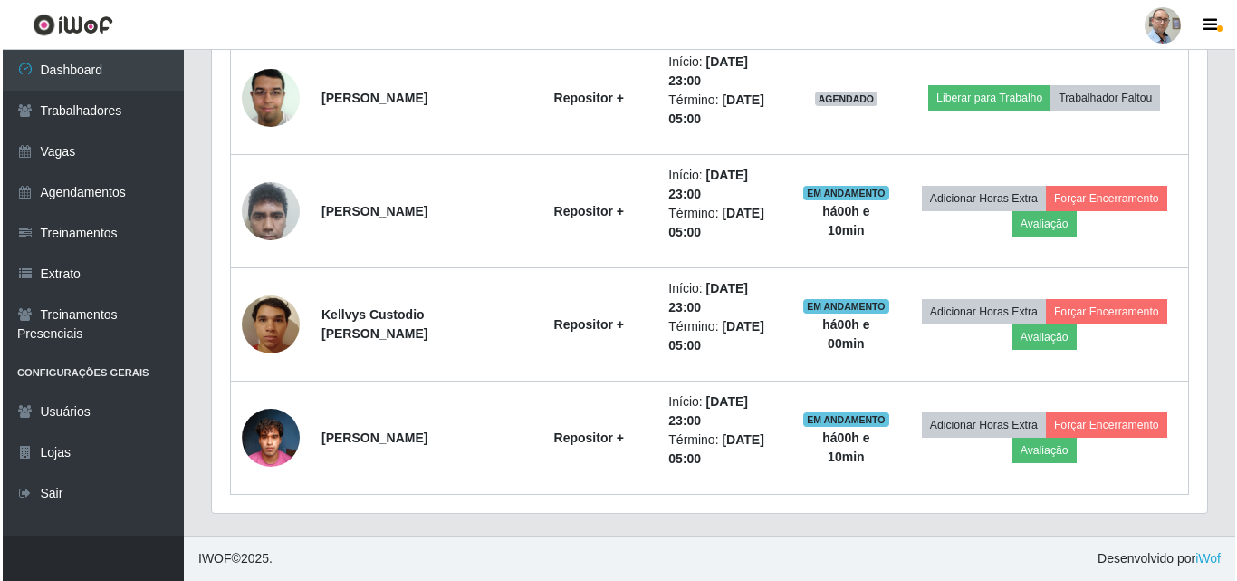
scroll to position [1115, 0]
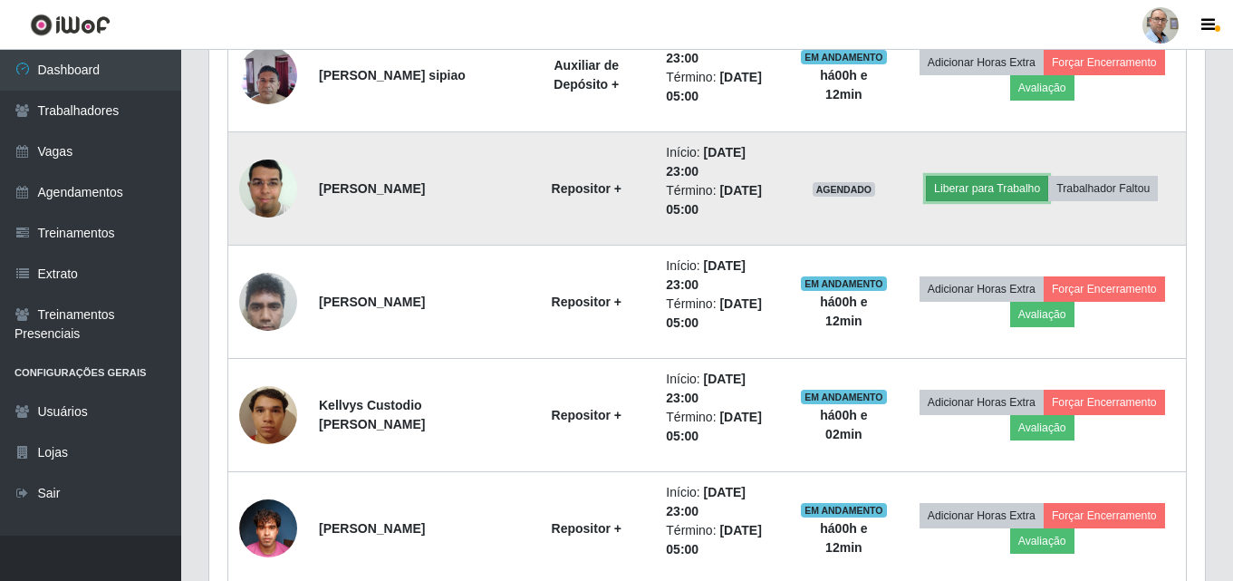
click at [983, 189] on button "Liberar para Trabalho" at bounding box center [987, 188] width 122 height 25
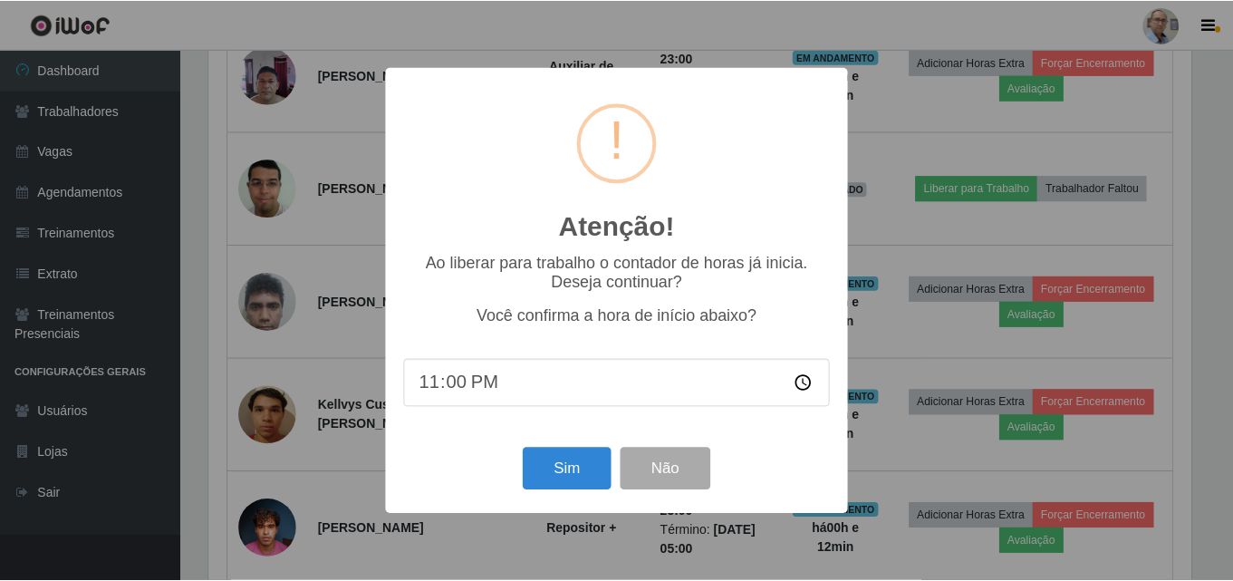
scroll to position [376, 986]
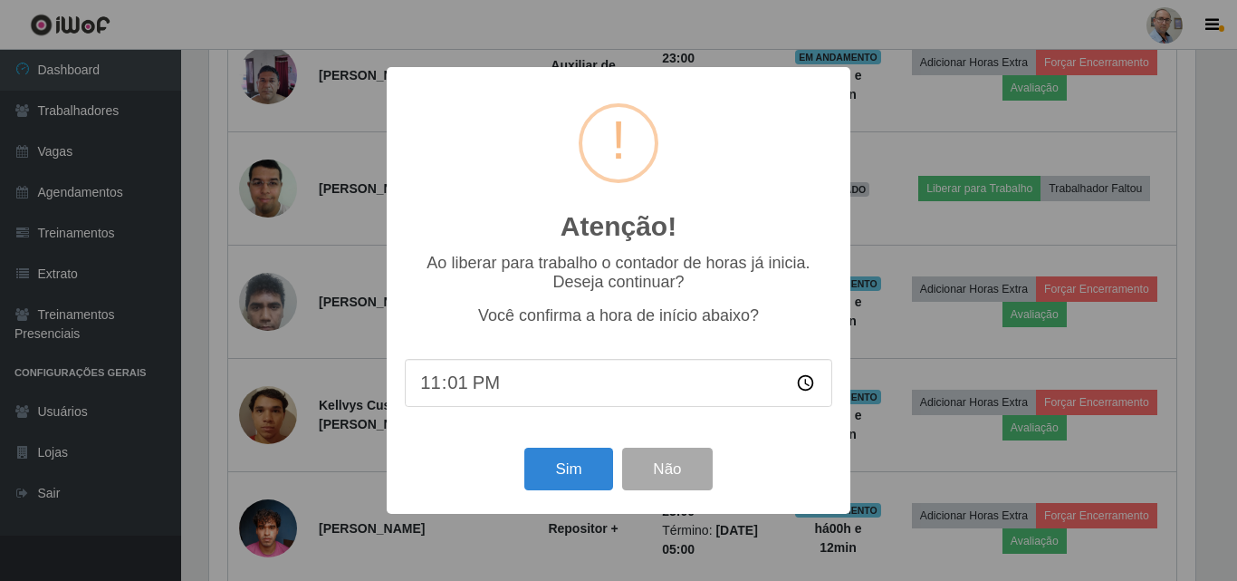
type input "23:10"
click at [569, 463] on button "Sim" at bounding box center [568, 468] width 88 height 43
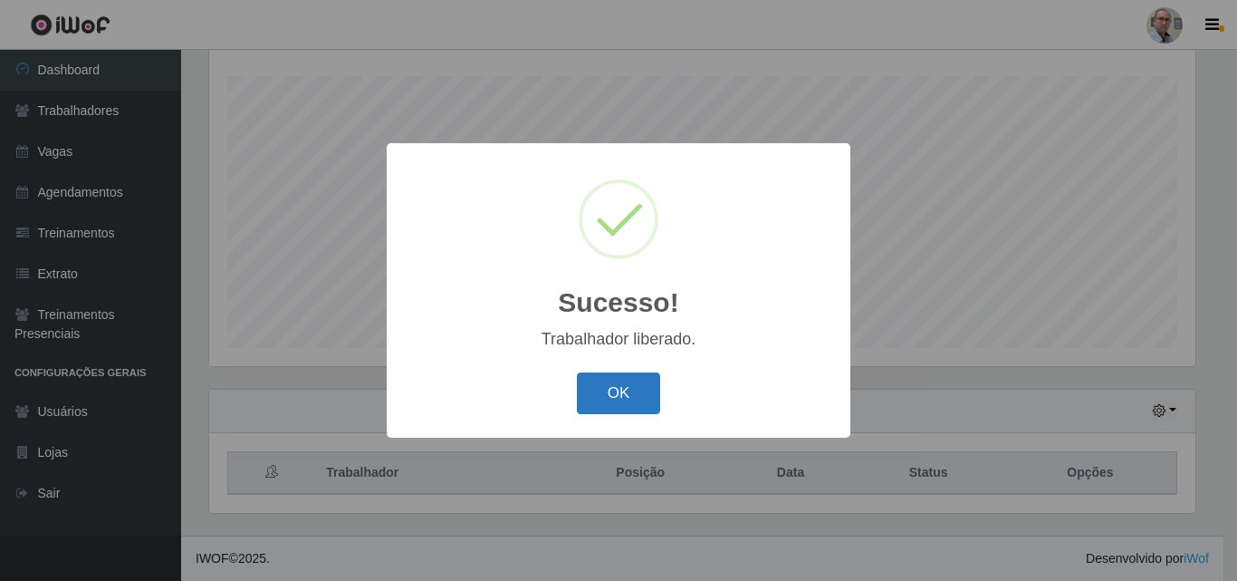
click at [602, 397] on button "OK" at bounding box center [619, 393] width 84 height 43
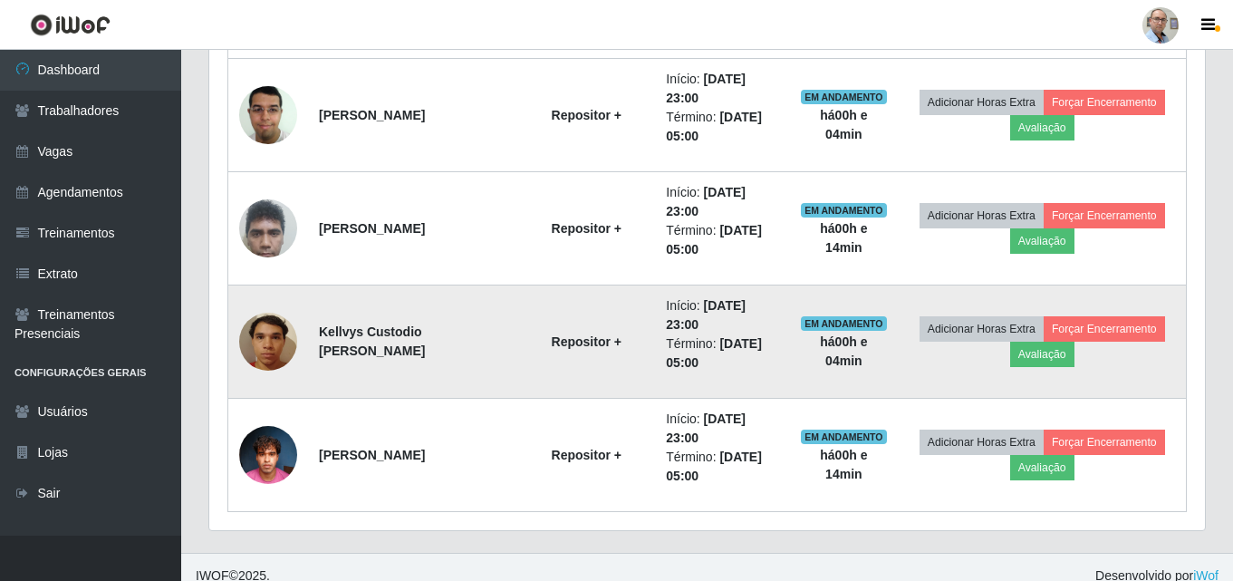
scroll to position [1205, 0]
